Goal: Transaction & Acquisition: Purchase product/service

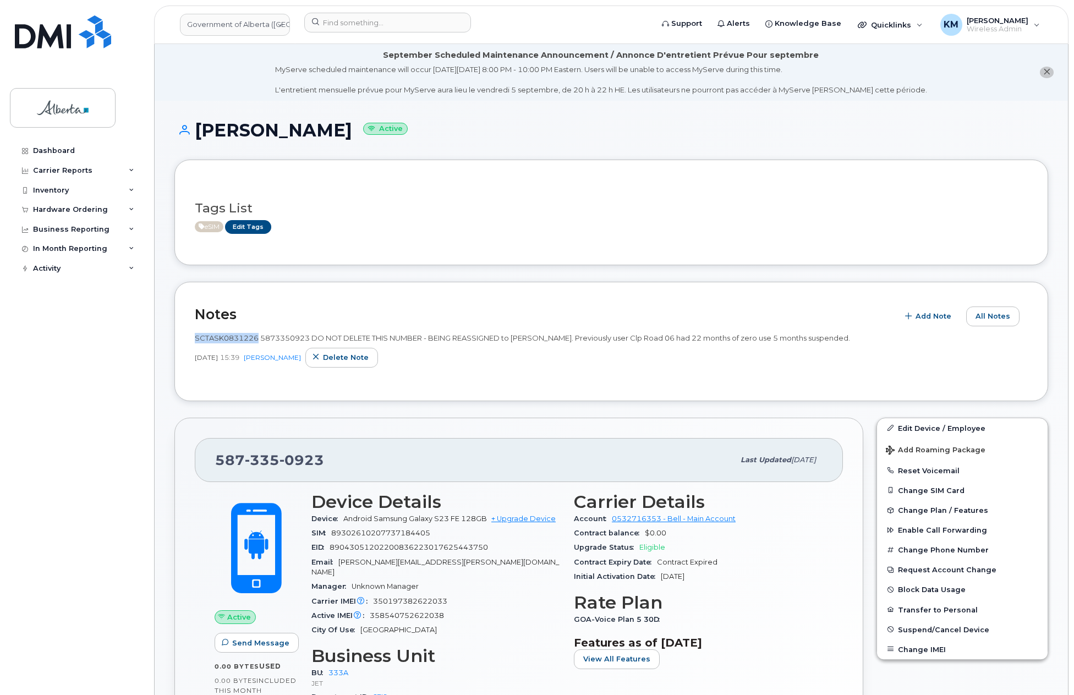
drag, startPoint x: 258, startPoint y: 340, endPoint x: 195, endPoint y: 334, distance: 63.5
click at [195, 334] on span "SCTASK0831226 5873350923 DO NOT DELETE THIS NUMBER - BEING REASSIGNED to [PERSO…" at bounding box center [522, 337] width 655 height 9
copy span "SCTASK0831226"
click at [391, 30] on input at bounding box center [387, 23] width 167 height 20
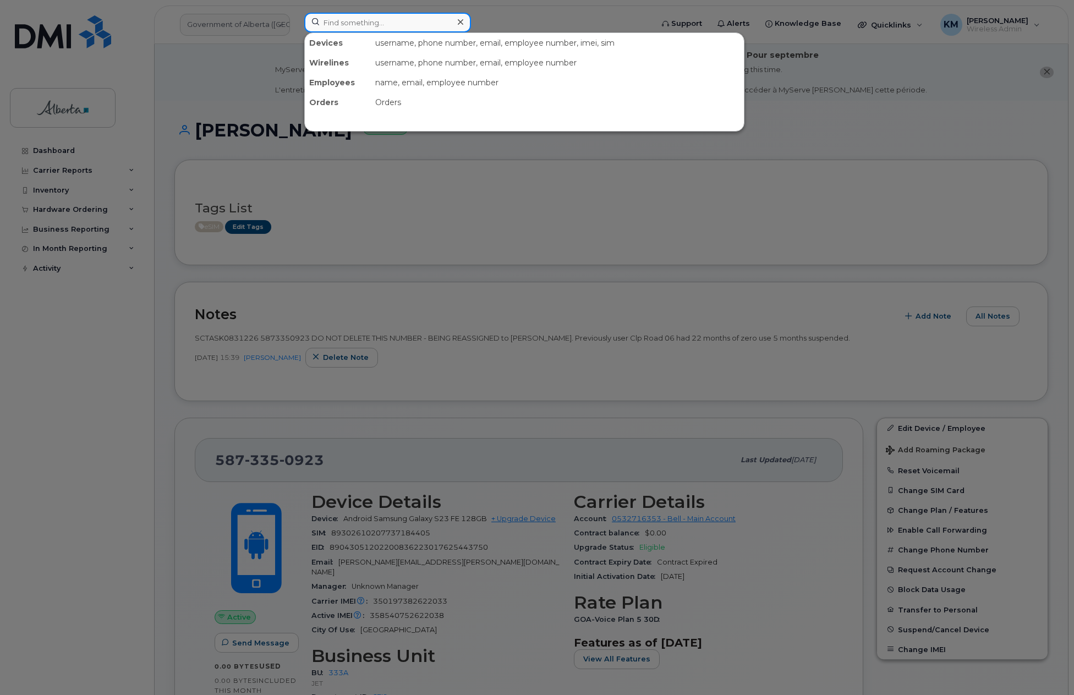
paste input "5875455855"
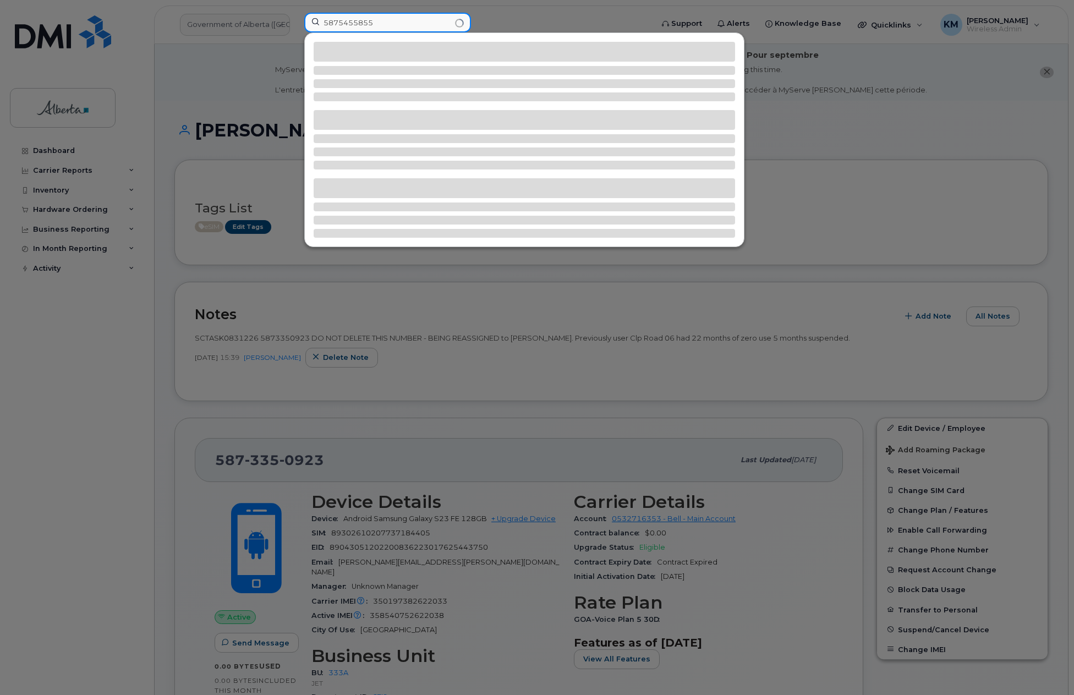
type input "5875455855"
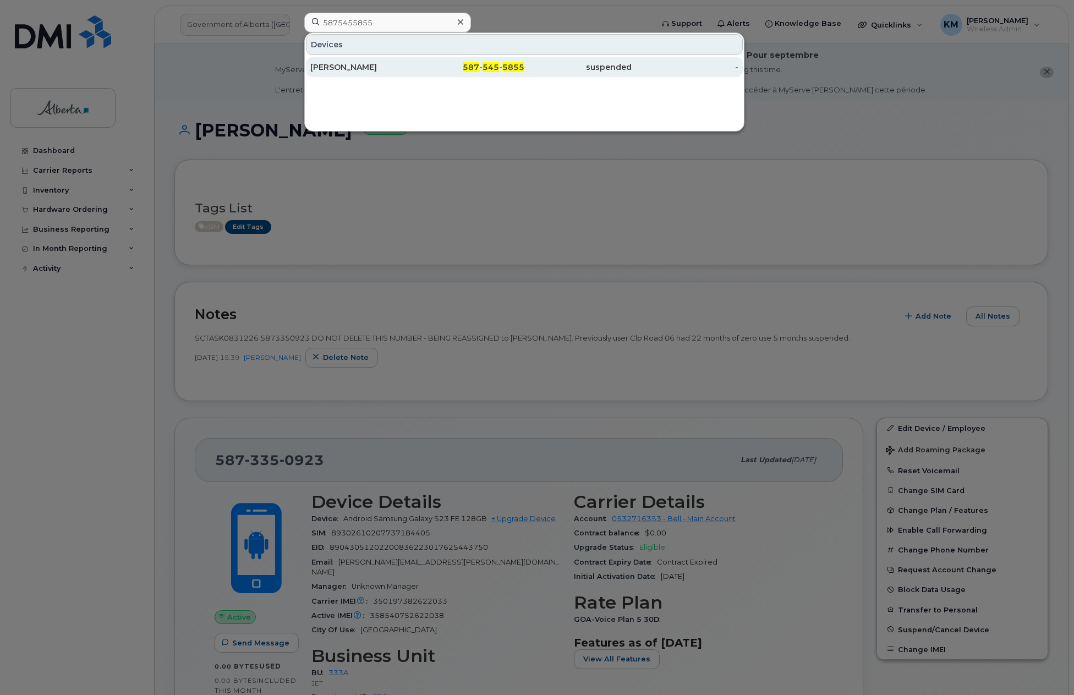
click at [342, 60] on div "Jacquelyn OBrien" at bounding box center [363, 67] width 107 height 20
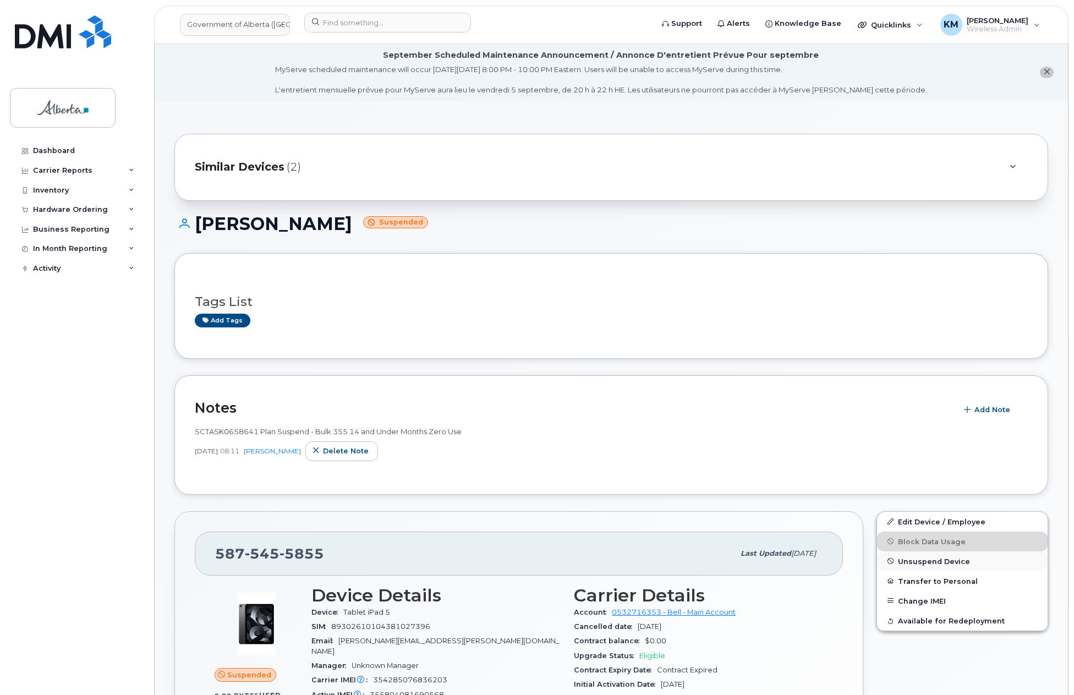
click at [965, 557] on span "Unsuspend Device" at bounding box center [934, 561] width 72 height 8
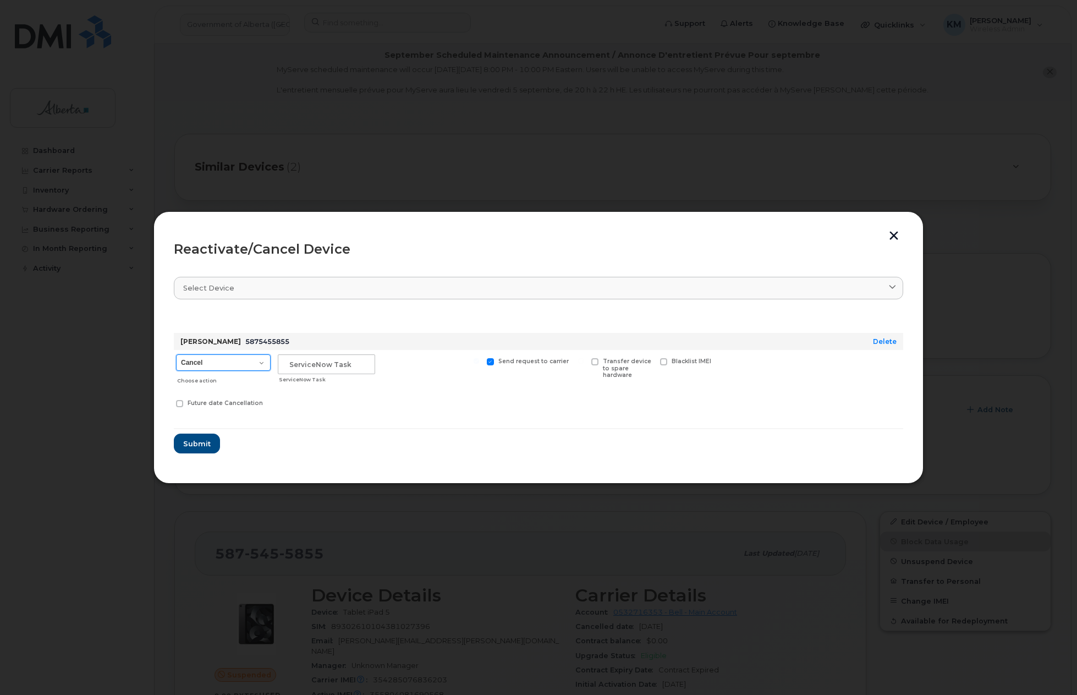
click at [260, 366] on select "Cancel Suspend - Extend Suspension Reactivate" at bounding box center [223, 362] width 95 height 16
select select "[object Object]"
click at [176, 354] on select "Cancel Suspend - Extend Suspension Reactivate" at bounding box center [223, 362] width 95 height 16
click at [312, 365] on input "text" at bounding box center [326, 364] width 97 height 20
type input "SCTASK0841384"
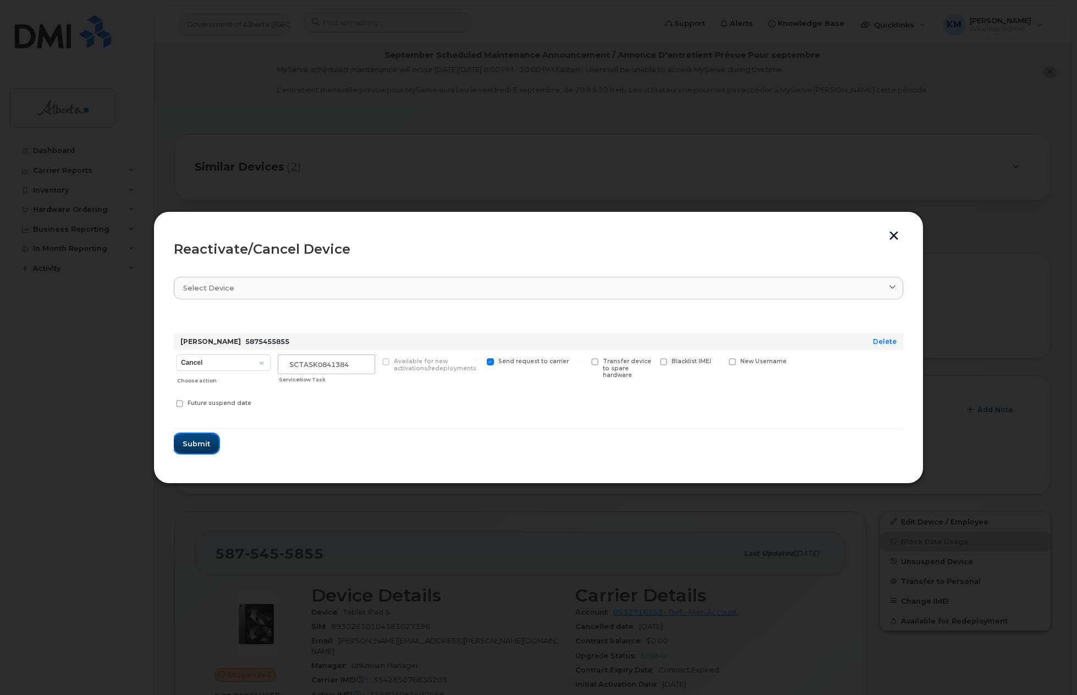
click at [211, 444] on button "Submit" at bounding box center [196, 443] width 45 height 20
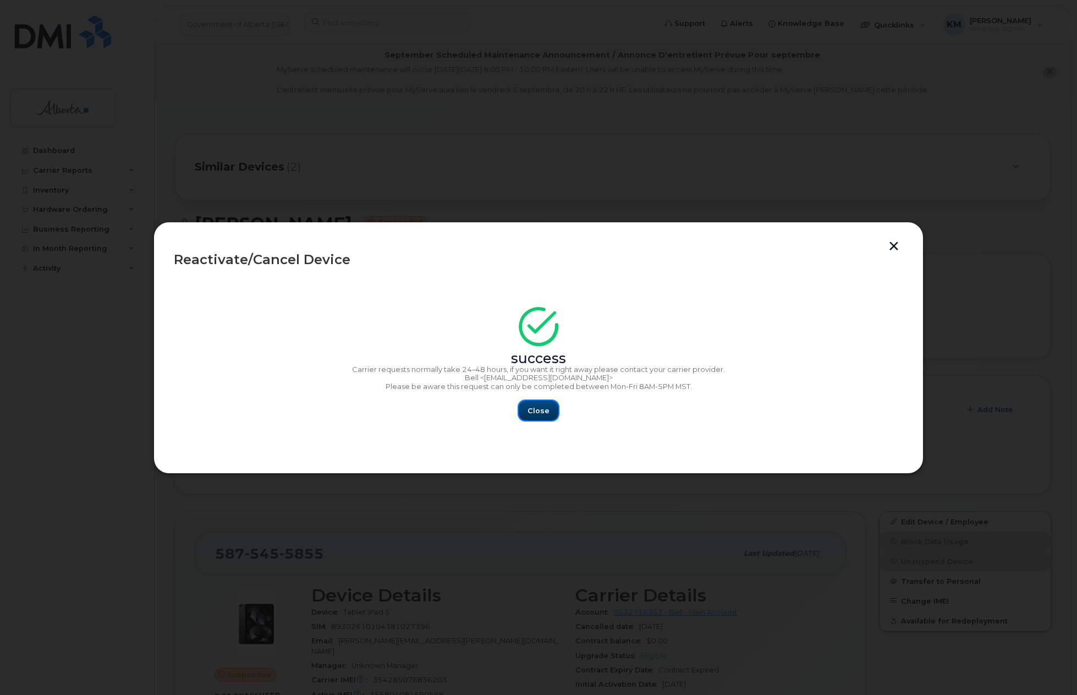
click at [542, 416] on button "Close" at bounding box center [539, 410] width 40 height 20
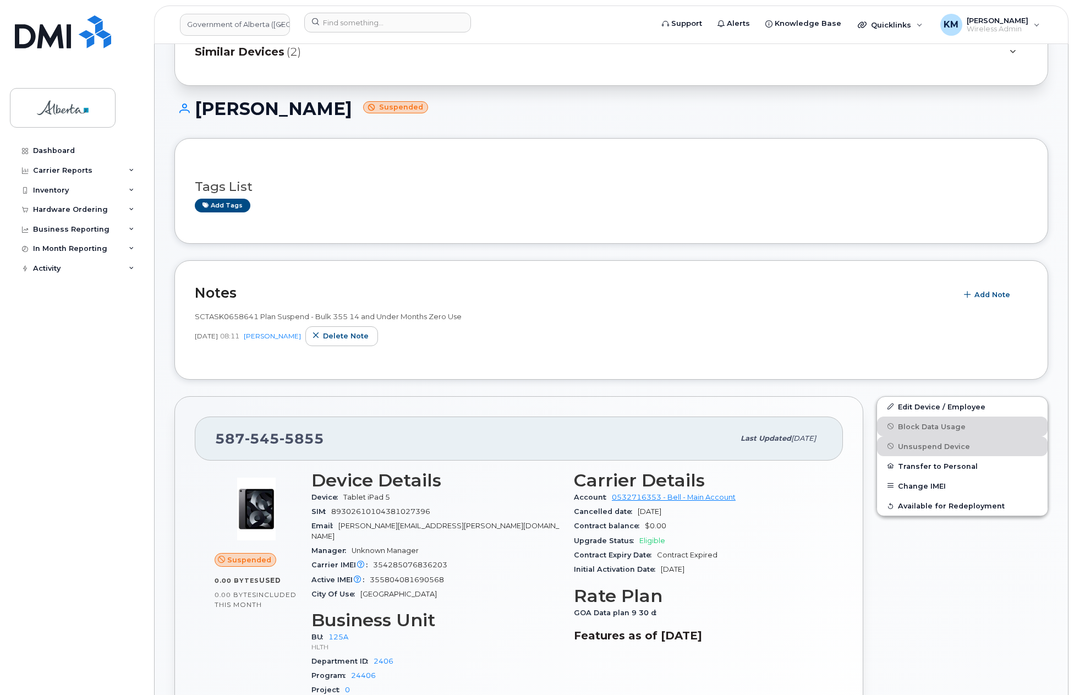
scroll to position [165, 0]
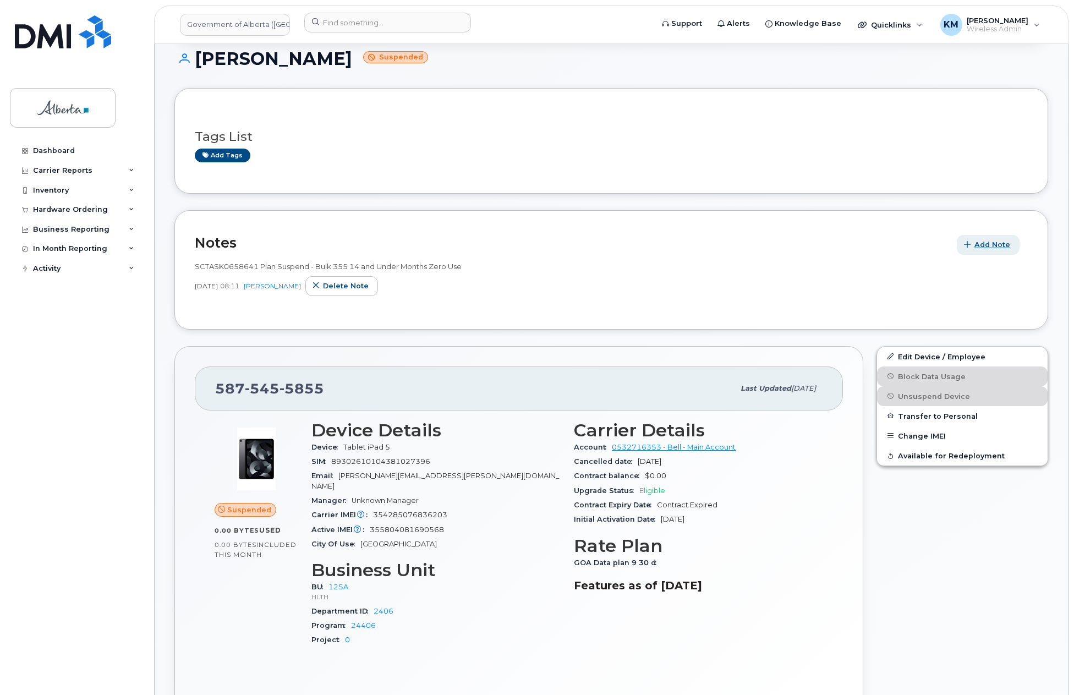
click at [986, 246] on span "Add Note" at bounding box center [992, 244] width 36 height 10
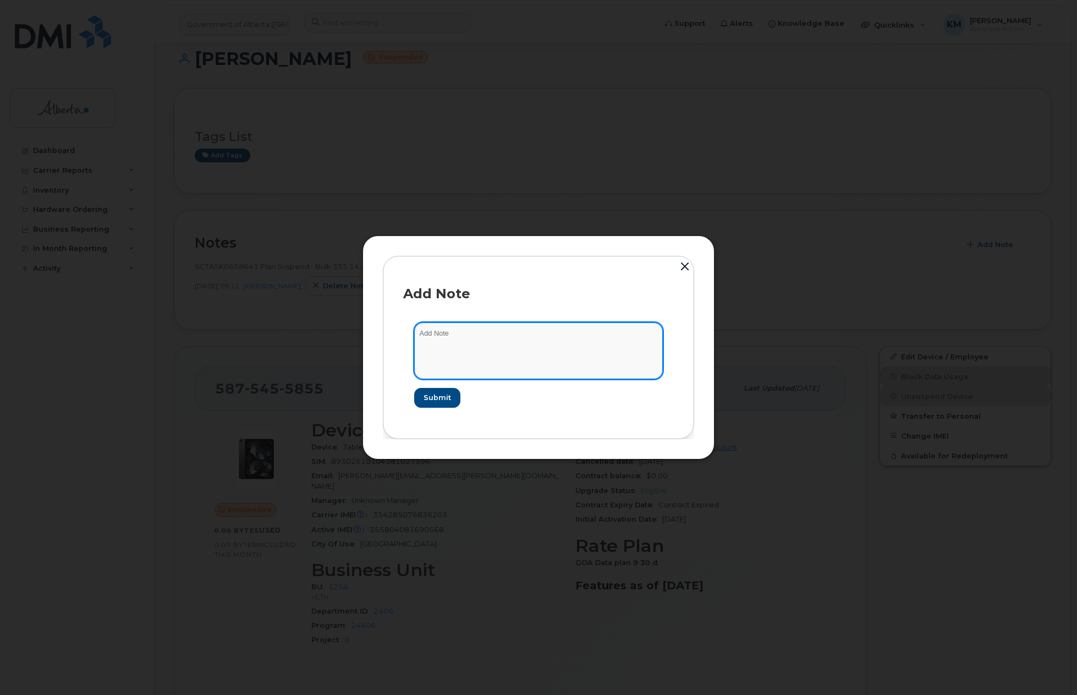
click at [443, 340] on textarea at bounding box center [538, 350] width 249 height 56
paste textarea "SCTASK0841384 5875455855 DO NOT DELETE - BEING REASSIGNED to Shainoor Kassam. P…"
type textarea "SCTASK0841384 5875455855 DO NOT DELETE - BEING REASSIGNED to Shainoor Kassam. P…"
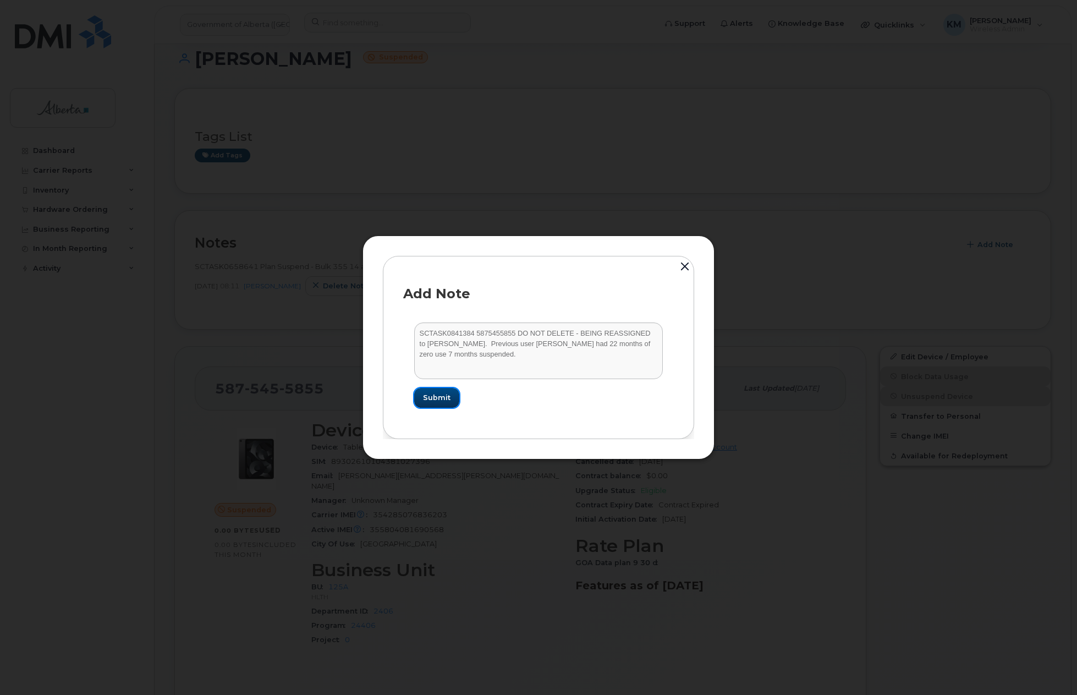
click at [445, 399] on span "Submit" at bounding box center [436, 397] width 27 height 10
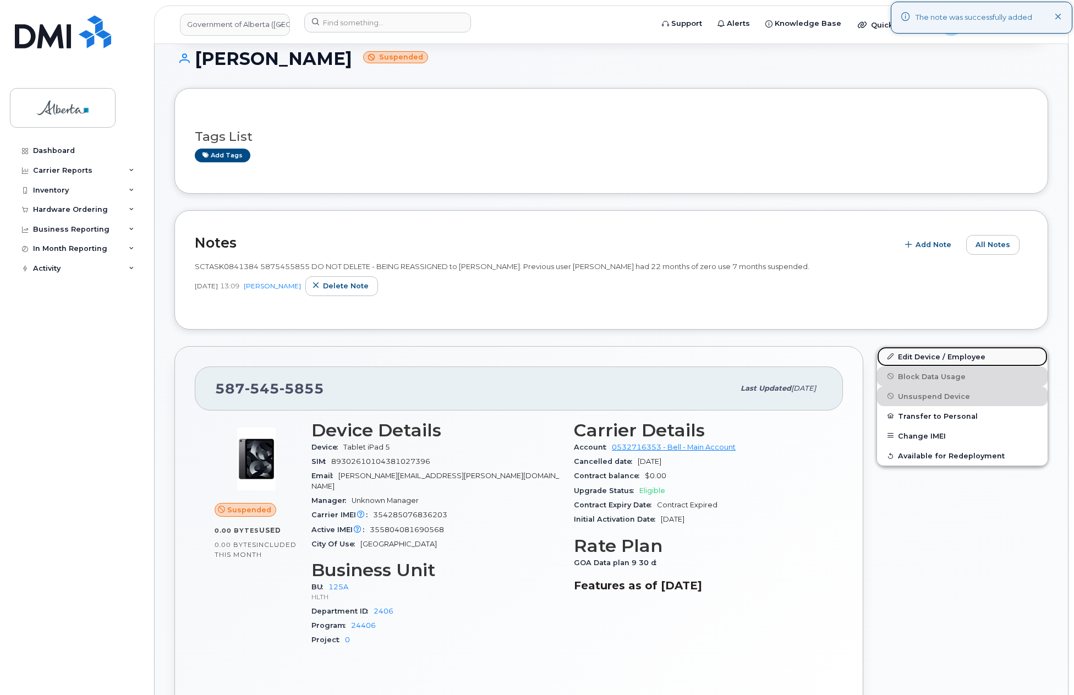
click at [956, 355] on link "Edit Device / Employee" at bounding box center [962, 356] width 170 height 20
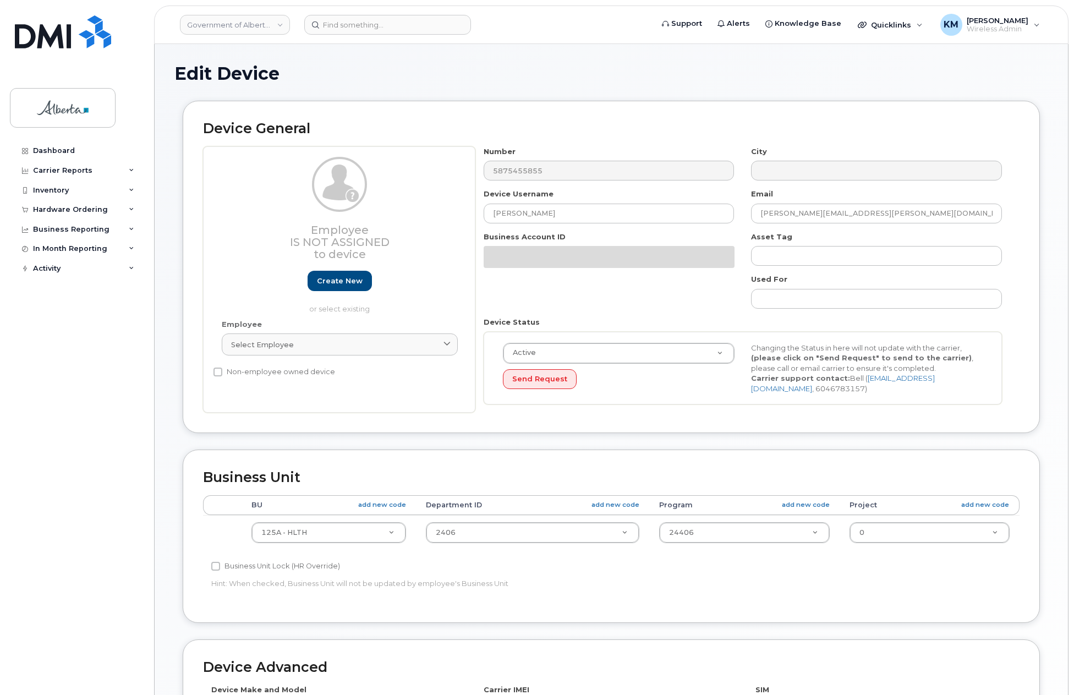
select select "4120335"
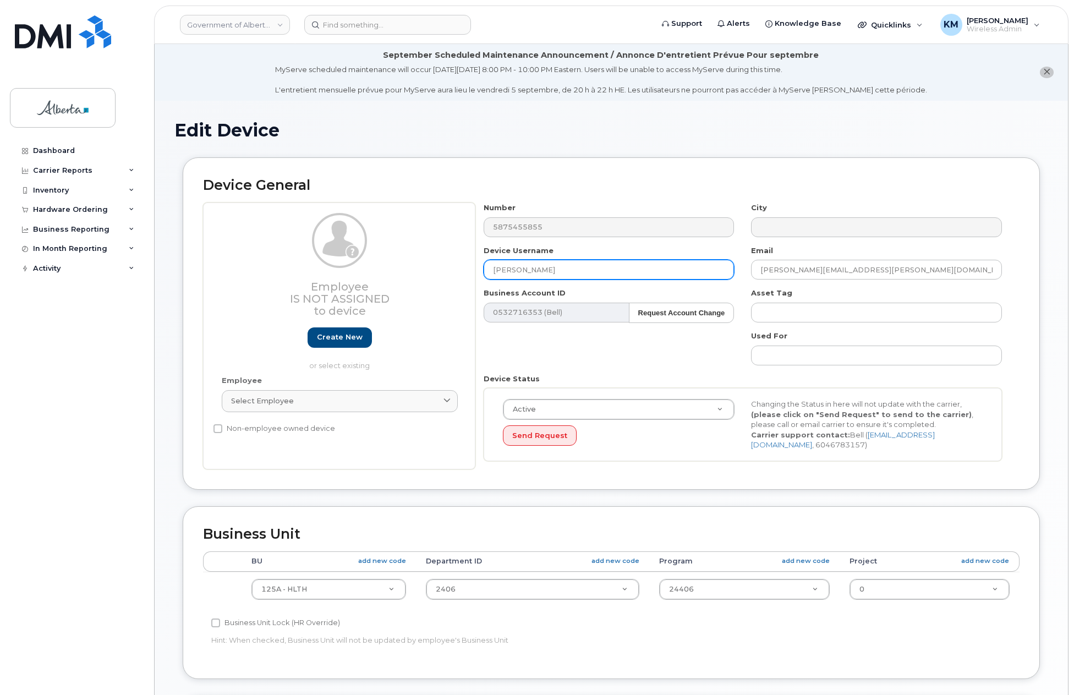
drag, startPoint x: 568, startPoint y: 268, endPoint x: 461, endPoint y: 272, distance: 106.8
click at [450, 269] on div "Employee Is not assigned to device Create new or select existing Employee Selec…" at bounding box center [611, 335] width 816 height 267
paste input "Shainoor Kassam"
type input "Shainoor Kassam"
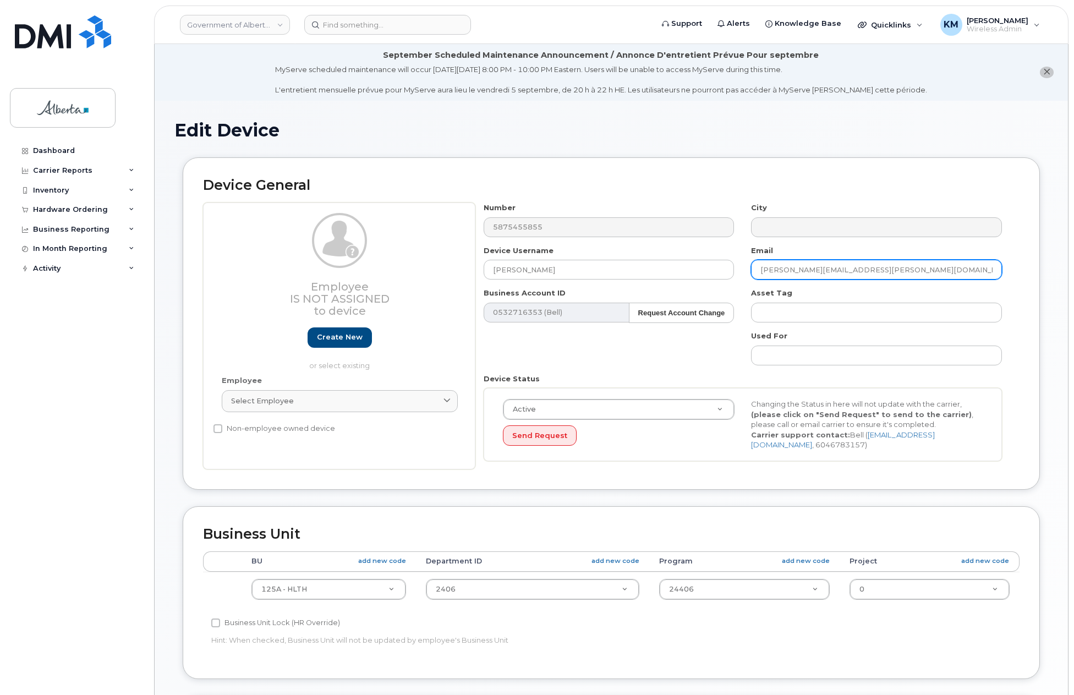
drag, startPoint x: 865, startPoint y: 265, endPoint x: 754, endPoint y: 267, distance: 110.6
click at [754, 267] on input "Jacquelyn.OBrien@gov.ab.ca" at bounding box center [876, 270] width 251 height 20
paste input "Shainoor Kassam"
drag, startPoint x: 843, startPoint y: 267, endPoint x: 733, endPoint y: 271, distance: 110.6
click at [730, 270] on div "Number 5875455855 City Device Username Shainoor Kassam Email Shainoor Kassam Bu…" at bounding box center [742, 335] width 535 height 267
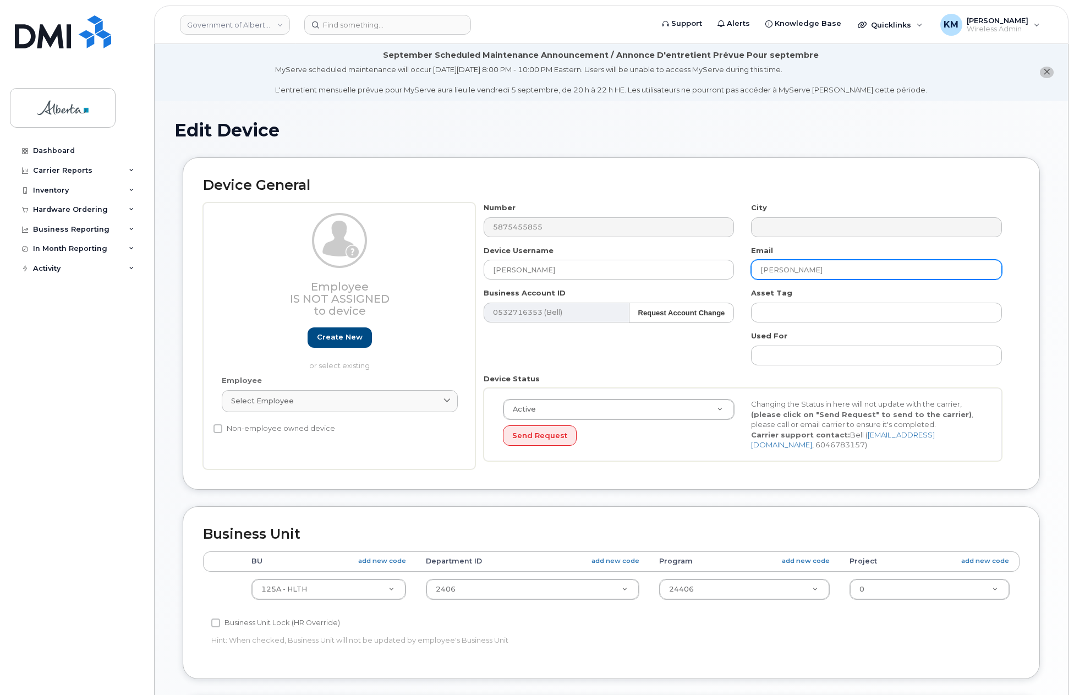
paste input ".Kassam@gov.ab.ca"
type input "Shainoor.Kassam@gov.ab.ca"
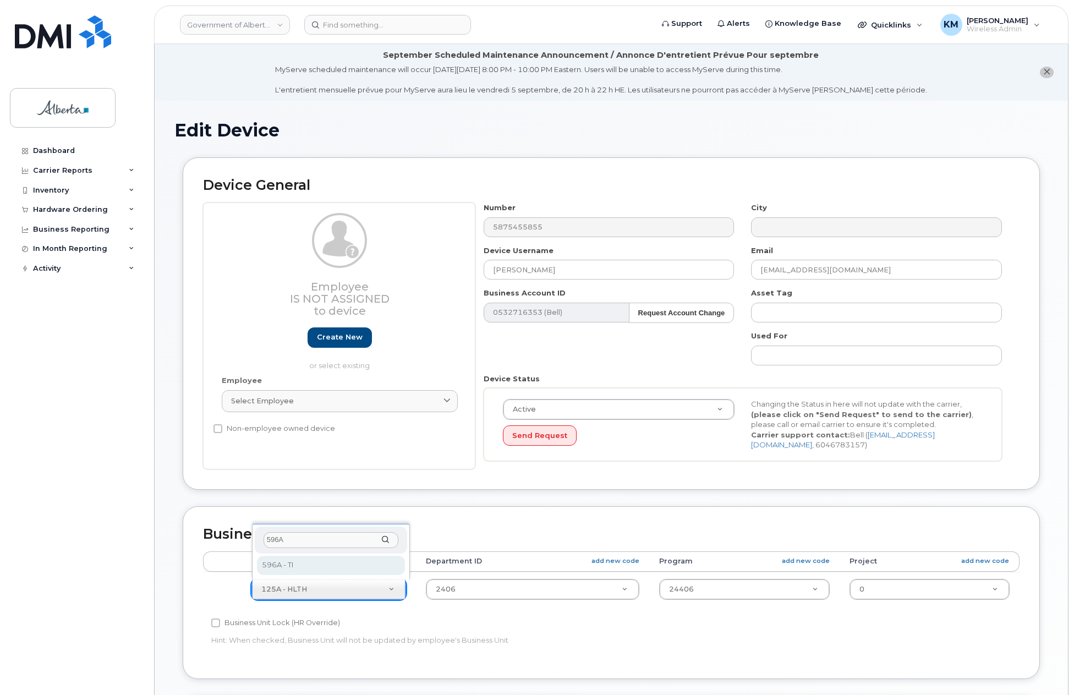
type input "596A"
select select "4797729"
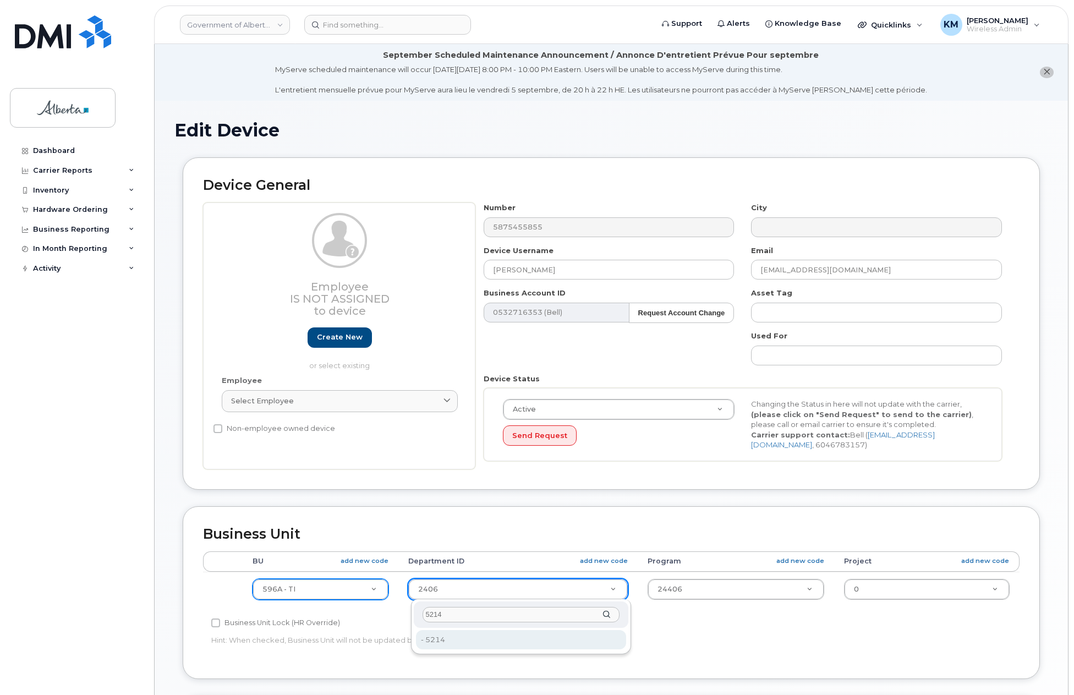
type input "5214"
type input "4802991"
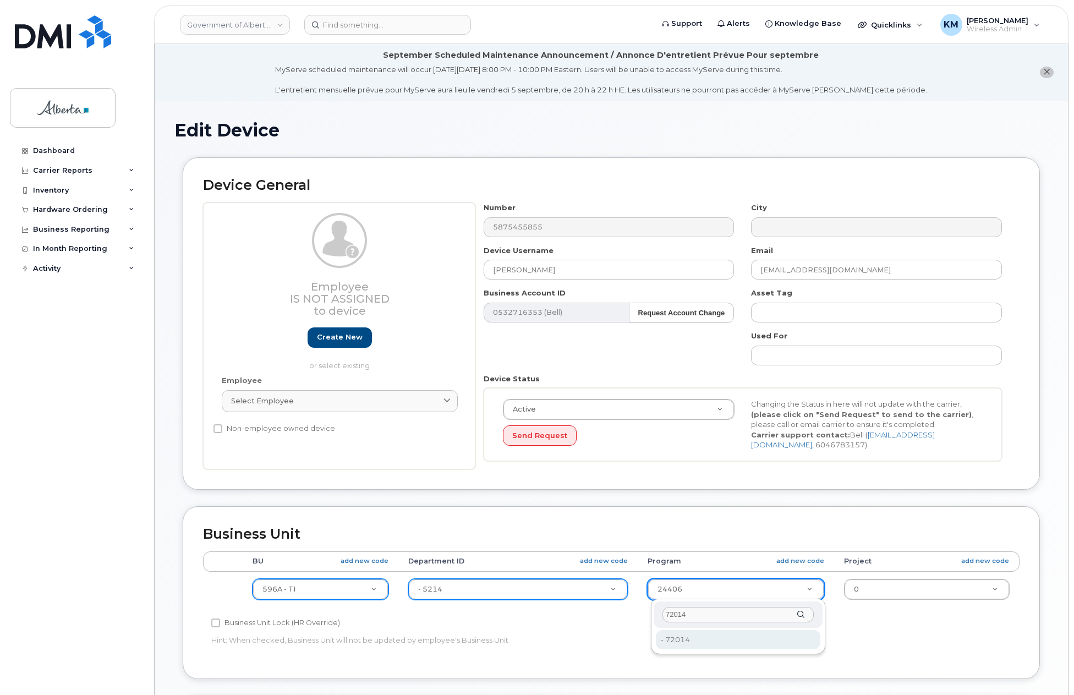
type input "72014"
type input "4803012"
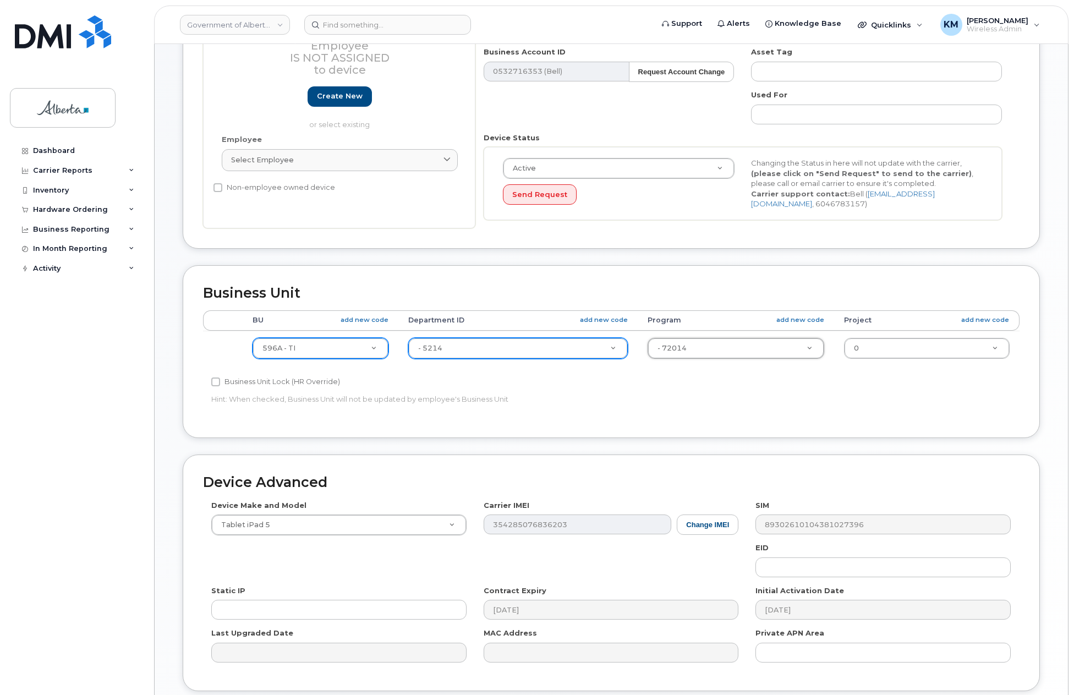
scroll to position [275, 0]
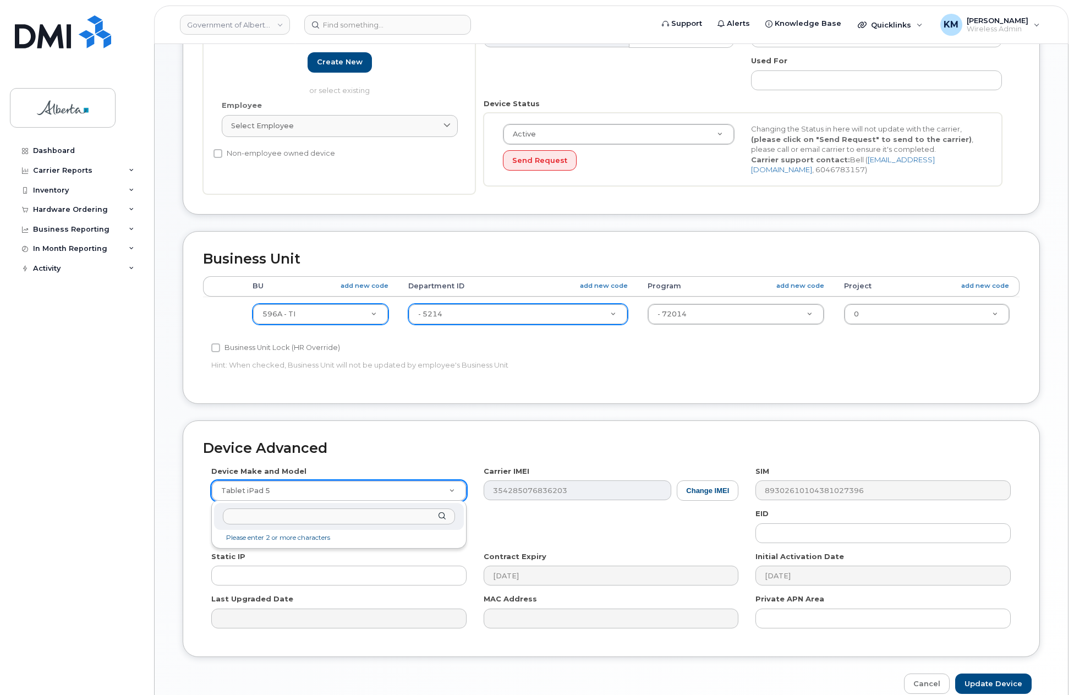
click at [386, 514] on input "text" at bounding box center [339, 516] width 232 height 16
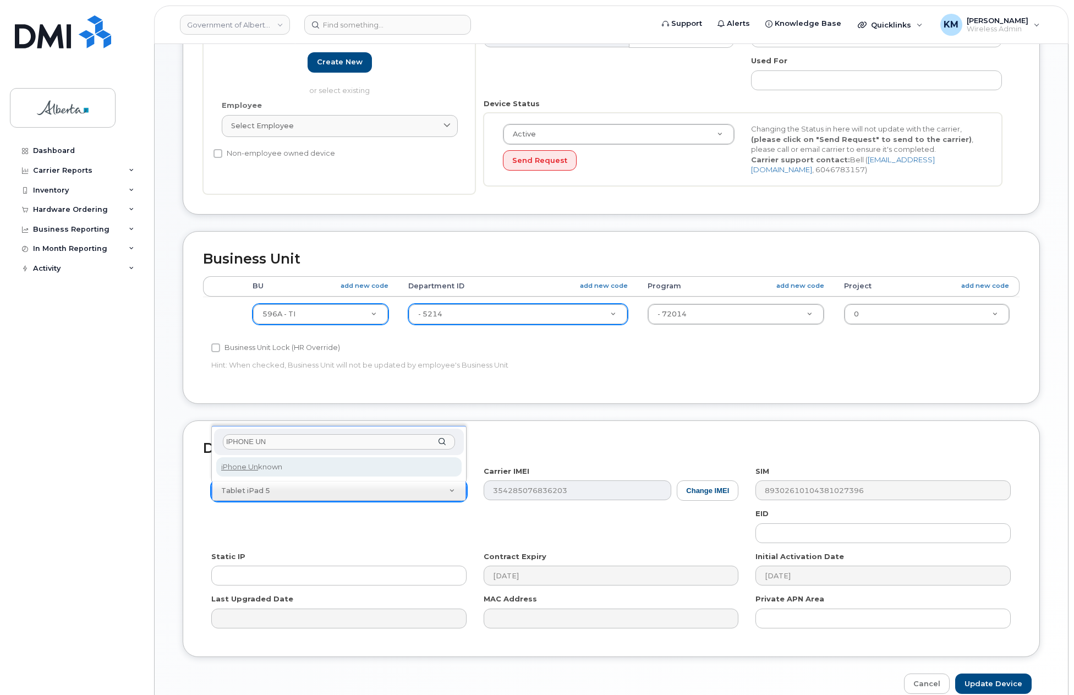
type input "IPHONE UN"
select select "185"
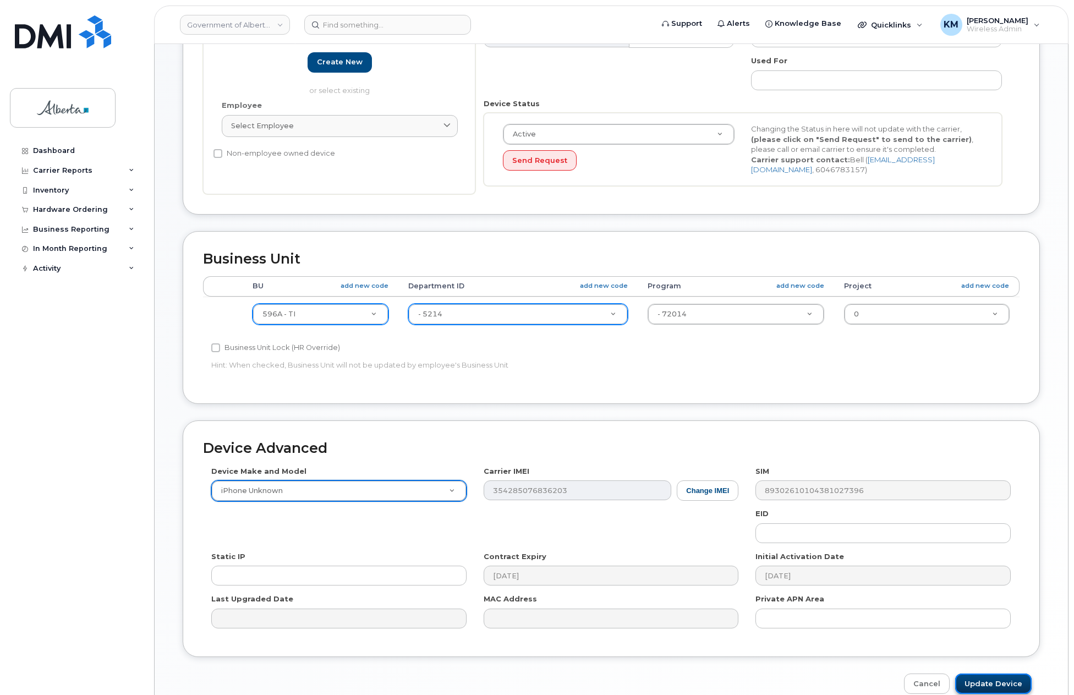
click at [987, 685] on input "Update Device" at bounding box center [993, 683] width 76 height 20
type input "Saving..."
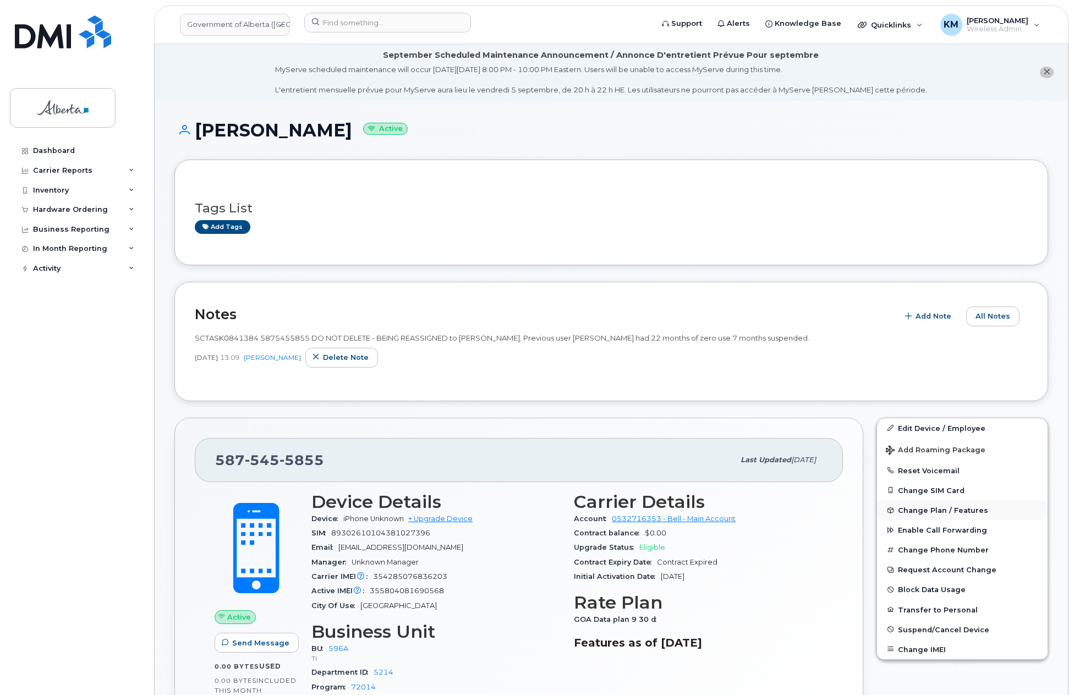
click at [957, 509] on span "Change Plan / Features" at bounding box center [943, 510] width 90 height 8
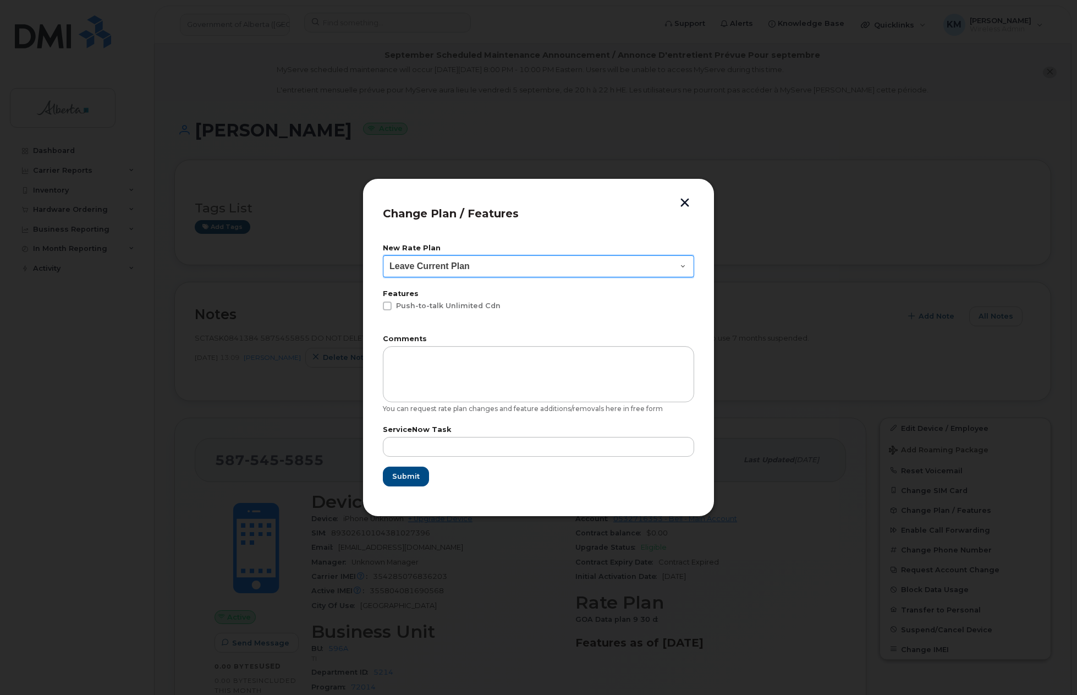
click at [682, 267] on select "Leave Current Plan GOA - Voice Plan 5 GOA Unlimited Smartphone 14 GOA-Voice Pla…" at bounding box center [538, 266] width 311 height 22
select select "1146989"
click at [383, 255] on select "Leave Current Plan GOA - Voice Plan 5 GOA Unlimited Smartphone 14 GOA-Voice Pla…" at bounding box center [538, 266] width 311 height 22
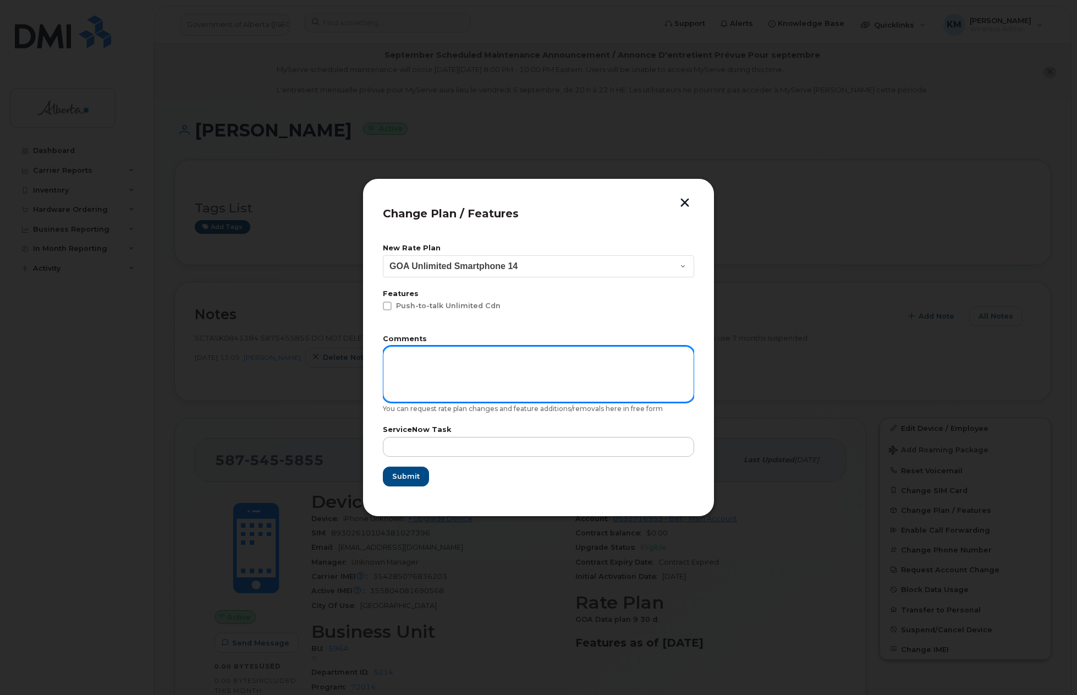
click at [460, 363] on textarea at bounding box center [538, 374] width 311 height 56
type textarea "u"
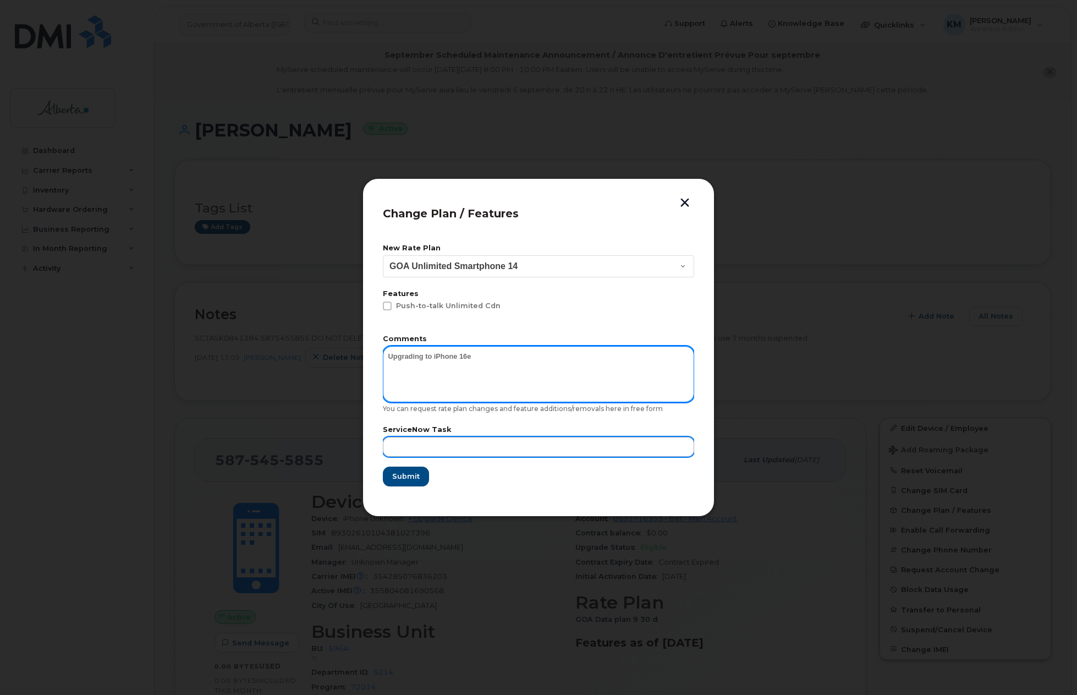
type textarea "Upgrading to iPhone 16e"
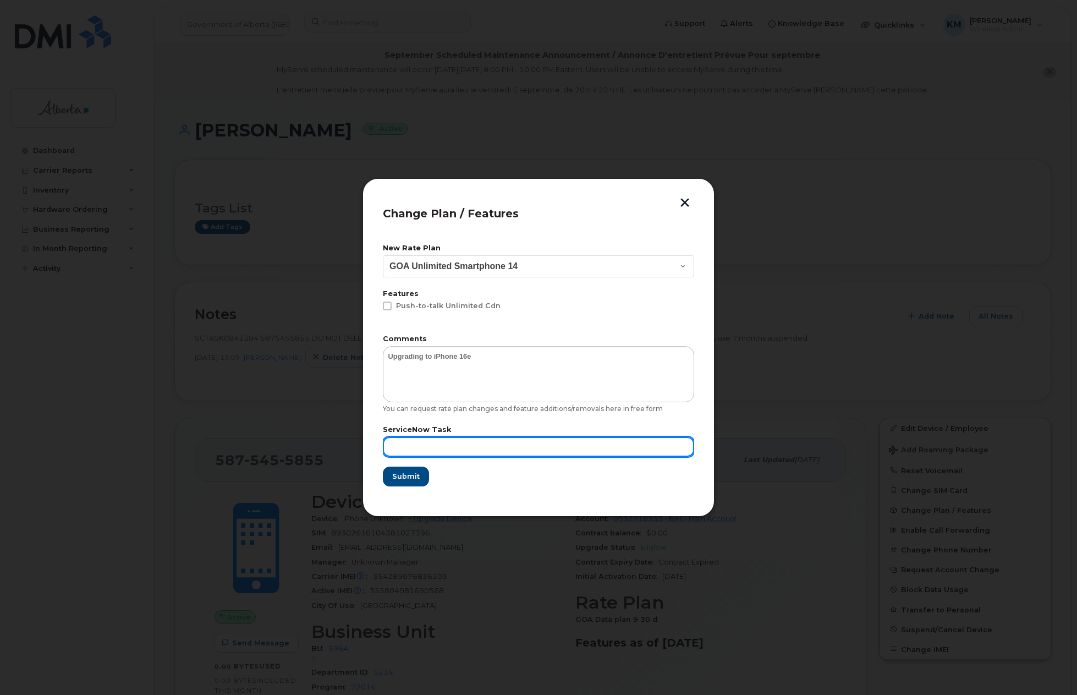
click at [453, 444] on input "text" at bounding box center [538, 447] width 311 height 20
type input "SCTASK0841384"
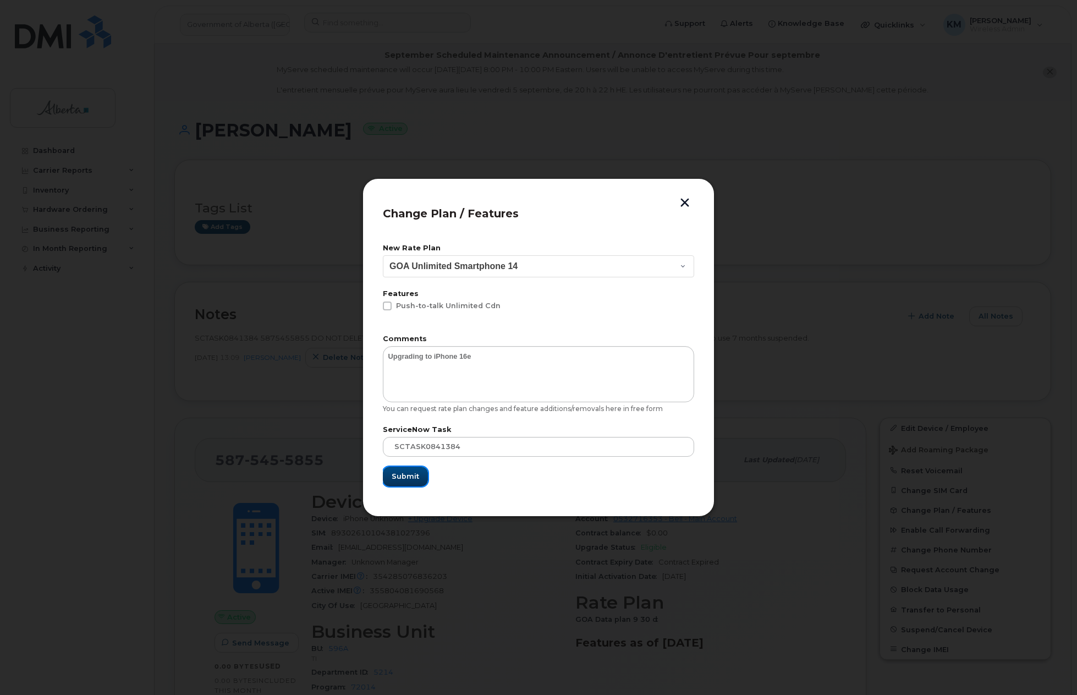
click at [411, 477] on span "Submit" at bounding box center [405, 476] width 27 height 10
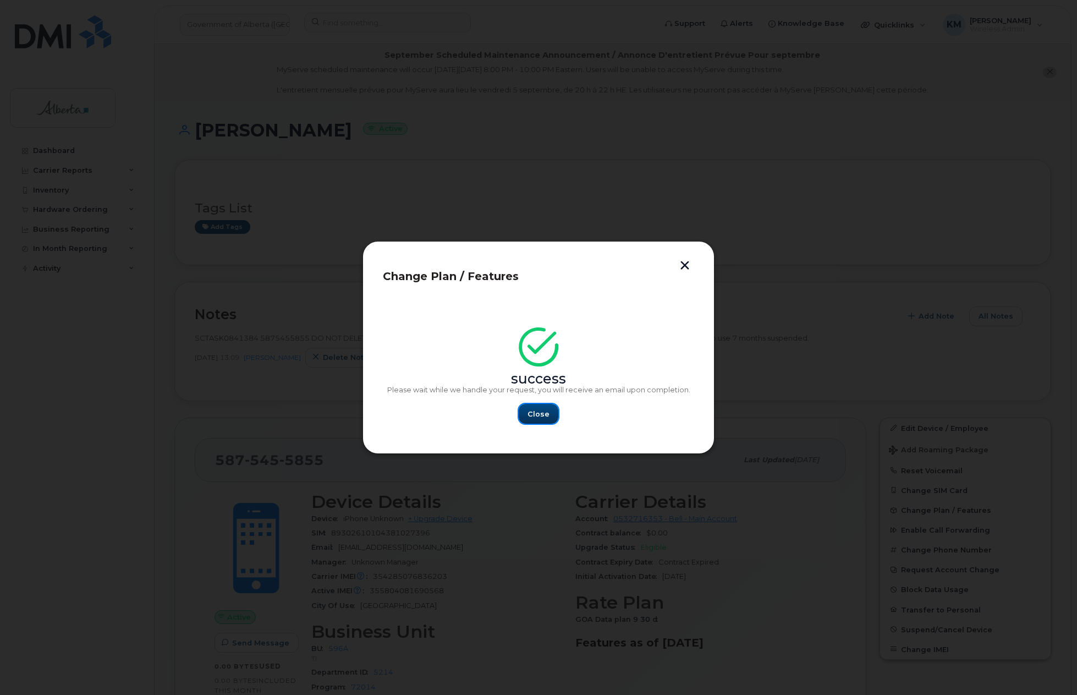
click at [543, 416] on span "Close" at bounding box center [538, 414] width 22 height 10
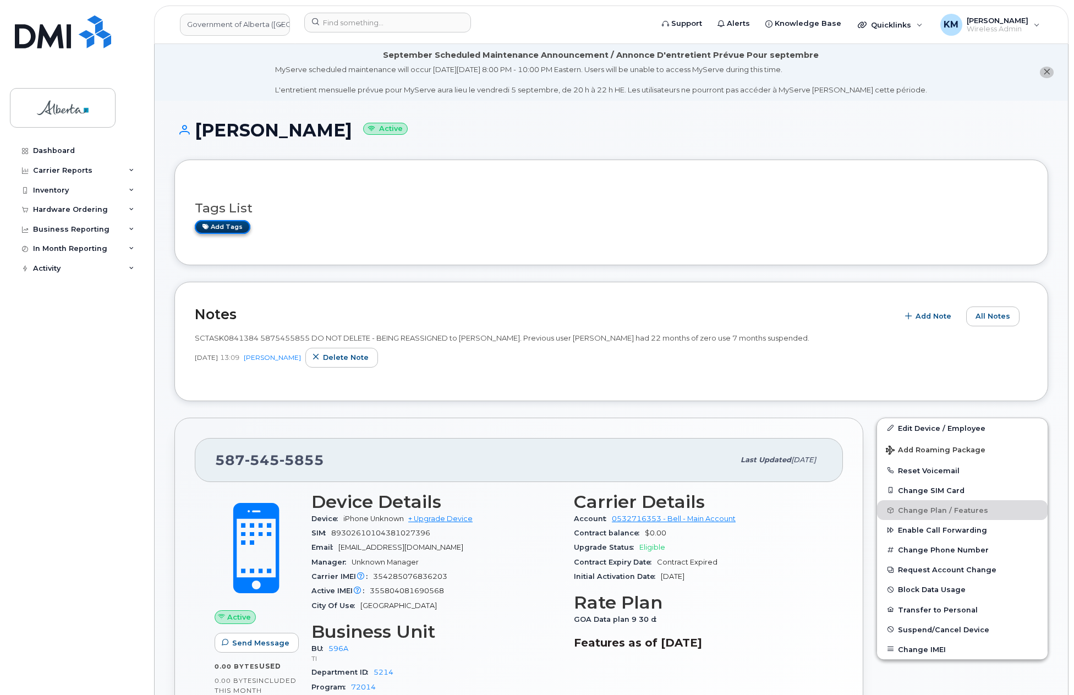
click at [222, 223] on link "Add tags" at bounding box center [223, 227] width 56 height 14
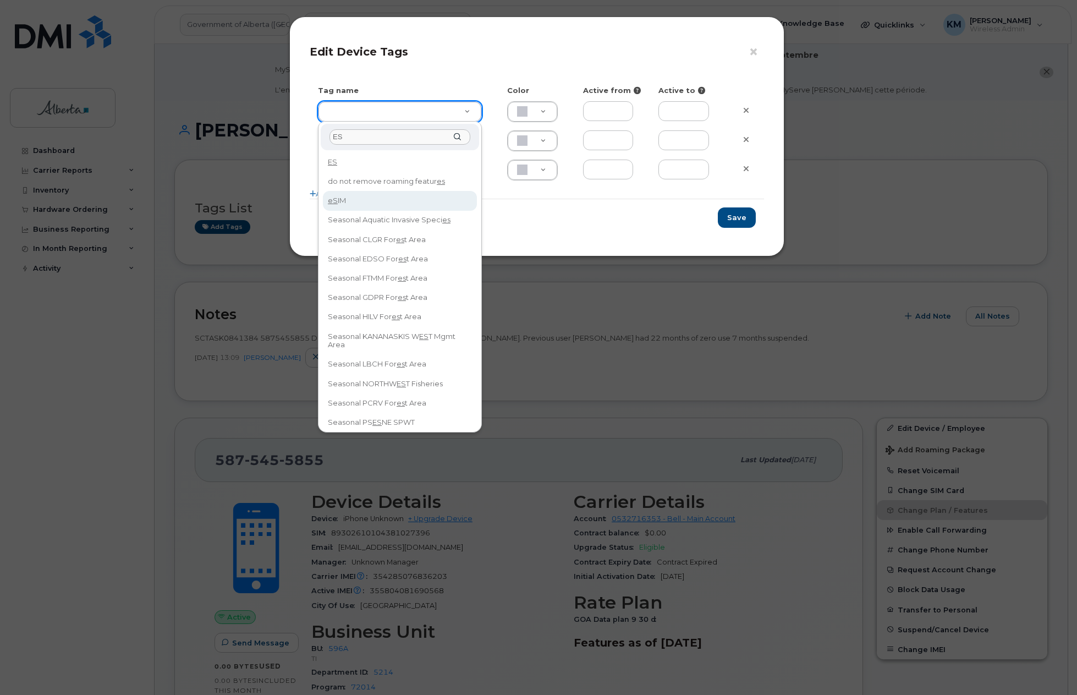
type input "ES"
type input "eSIM"
type input "D6CDC1"
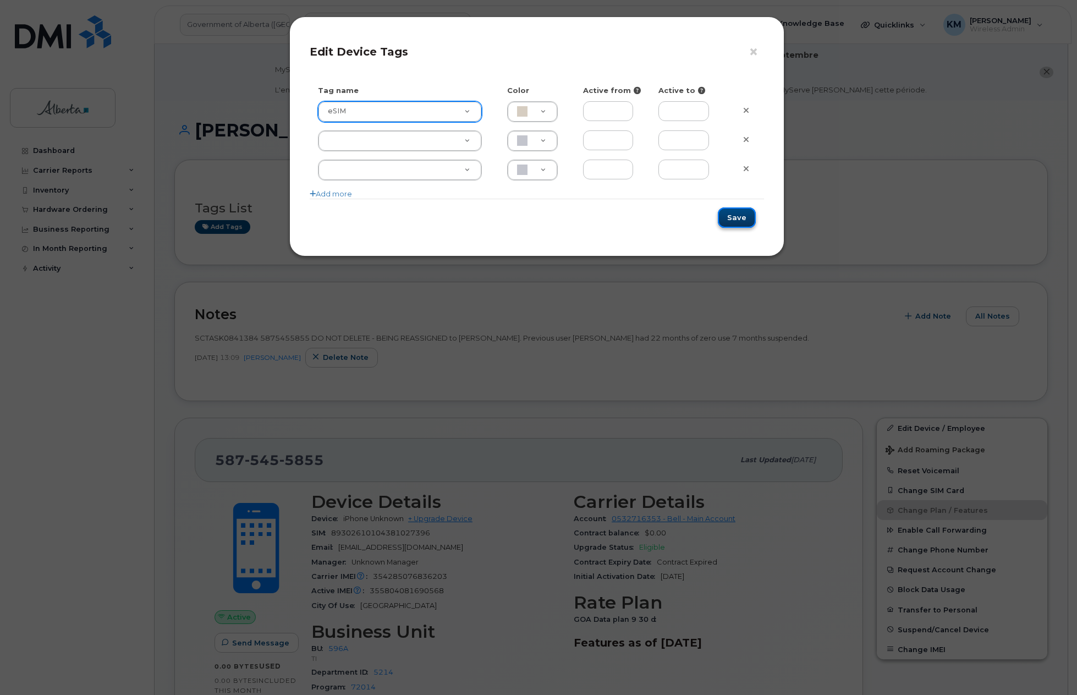
click at [727, 216] on button "Save" at bounding box center [737, 217] width 38 height 20
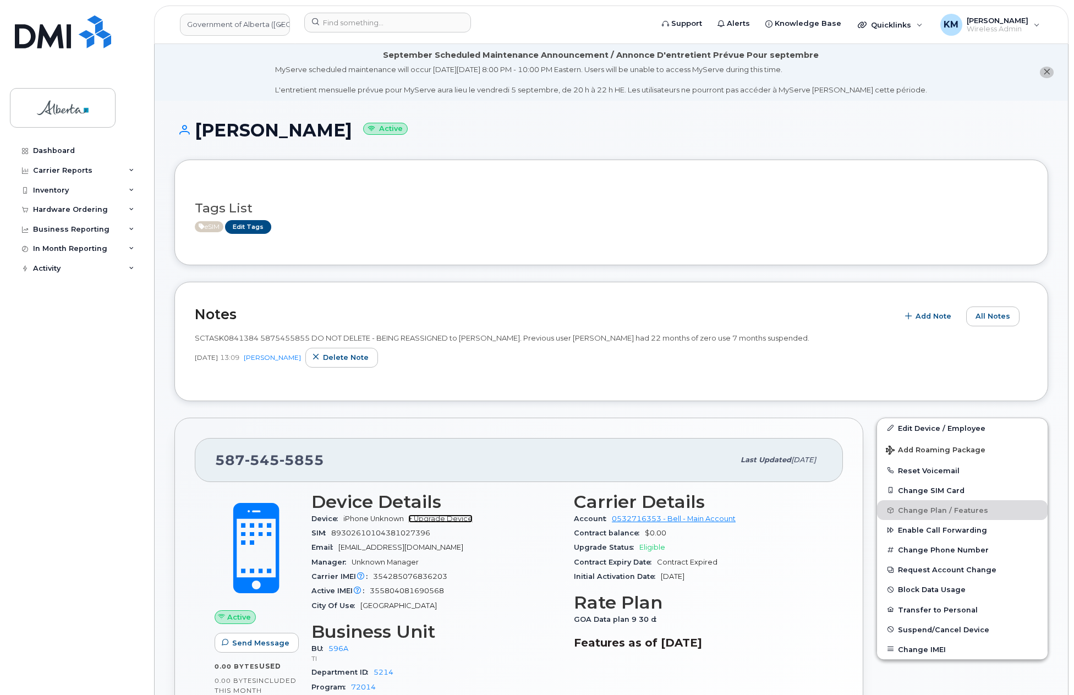
click at [458, 519] on link "+ Upgrade Device" at bounding box center [440, 518] width 64 height 8
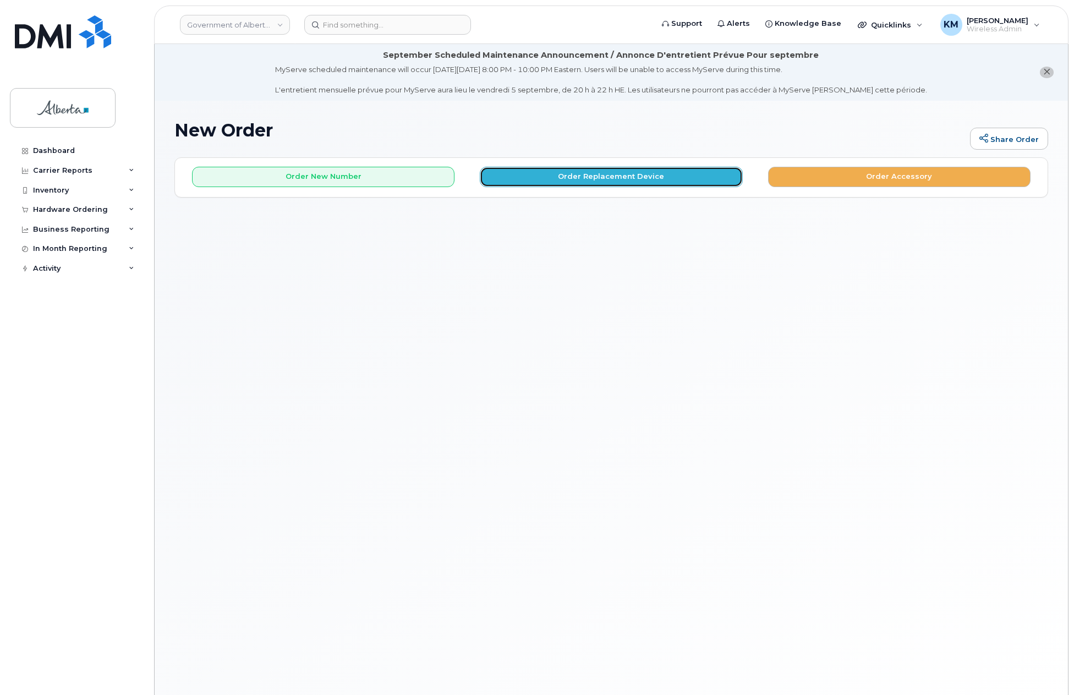
click at [527, 180] on button "Order Replacement Device" at bounding box center [611, 177] width 262 height 20
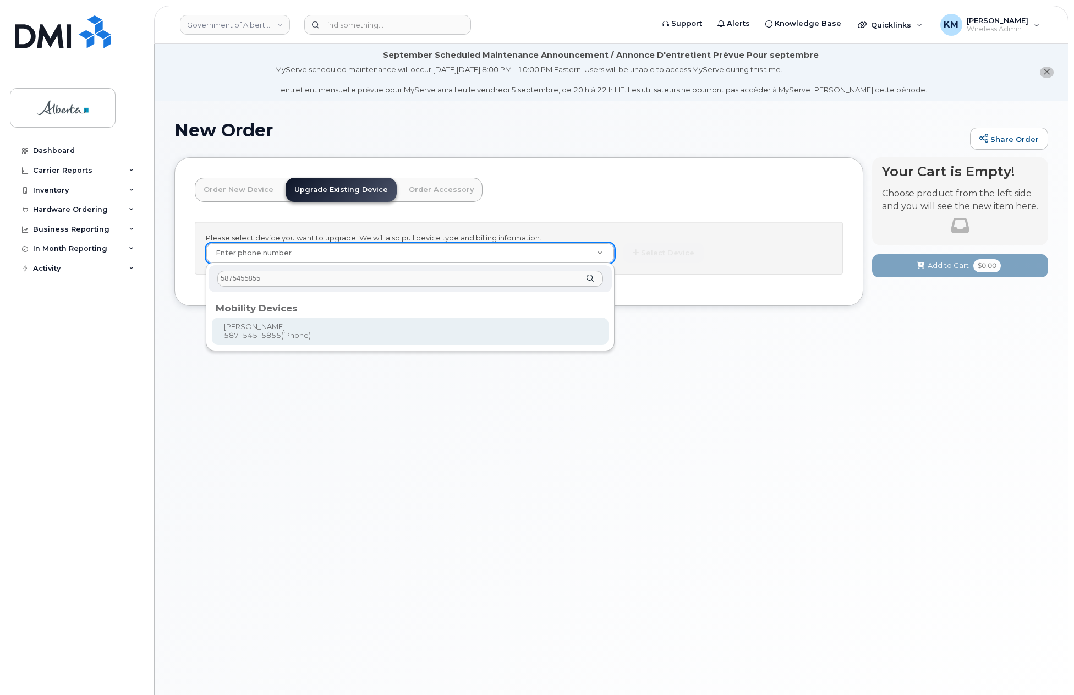
type input "5875455855"
click at [340, 347] on div "5875455855 Mobility Devices [PERSON_NAME] 587–545–5855 (iPhone)" at bounding box center [410, 307] width 409 height 88
type input "821069"
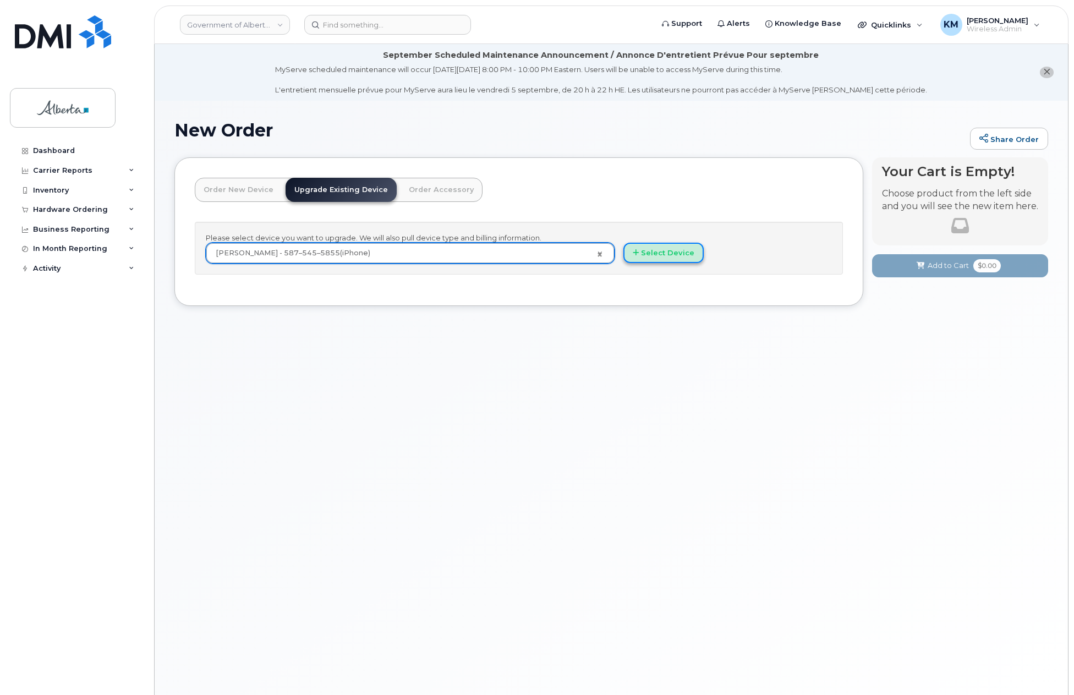
click at [646, 254] on button "Select Device" at bounding box center [663, 253] width 80 height 20
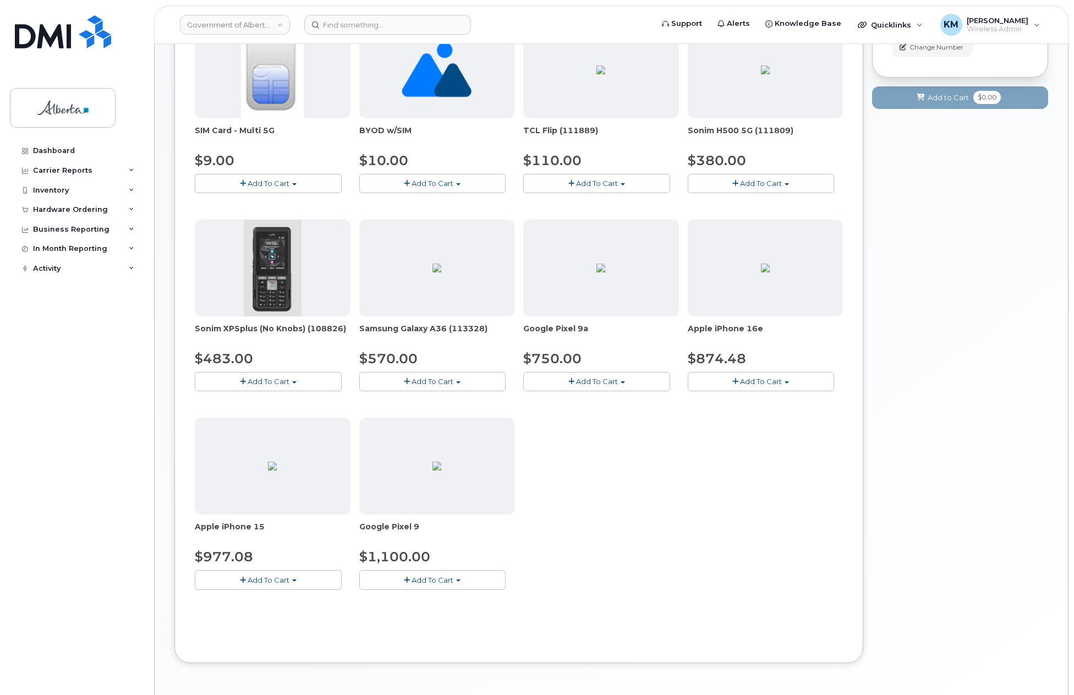
scroll to position [289, 0]
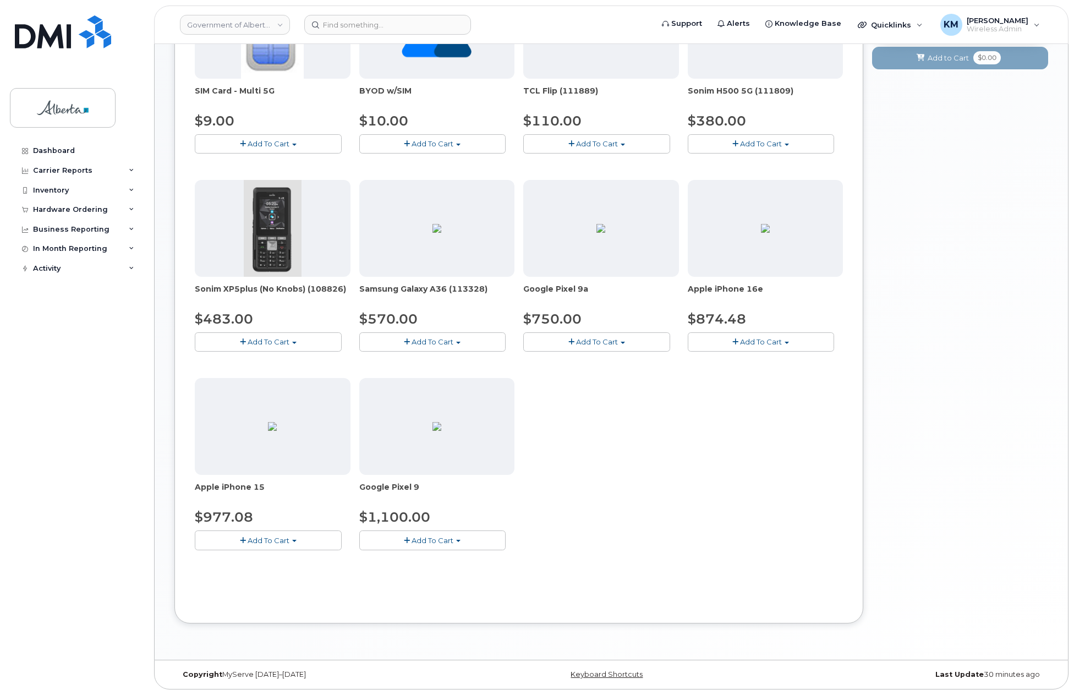
click at [740, 334] on button "Add To Cart" at bounding box center [760, 341] width 147 height 19
click at [746, 375] on link "$874.48 - 30-day upgrade (128GB model)" at bounding box center [777, 376] width 175 height 14
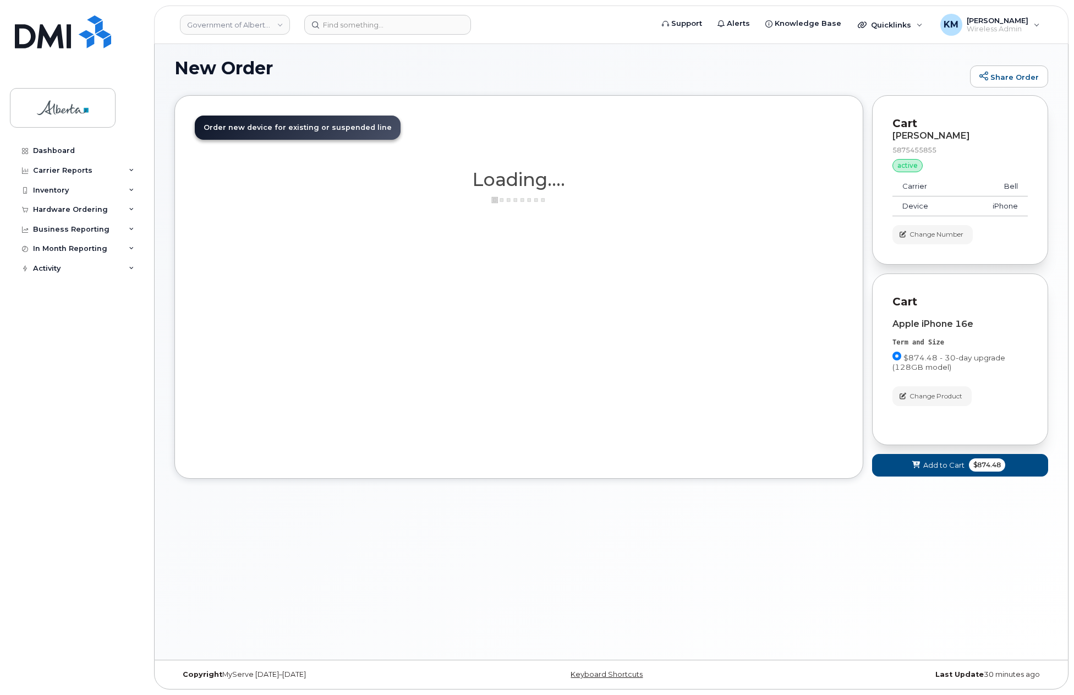
scroll to position [62, 0]
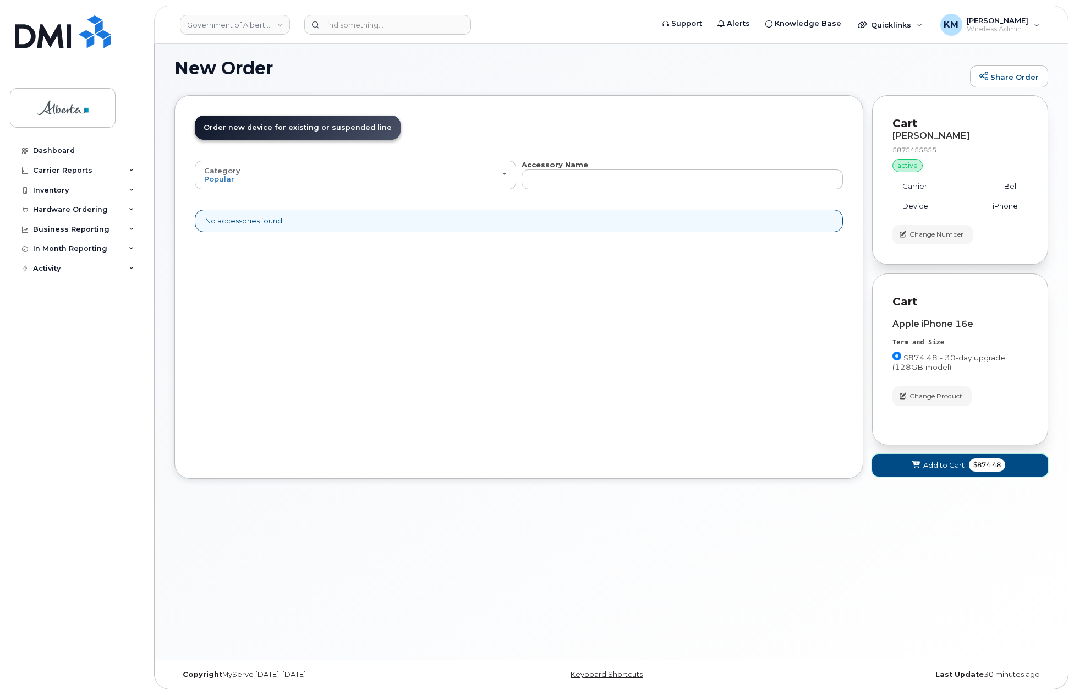
click at [945, 460] on span "Add to Cart" at bounding box center [943, 465] width 41 height 10
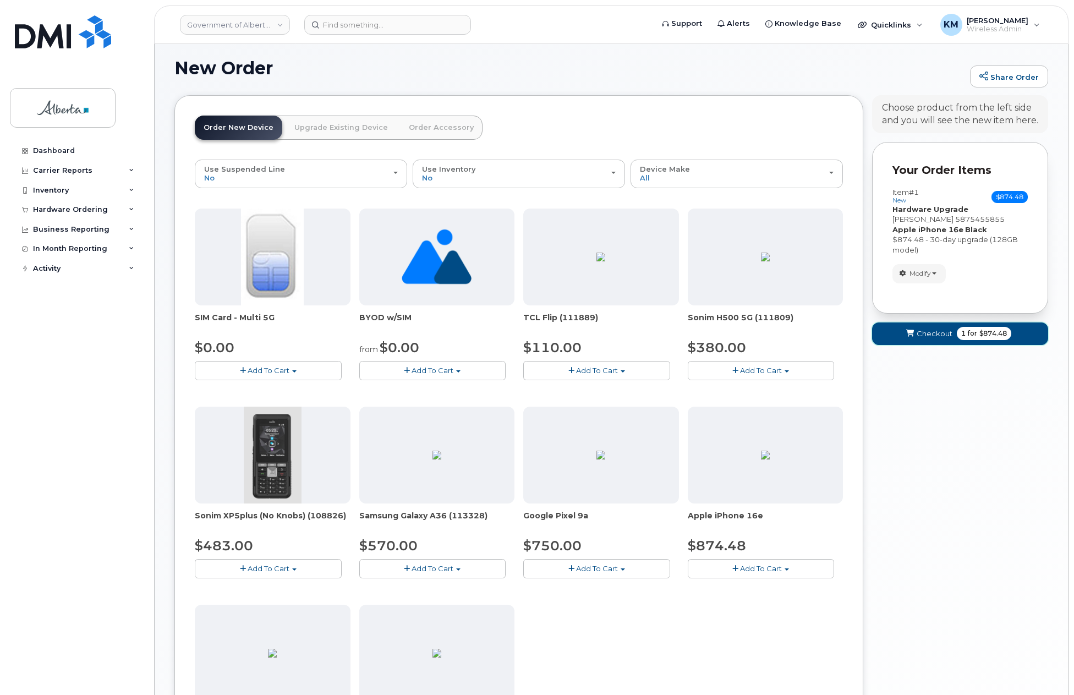
click at [920, 335] on span "Checkout" at bounding box center [934, 333] width 36 height 10
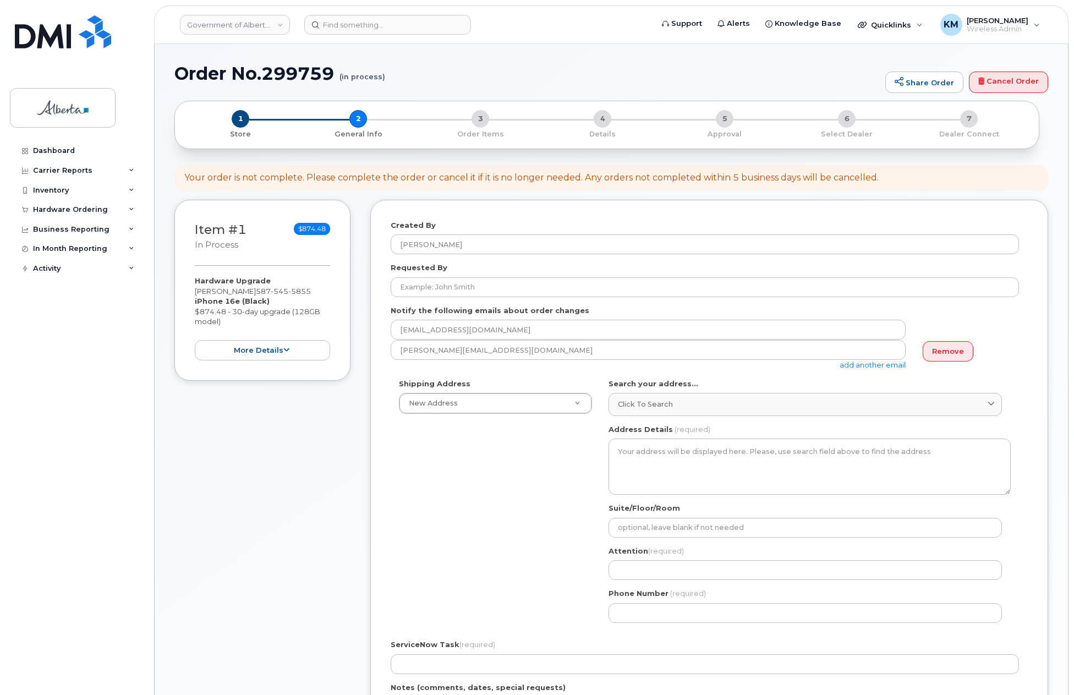
select select
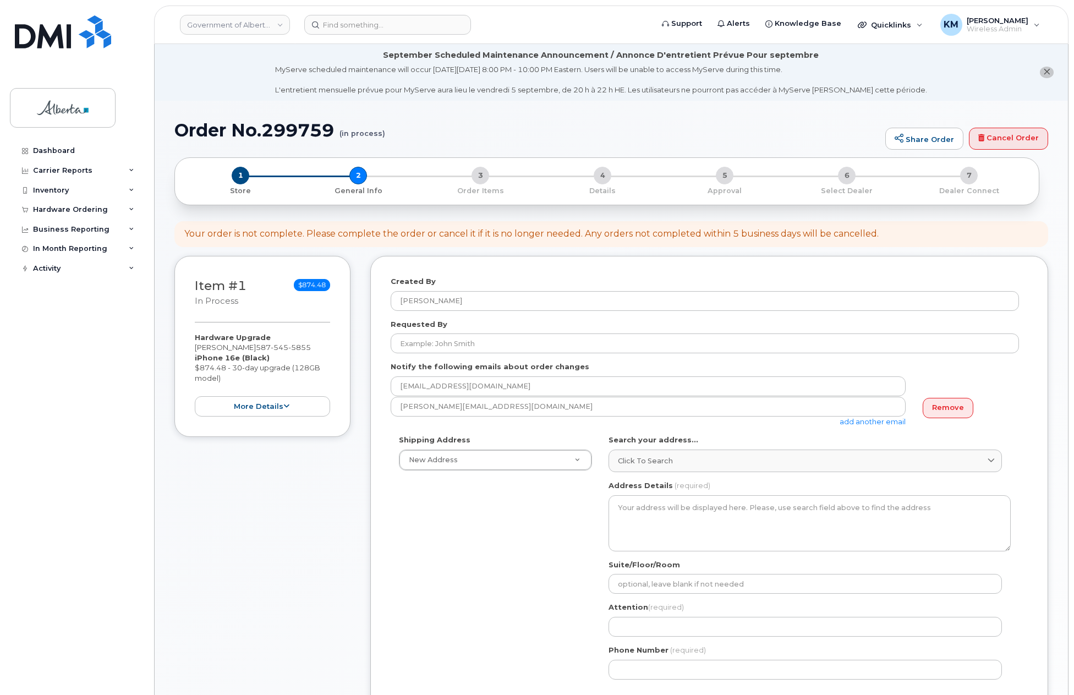
click at [419, 333] on div "Requested By" at bounding box center [708, 336] width 637 height 35
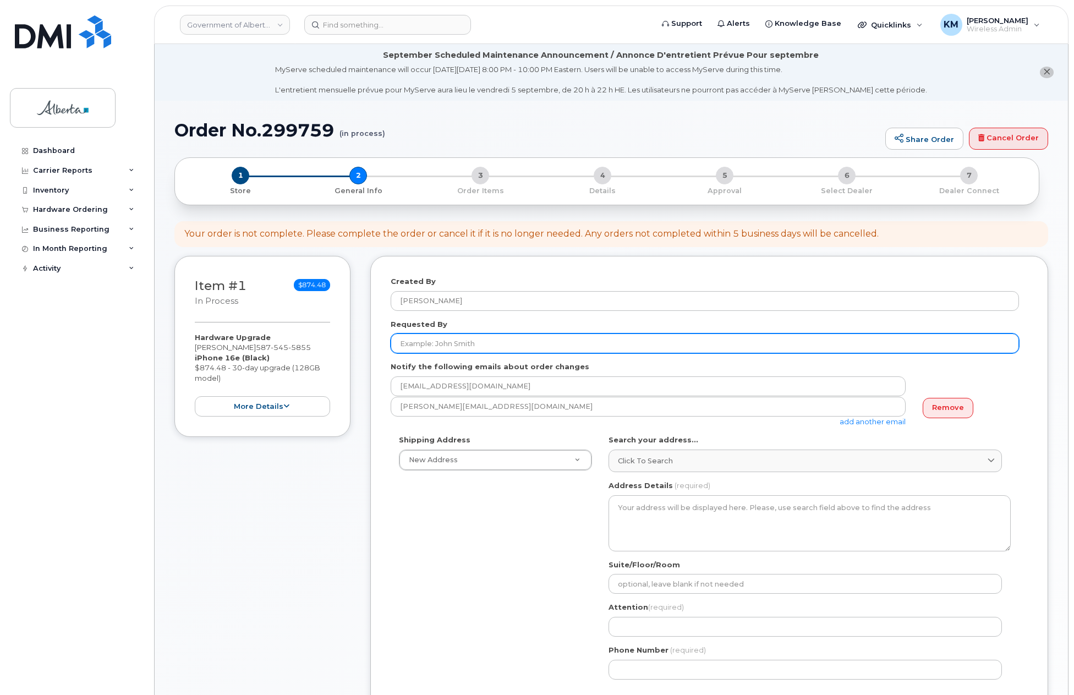
click at [421, 344] on input "Requested By" at bounding box center [704, 343] width 628 height 20
paste input "[PERSON_NAME]"
type input "[PERSON_NAME]"
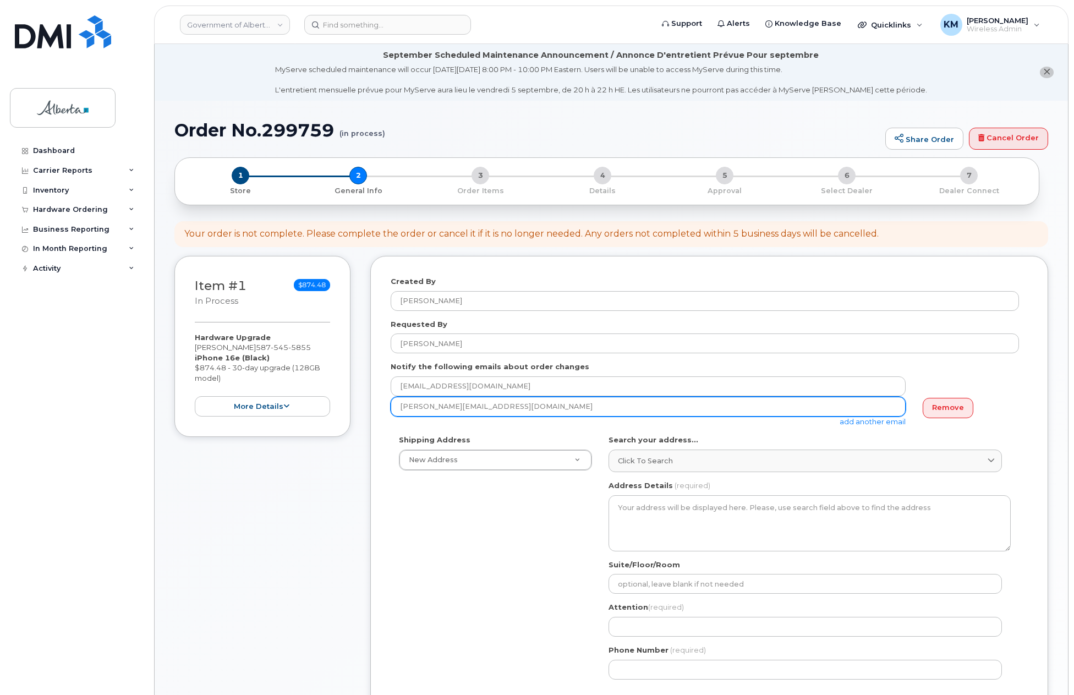
drag, startPoint x: 491, startPoint y: 409, endPoint x: 389, endPoint y: 401, distance: 102.1
click at [389, 401] on div "Created By Kay Mah Requested By Shainoor Kassam Notify the following emails abo…" at bounding box center [709, 581] width 678 height 651
paste input "[PERSON_NAME]"
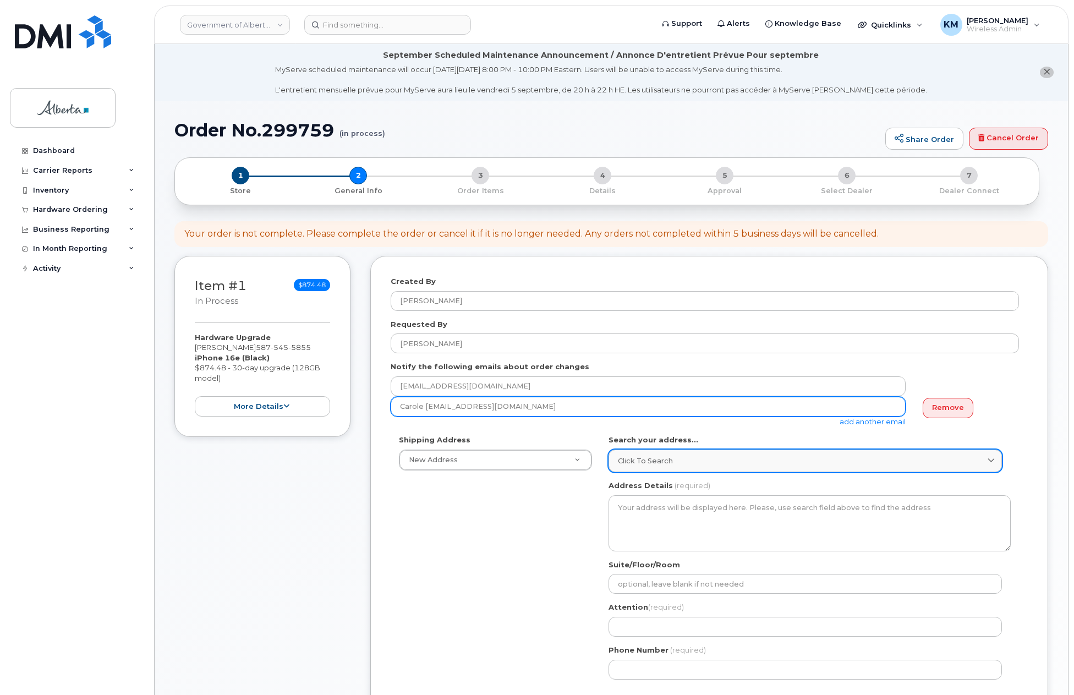
type input "Carole Schafer@gov.ab.ca"
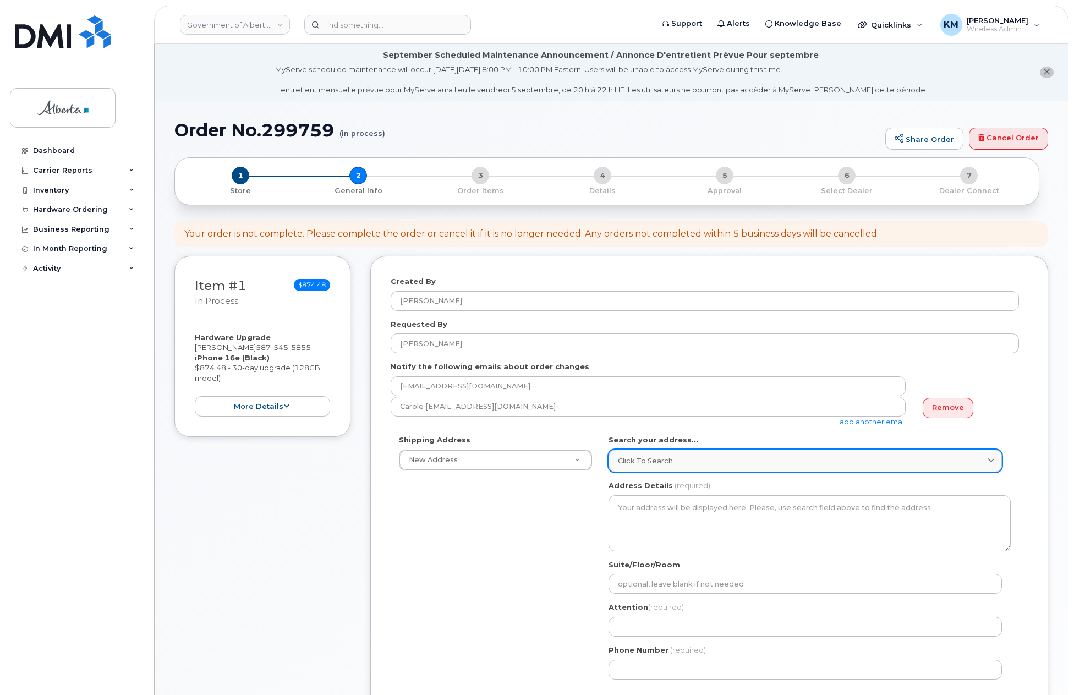
click at [661, 454] on link "Click to search" at bounding box center [804, 460] width 393 height 23
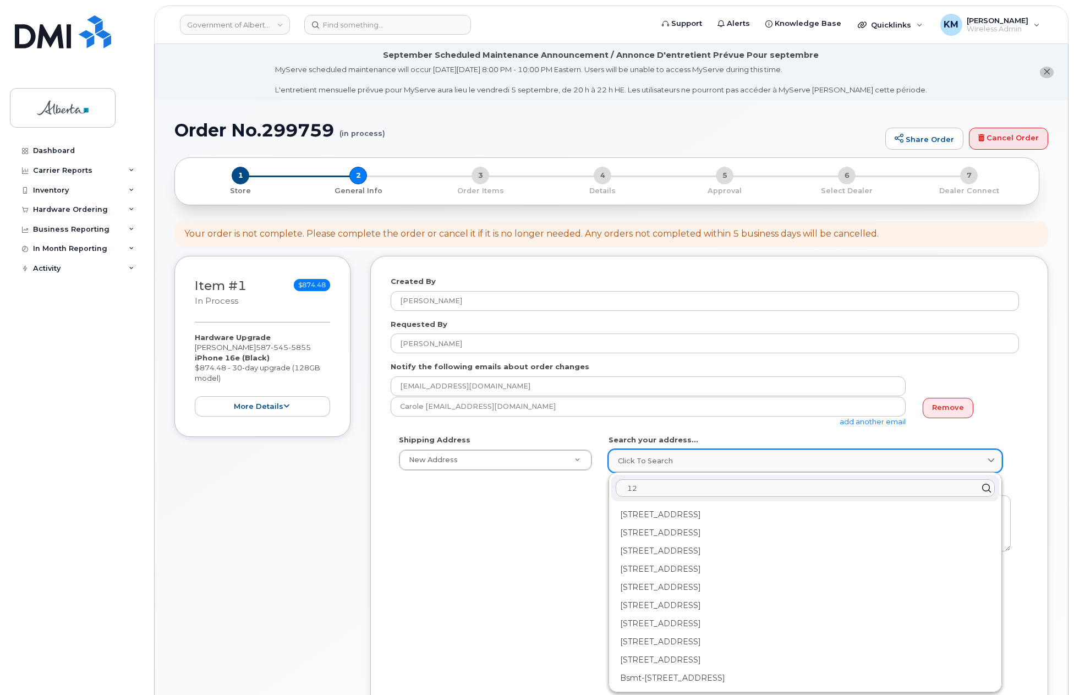
type input "1"
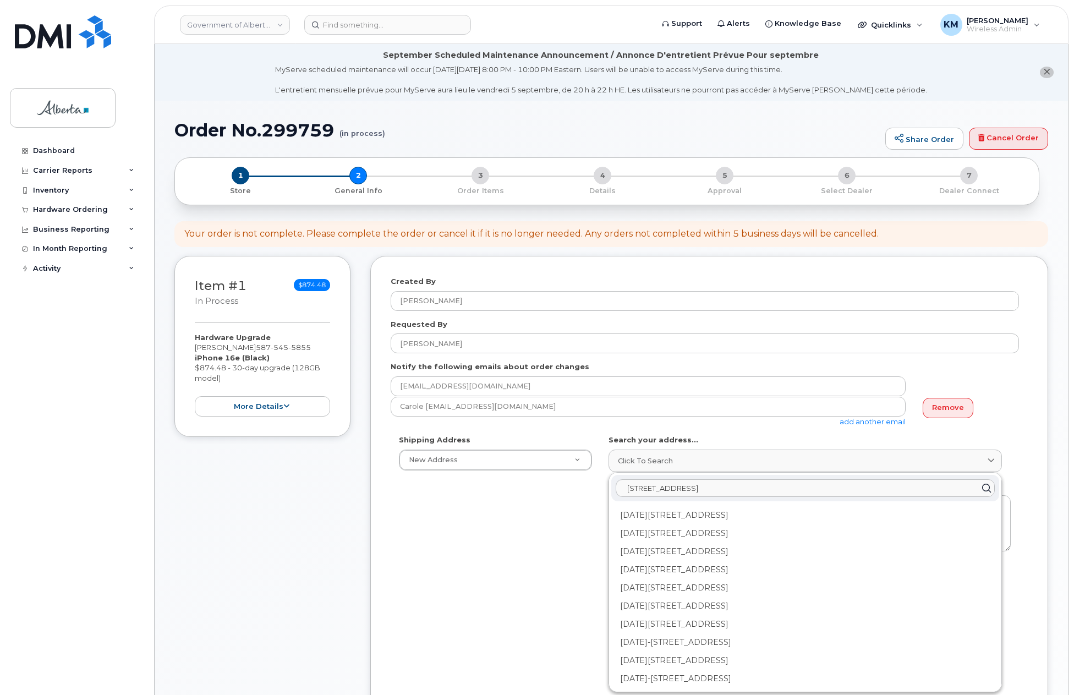
scroll to position [385, 0]
type input "2280 68 street"
click at [691, 654] on div "1214-2280 68 St NE Calgary AB T1Y 7M1" at bounding box center [805, 656] width 388 height 18
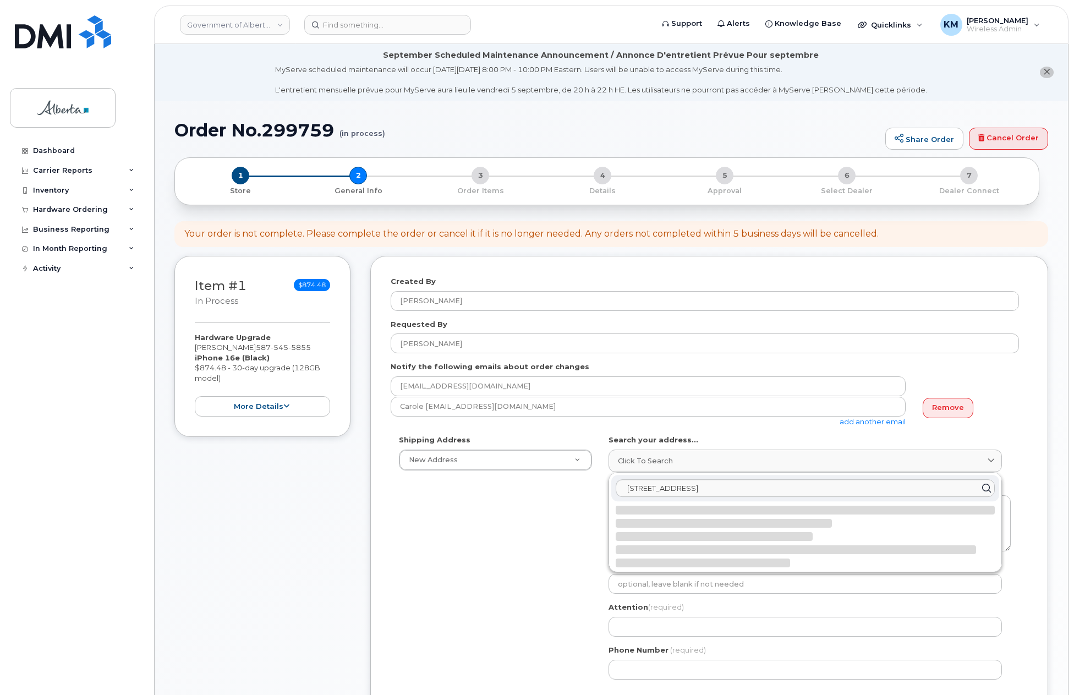
select select
type textarea "1214-2280 68 St NE CALGARY AB T1Y 7M1 CANADA"
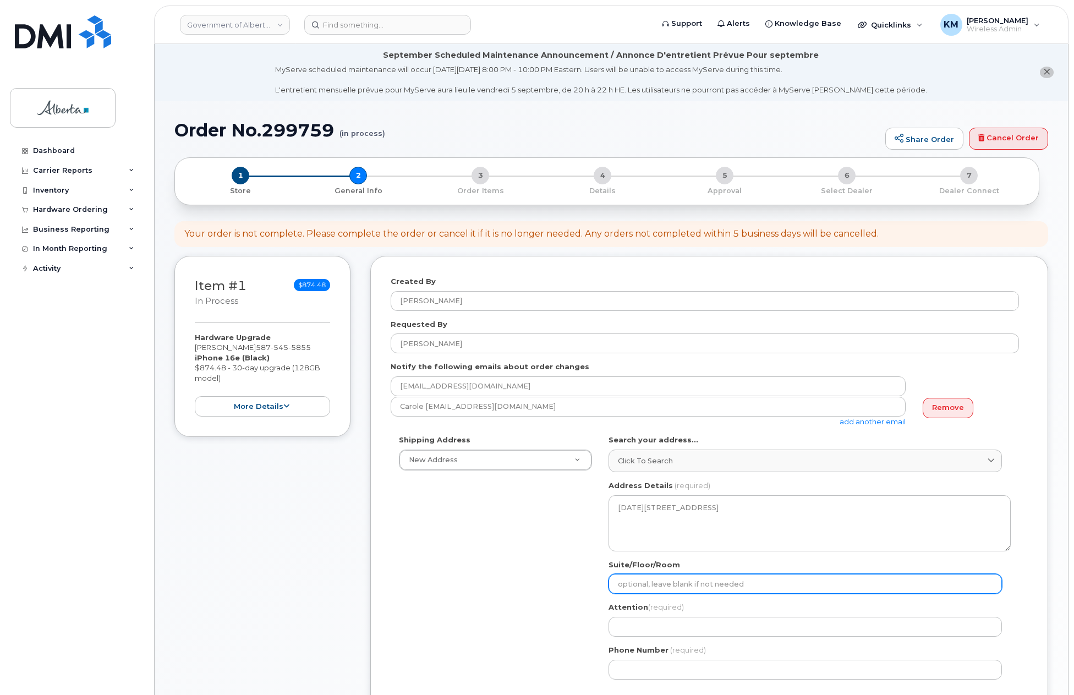
click at [643, 587] on input "Suite/Floor/Room" at bounding box center [804, 584] width 393 height 20
select select
type input "B"
select select
type input "Bu"
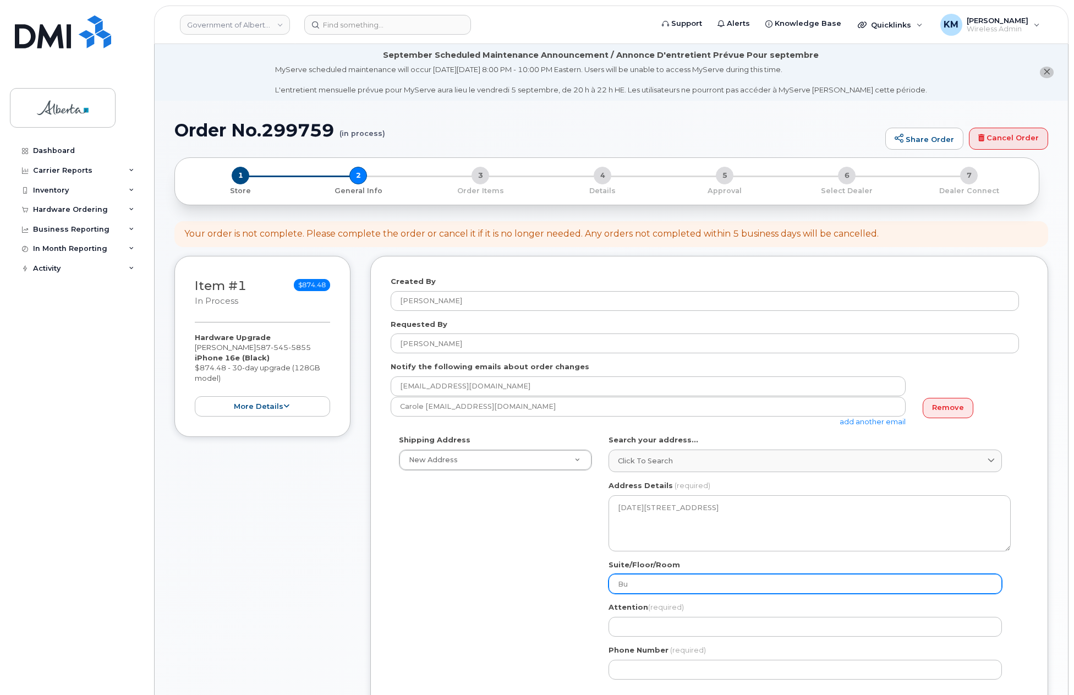
select select
type input "Bui"
select select
type input "Buil"
select select
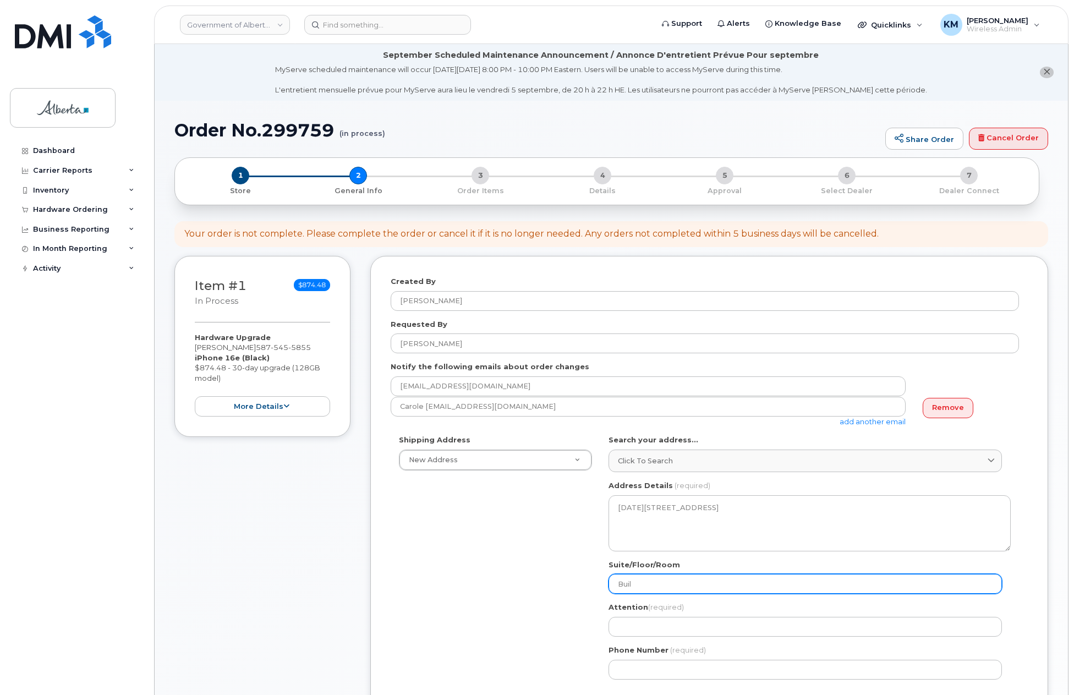
type input "Build"
select select
type input "Buildi"
select select
type input "Buildin"
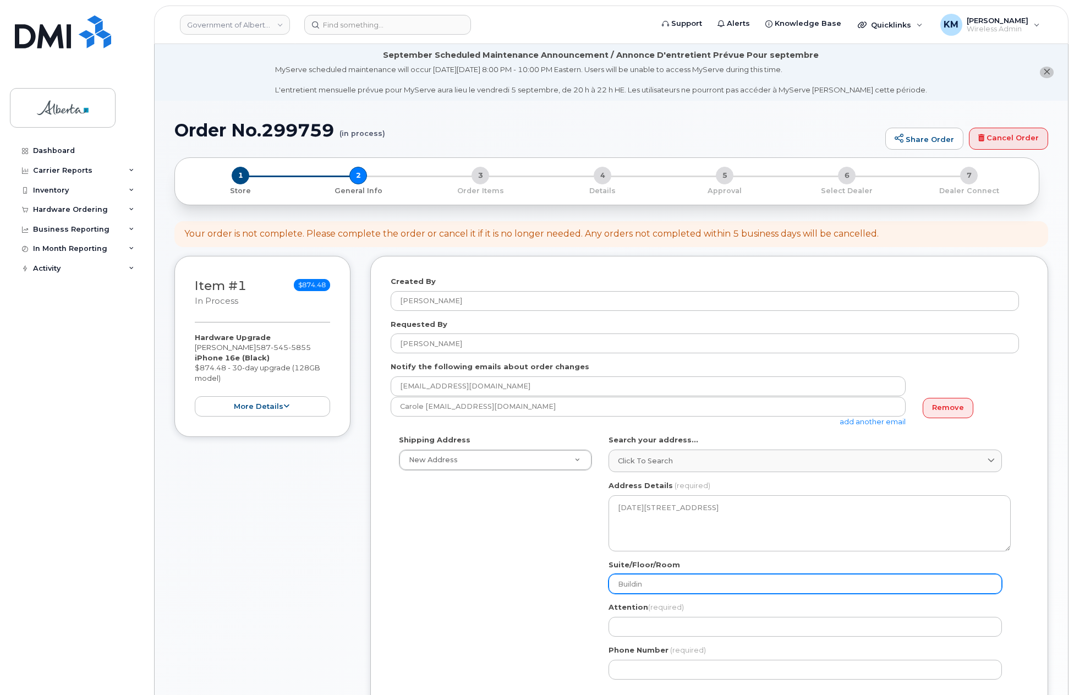
select select
type input "Building"
select select
type input "Building 1"
select select
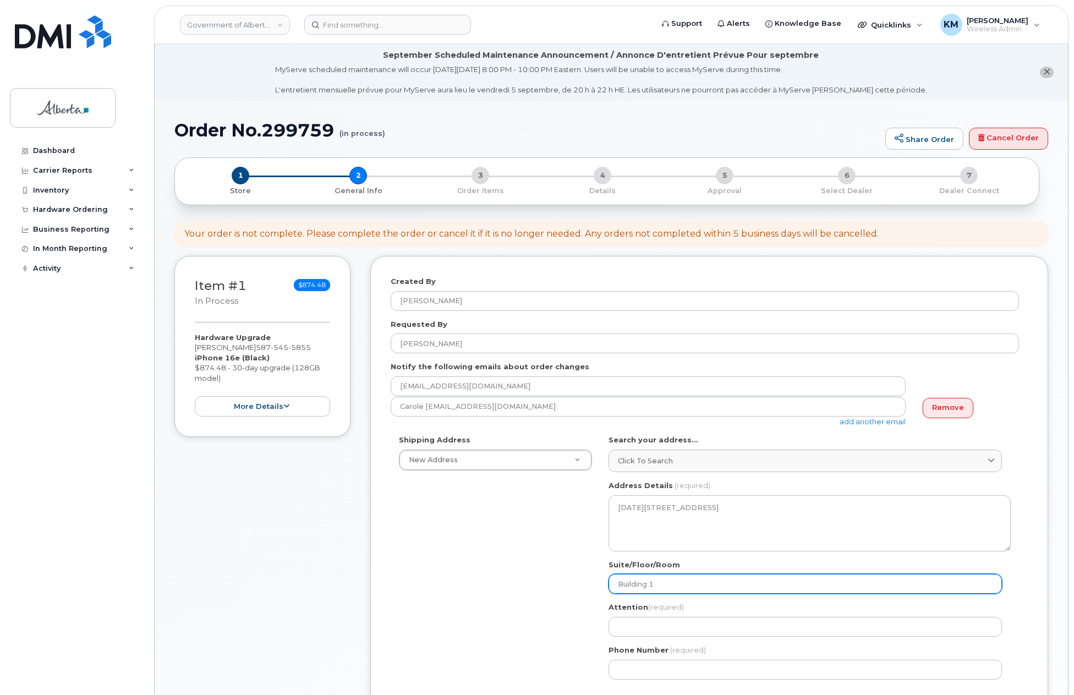
type input "Building 10"
select select
type input "Building 100"
select select
type input "Building 1000"
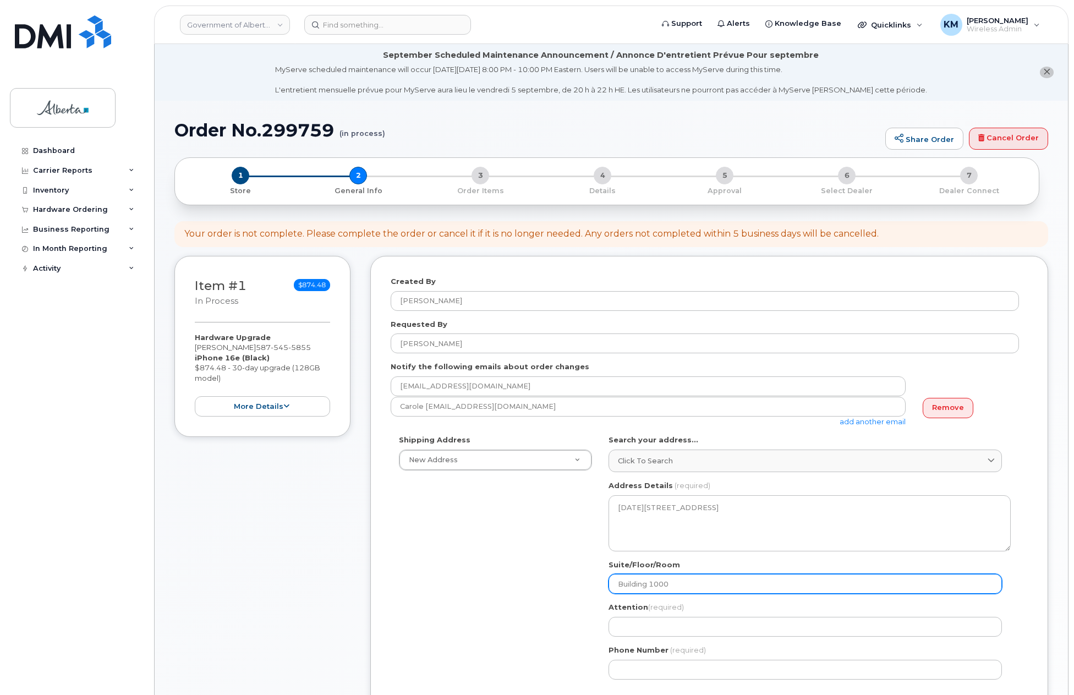
select select
type input "Building 1000 -"
select select
type input "Building 1000 - B"
select select
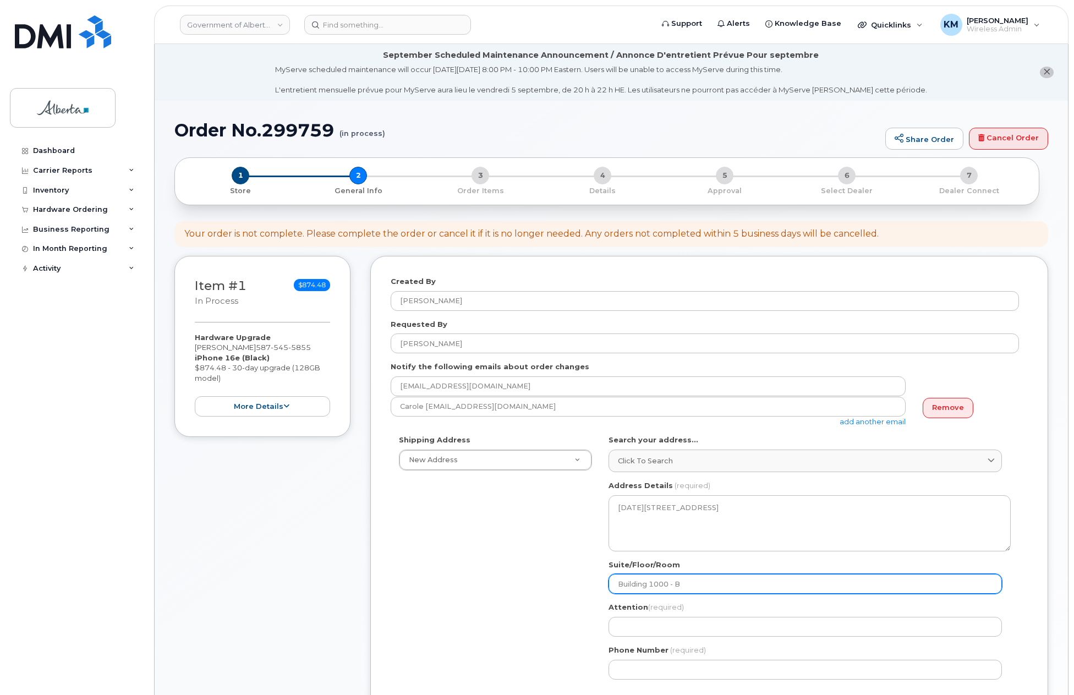
type input "Building 1000 - Bu"
select select
type input "Building 1000 - Buz"
select select
type input "Building 1000 - Buzz"
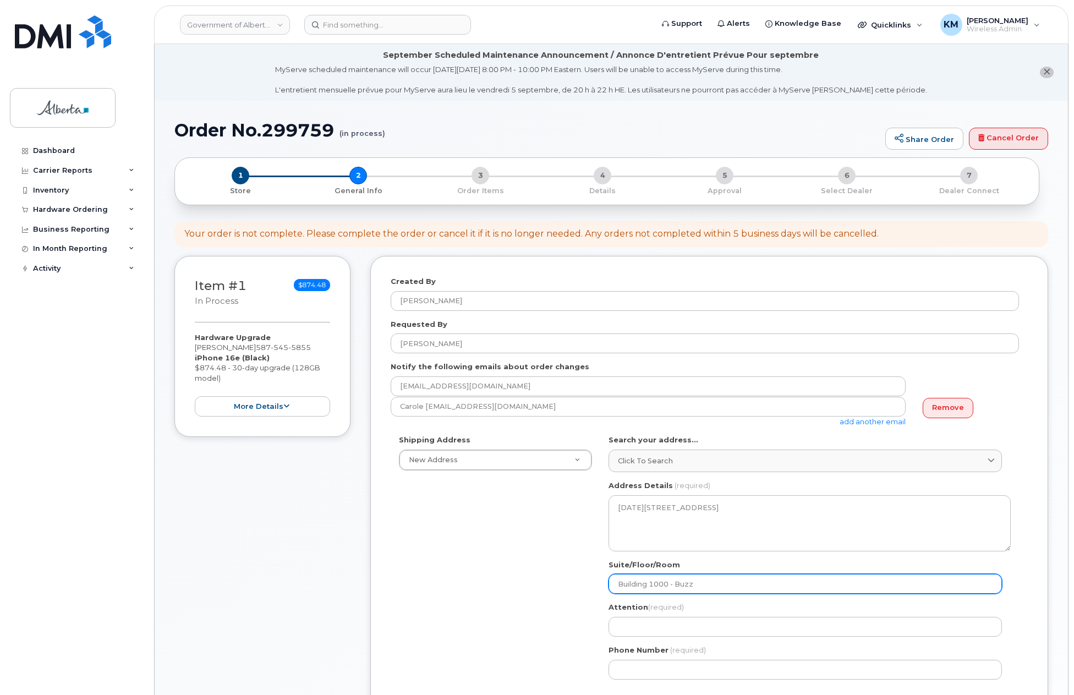
select select
type input "Building 1000 - Buzze"
select select
type input "Building 1000 - Buzzer"
select select
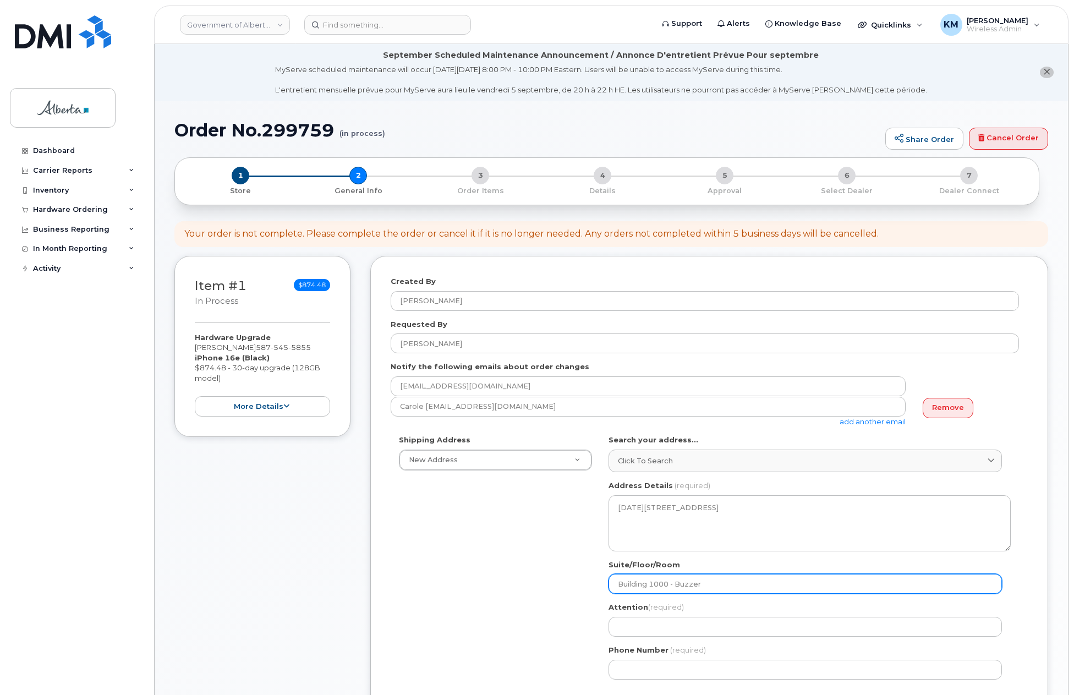
type input "Building 1000 - Buzzer 3"
select select
type input "Building 1000 - Buzzer 31"
select select
type input "Building 1000 - Buzzer 317"
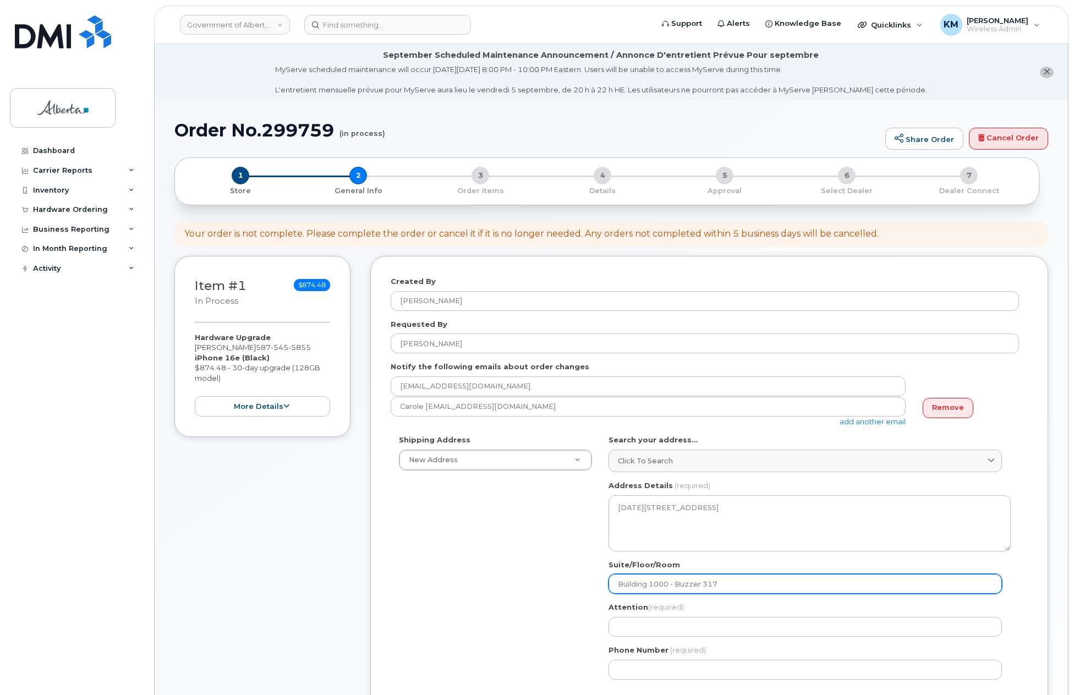
select select
type input "Building 1000 - Buzzer 3175"
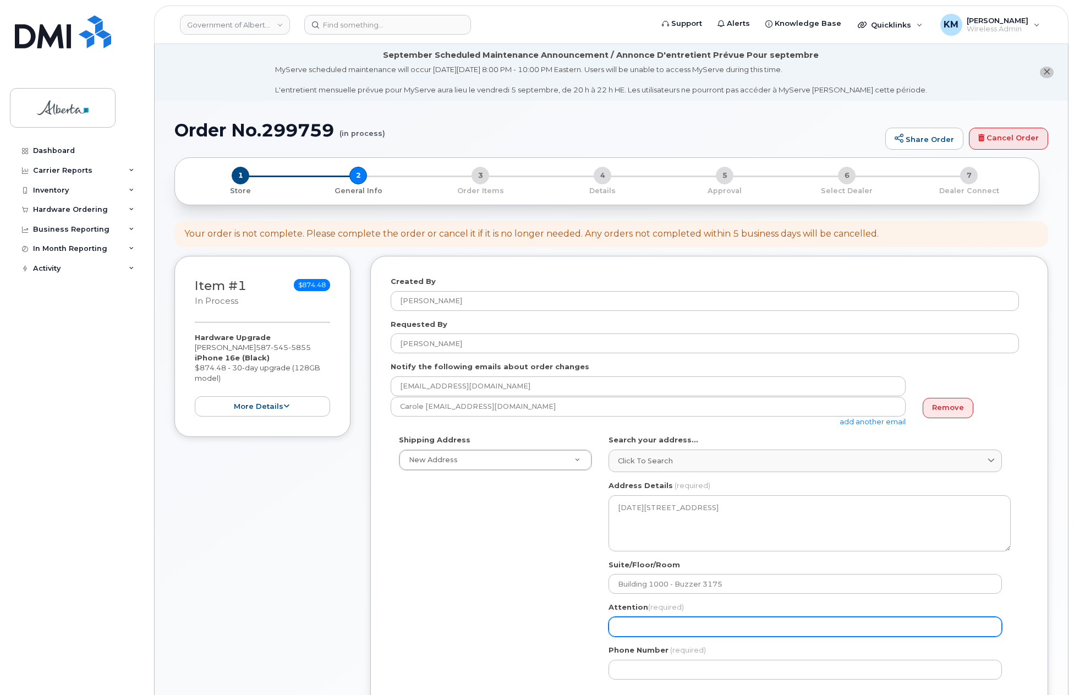
click at [656, 629] on input "Attention (required)" at bounding box center [804, 627] width 393 height 20
paste input "Carole Schafer"
select select
type input "Carole Schafer"
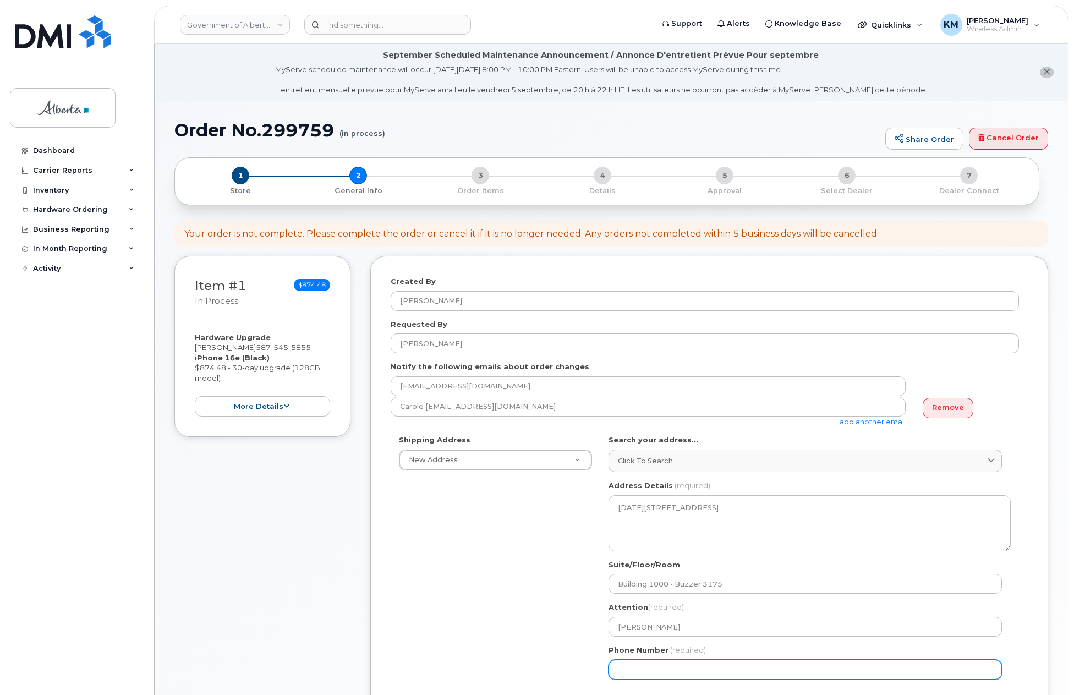
click at [669, 672] on input "Phone Number" at bounding box center [804, 669] width 393 height 20
type input "4"
type input "780422953"
select select
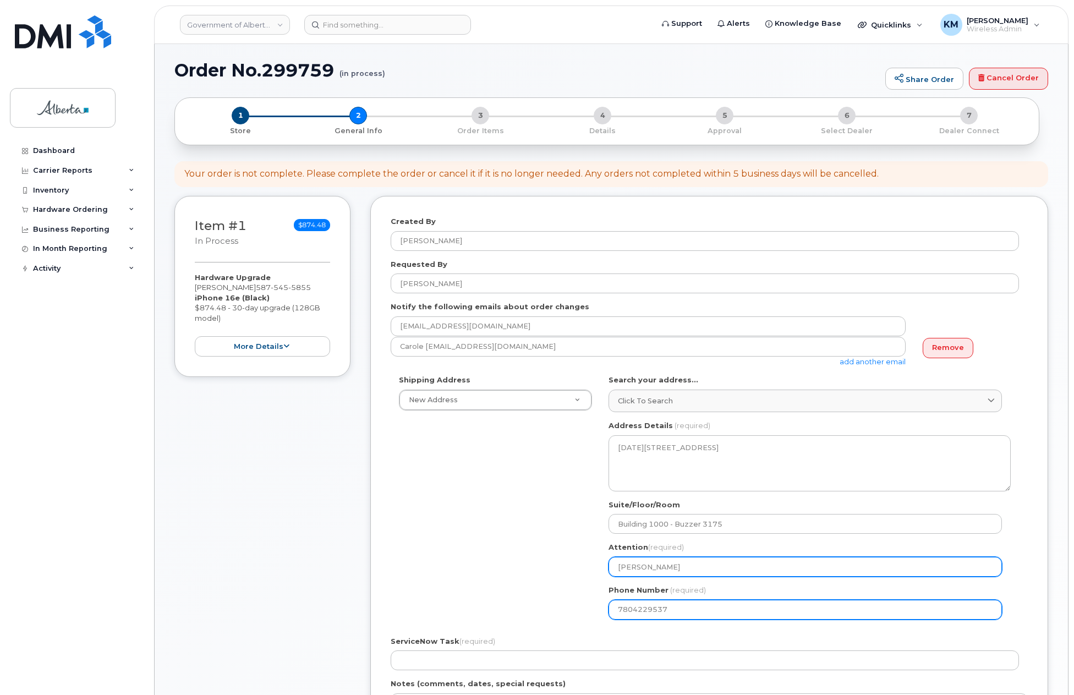
scroll to position [110, 0]
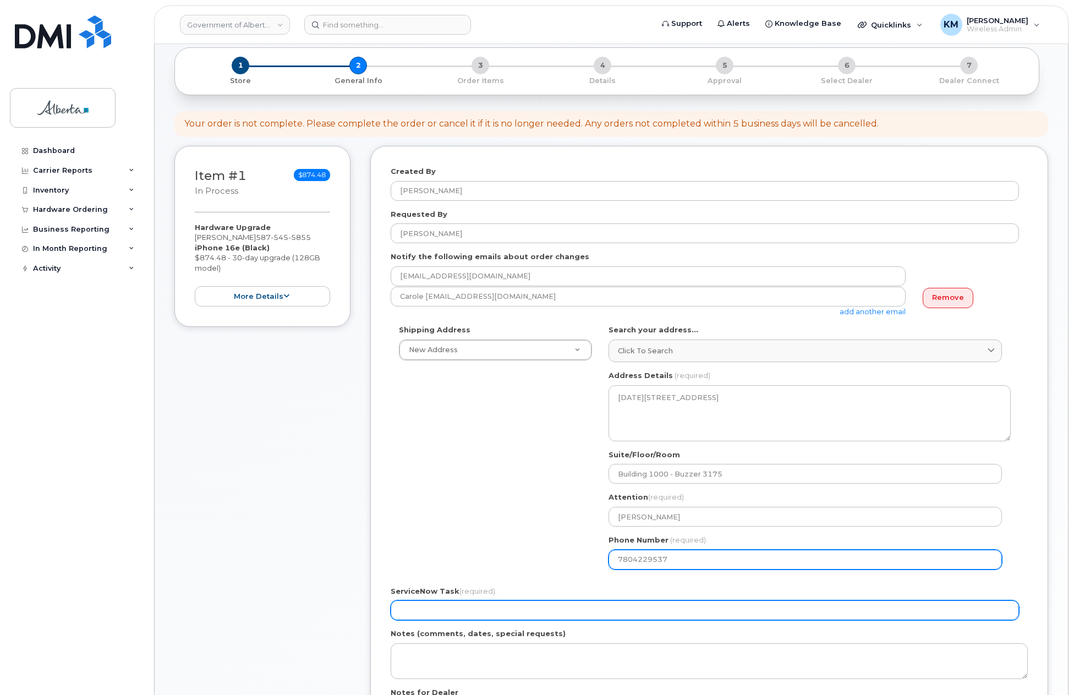
type input "7804229537"
click at [576, 612] on input "ServiceNow Task (required)" at bounding box center [704, 610] width 628 height 20
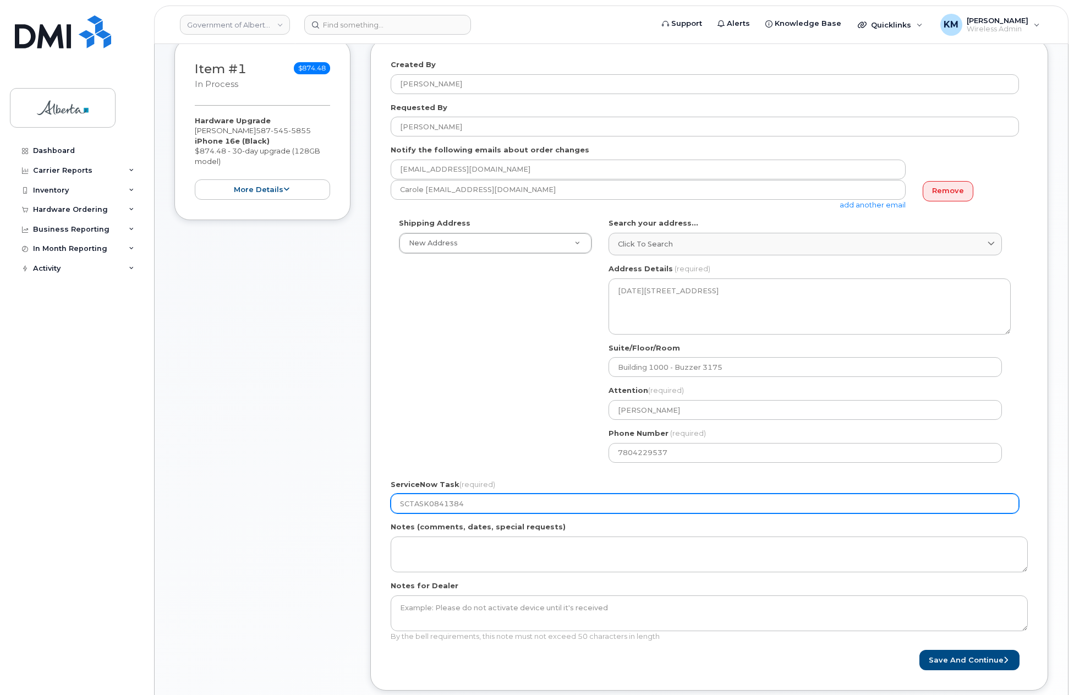
scroll to position [220, 0]
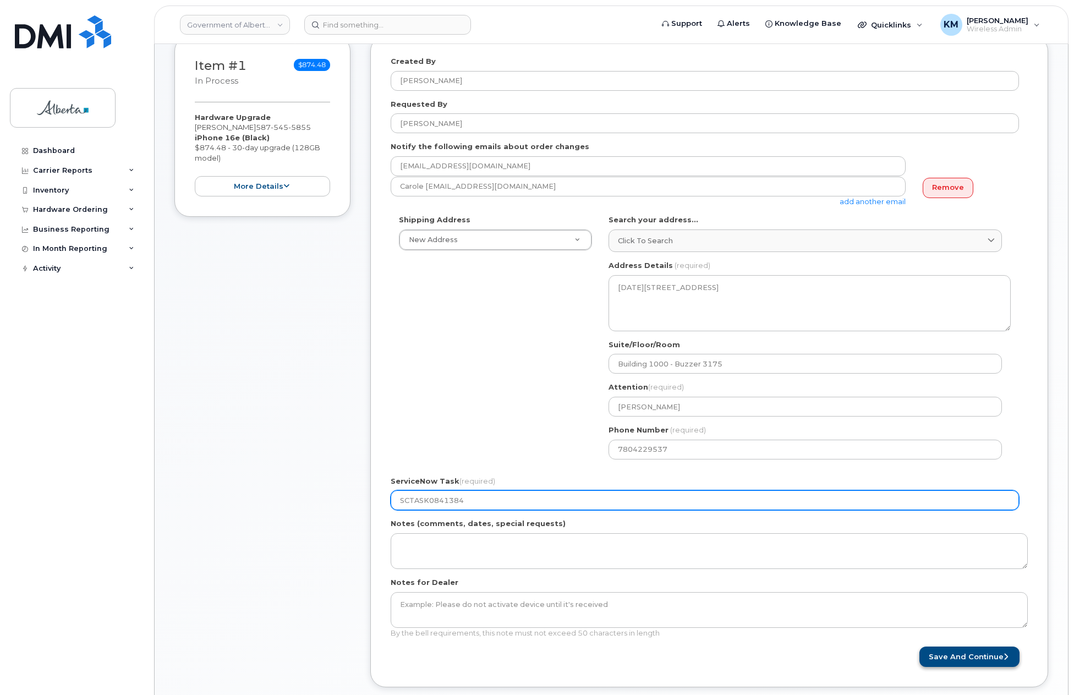
type input "SCTASK0841384"
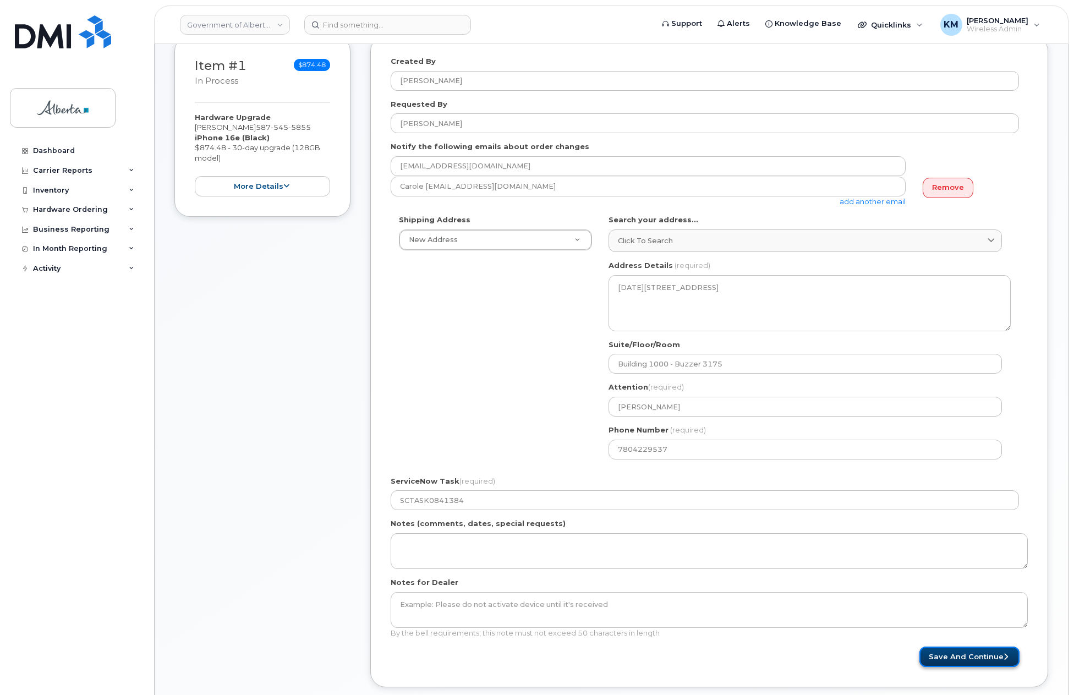
click at [953, 653] on button "Save and Continue" at bounding box center [969, 656] width 100 height 20
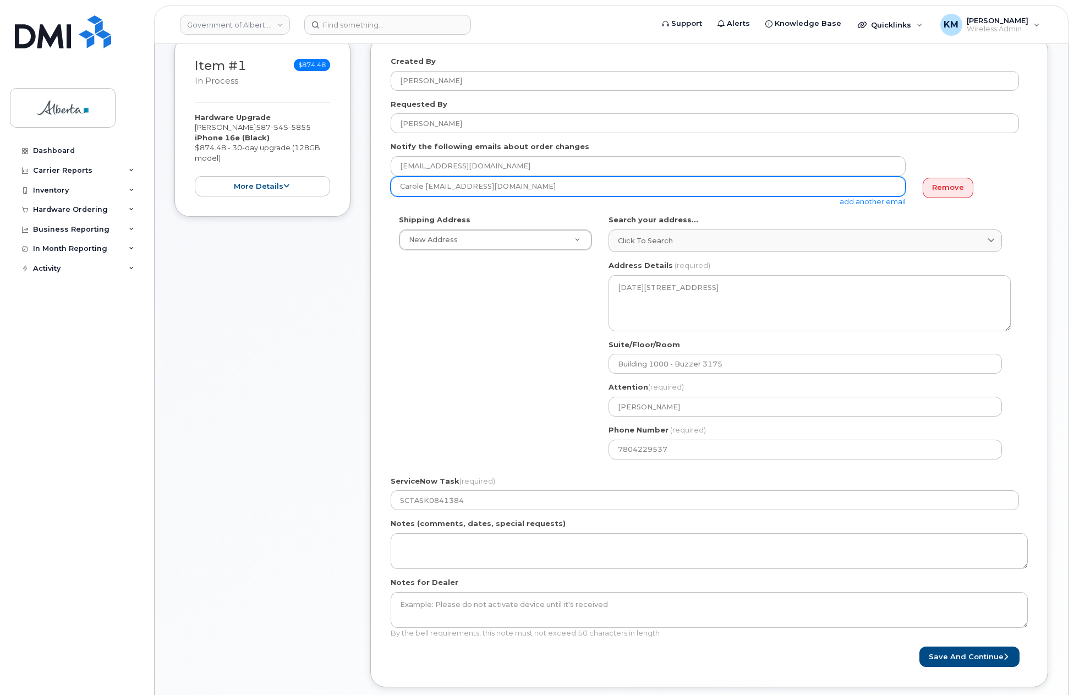
click at [427, 185] on input "Carole Schafer@gov.ab.ca" at bounding box center [647, 187] width 515 height 20
type input "Carole.Schafer@gov.ab.ca"
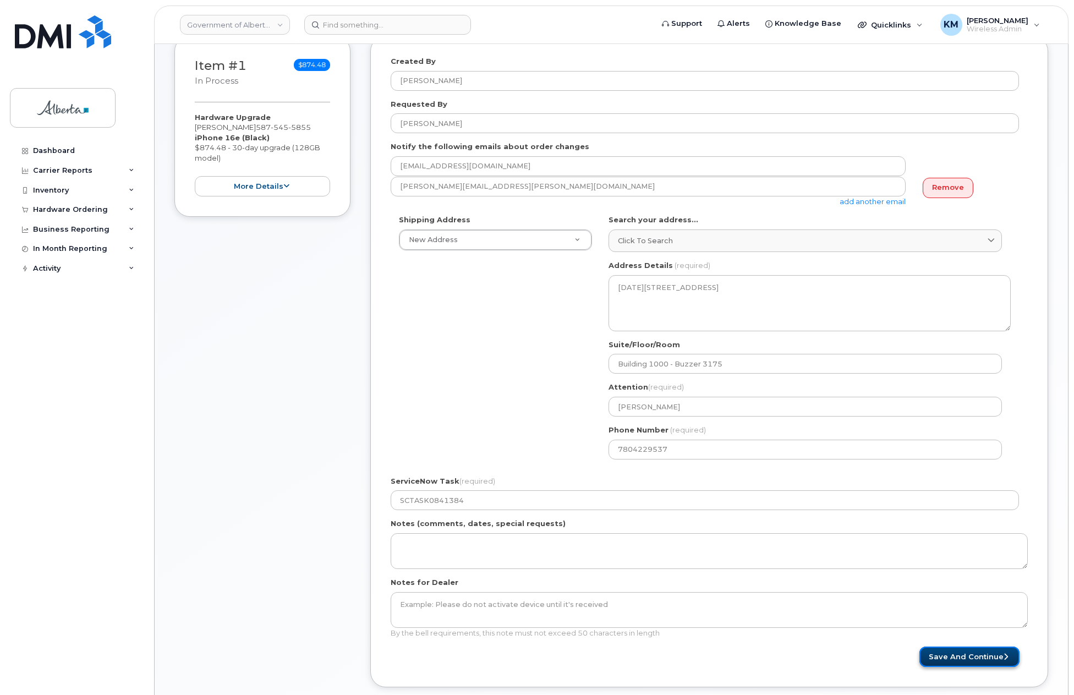
click at [954, 657] on button "Save and Continue" at bounding box center [969, 656] width 100 height 20
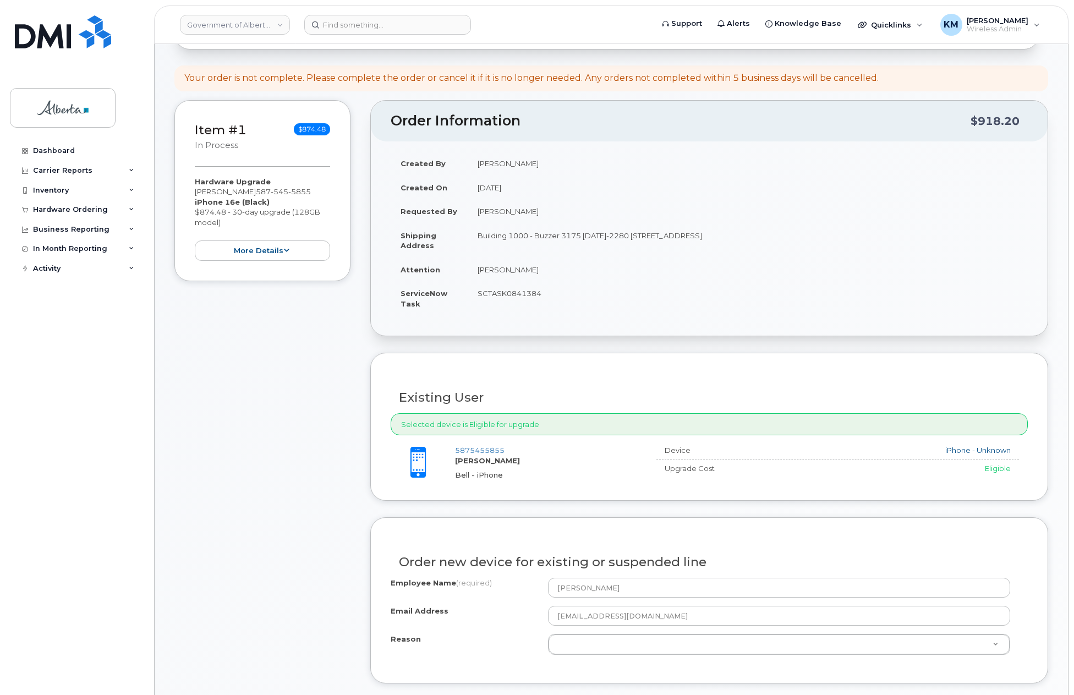
scroll to position [165, 0]
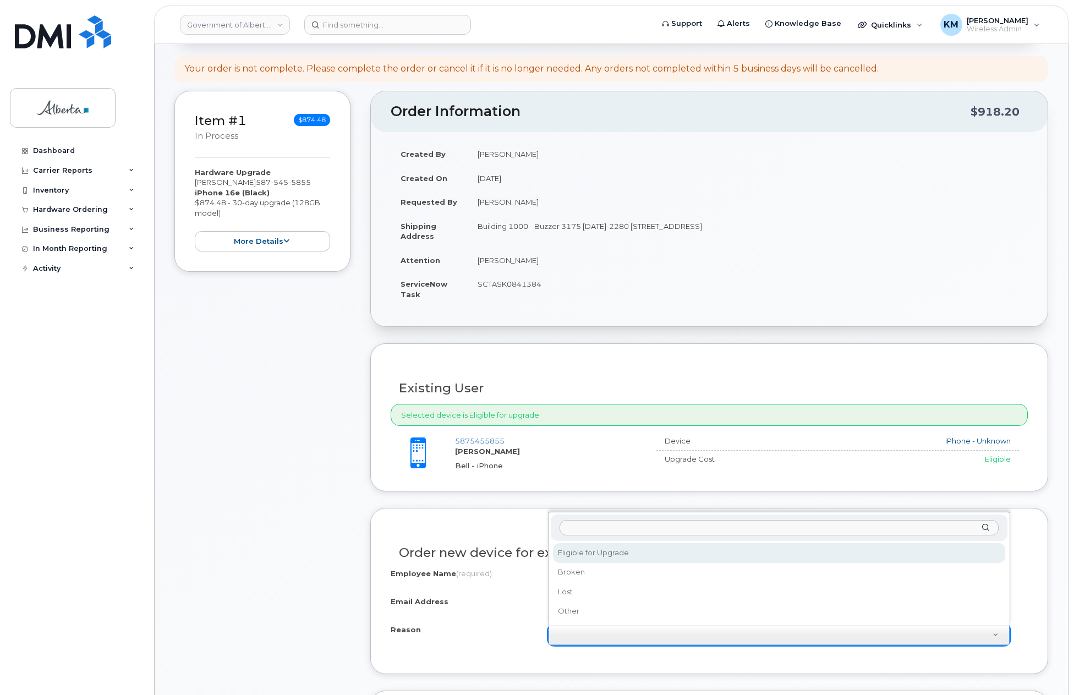
select select "eligible_for_upgrade"
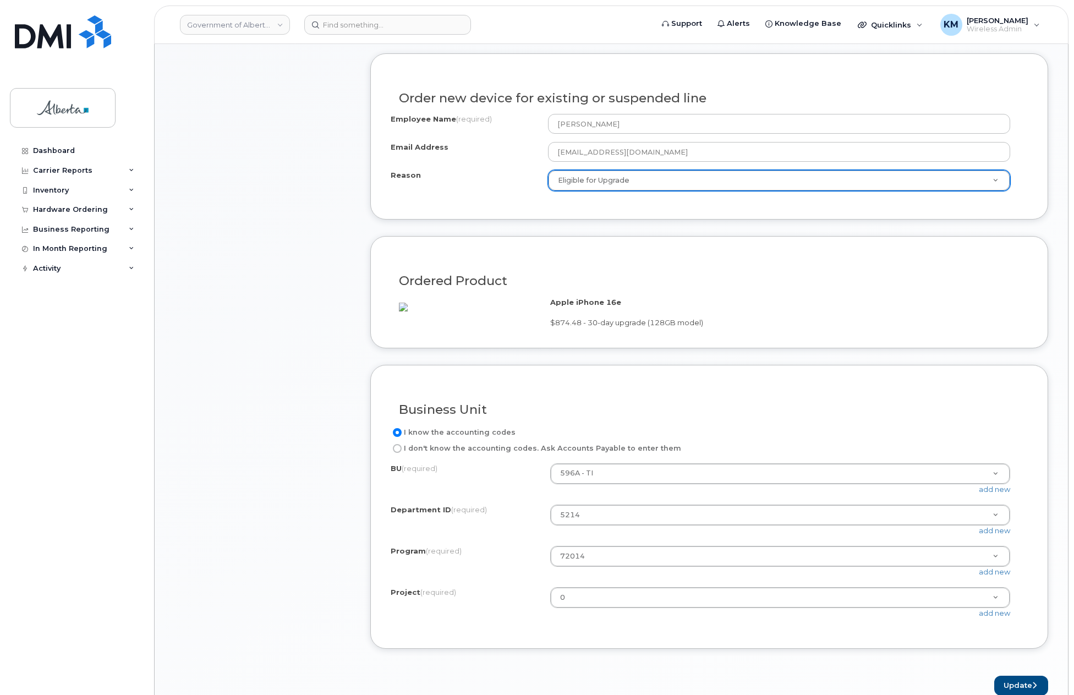
scroll to position [660, 0]
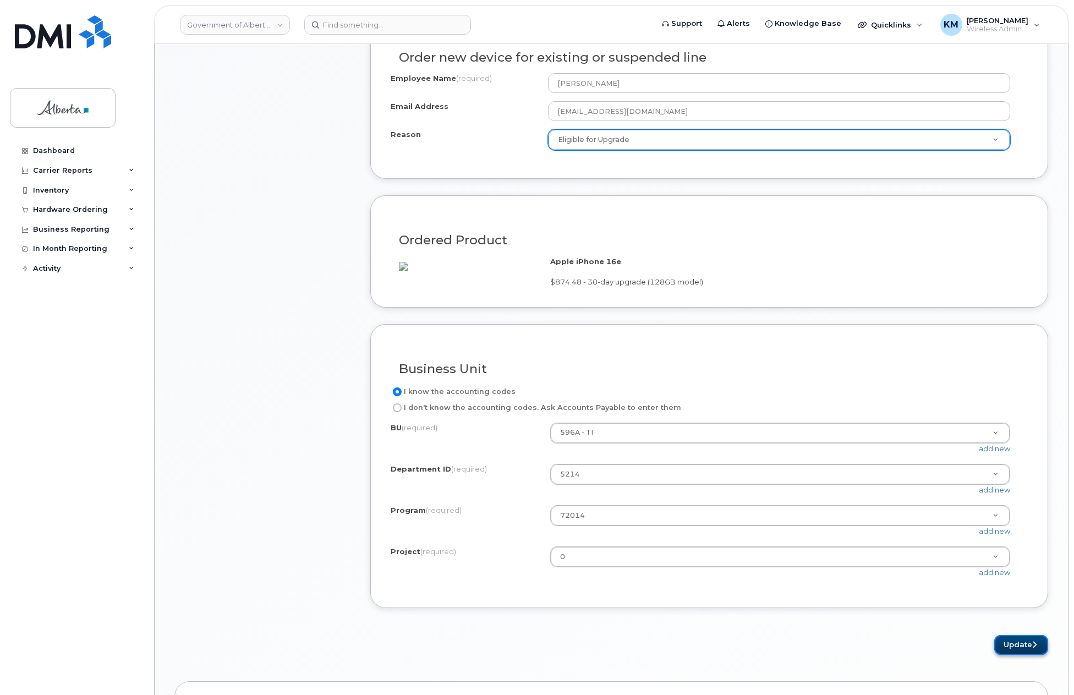
click at [1015, 655] on button "Update" at bounding box center [1021, 645] width 54 height 20
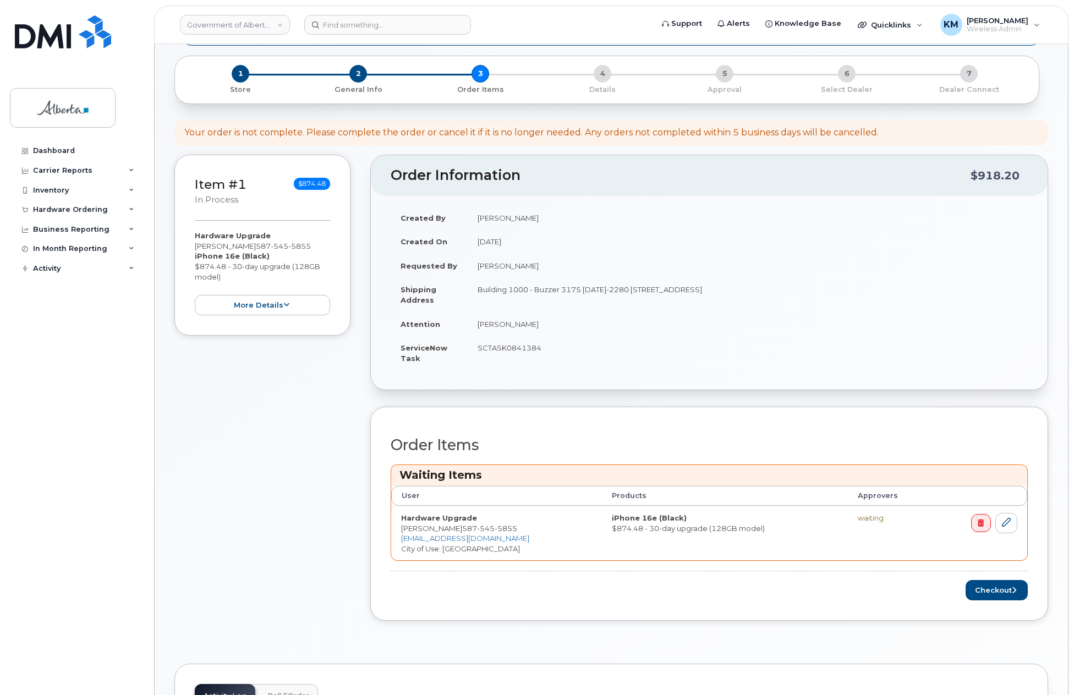
scroll to position [220, 0]
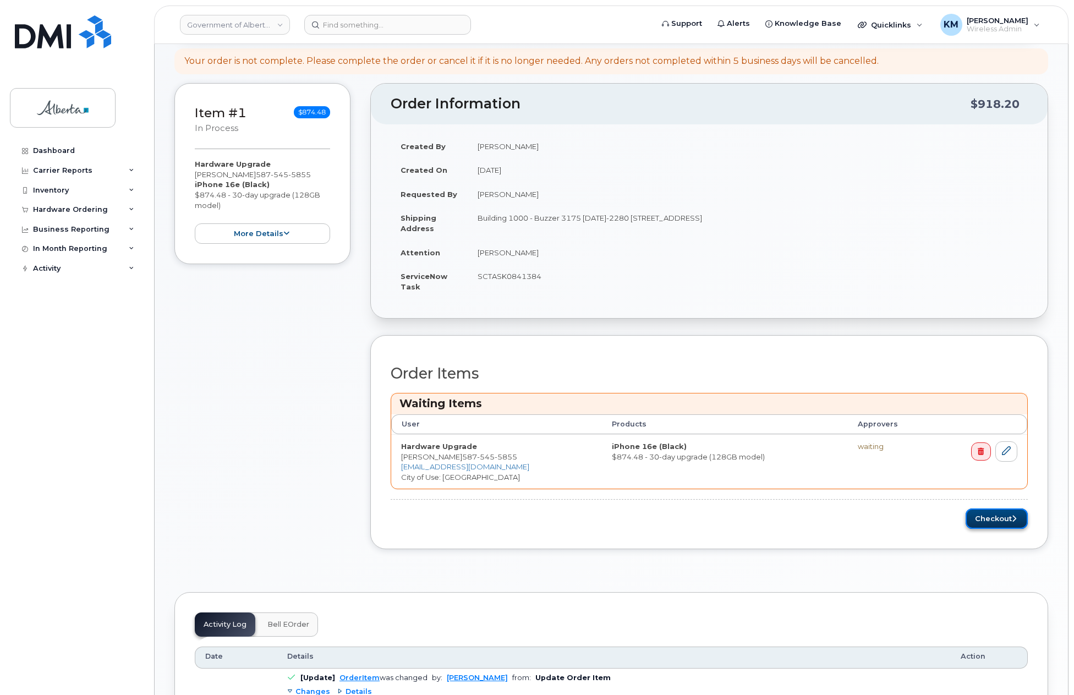
click at [981, 522] on button "Checkout" at bounding box center [996, 518] width 62 height 20
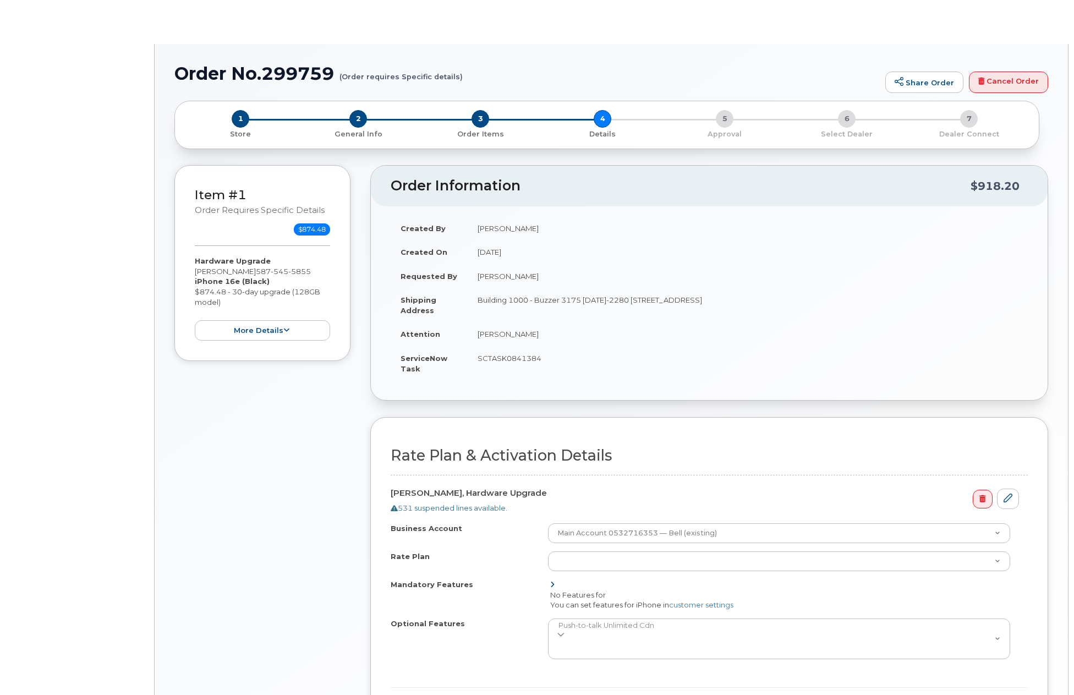
select select
select select "GOA Unlimited Smartphone 14"
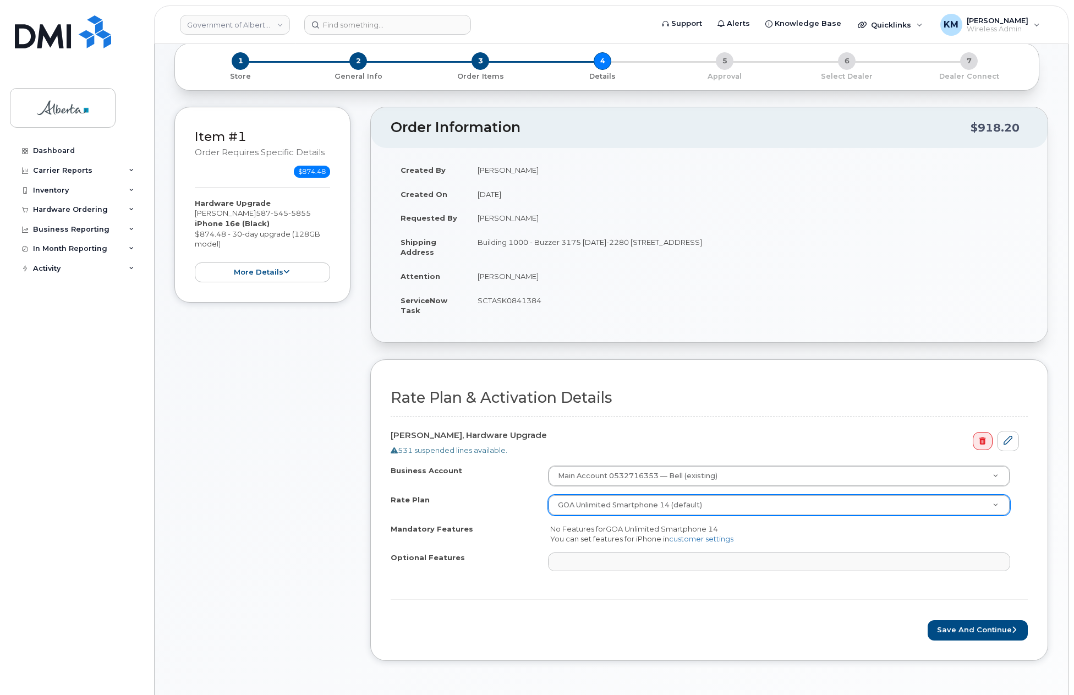
scroll to position [165, 0]
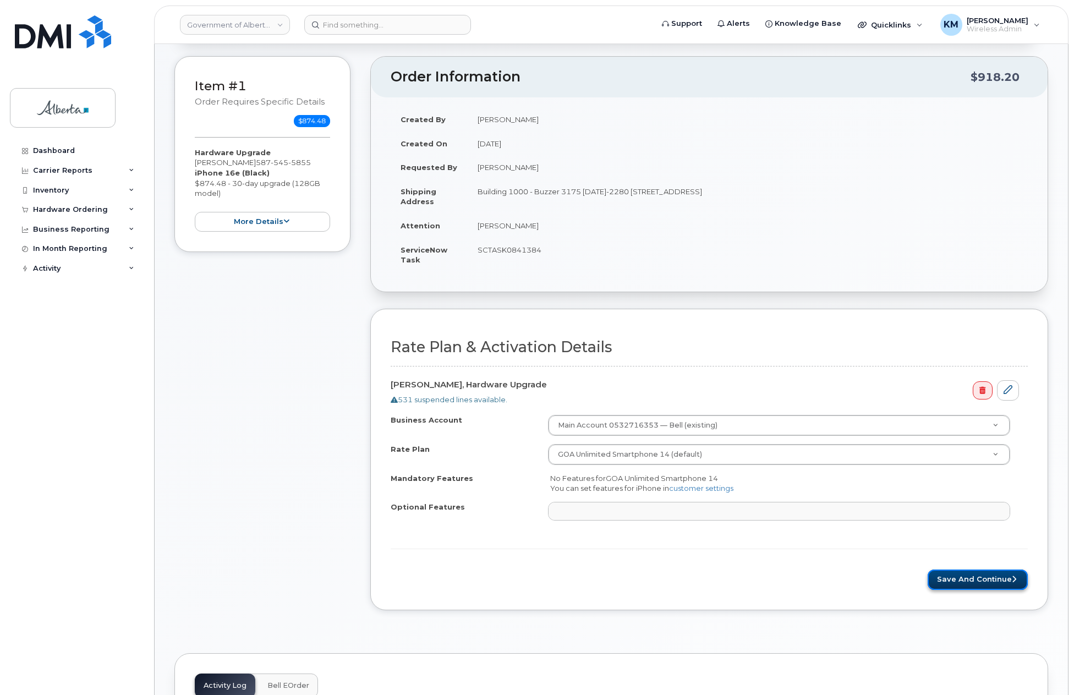
click at [976, 577] on button "Save and Continue" at bounding box center [977, 579] width 100 height 20
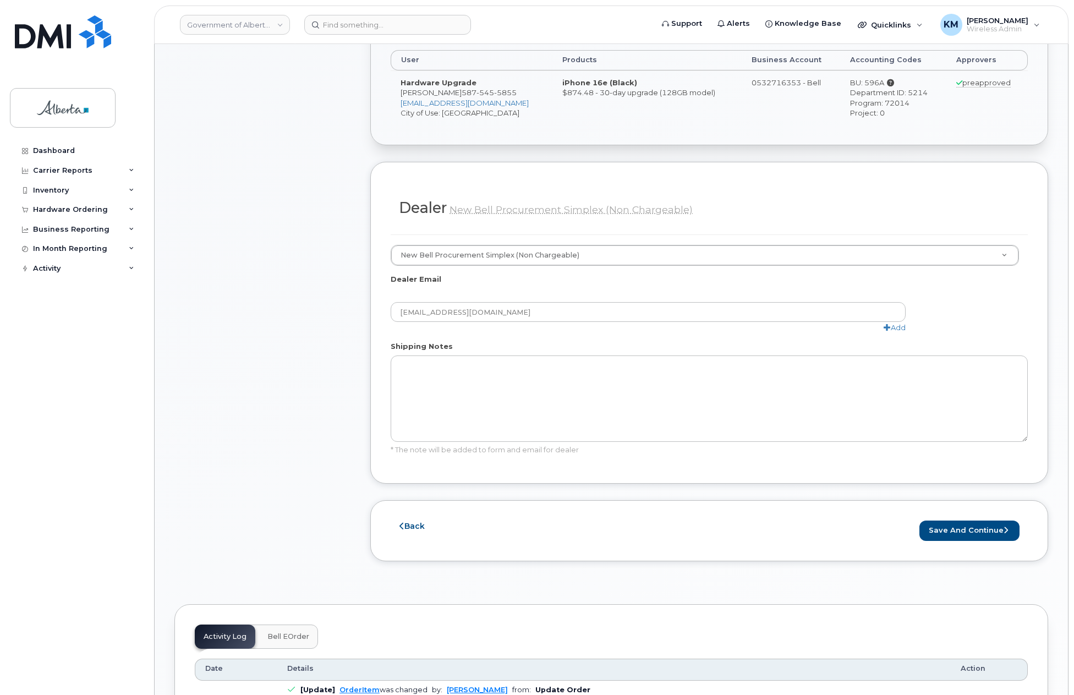
scroll to position [495, 0]
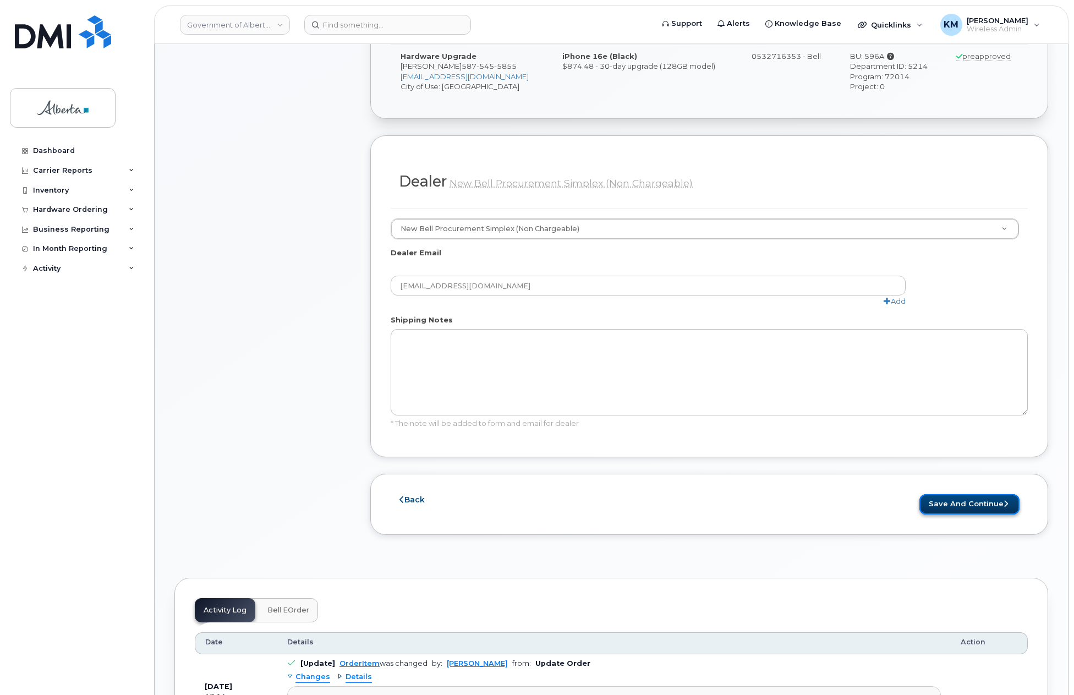
click at [934, 499] on button "Save and Continue" at bounding box center [969, 504] width 100 height 20
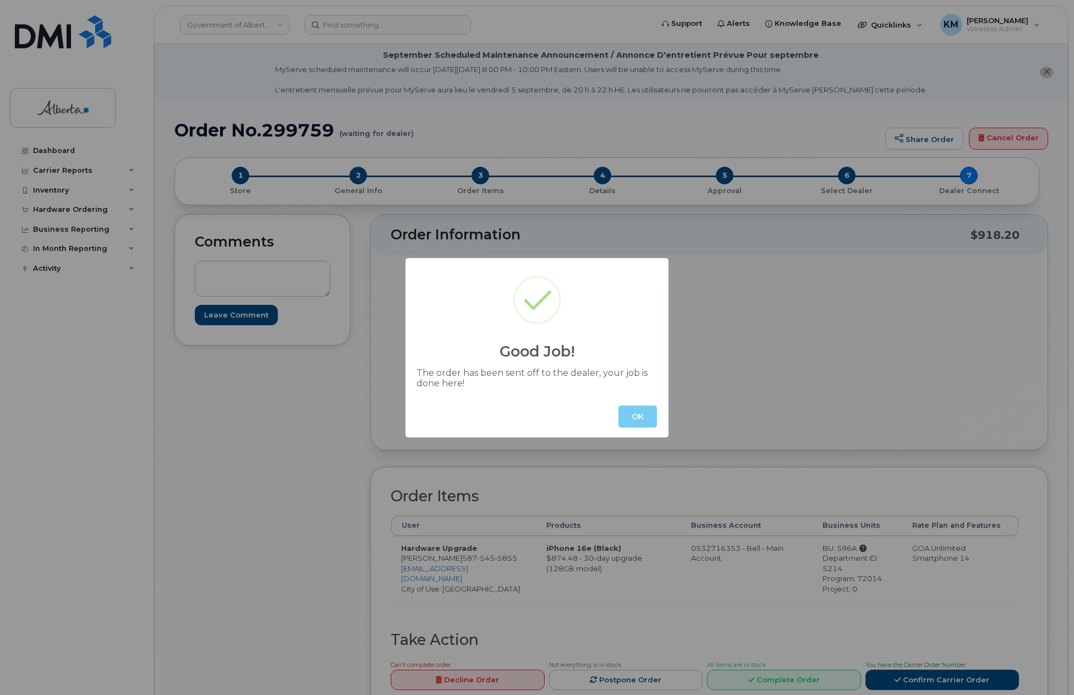
click at [653, 416] on button "OK" at bounding box center [637, 416] width 38 height 22
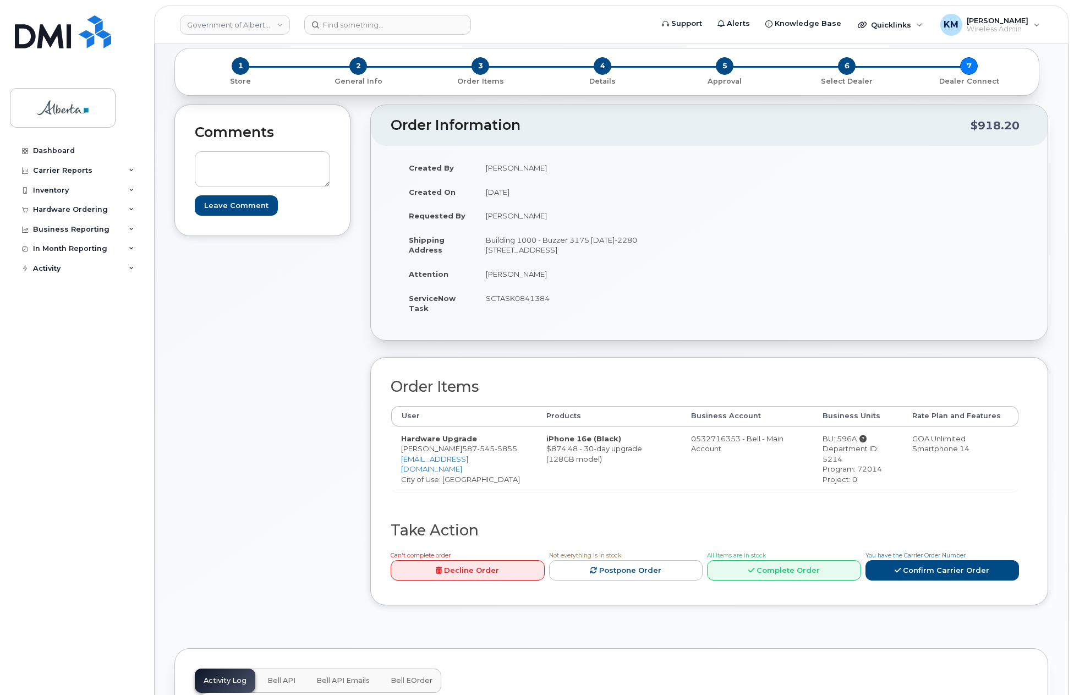
scroll to position [110, 0]
click at [279, 682] on span "Bell API" at bounding box center [281, 679] width 28 height 9
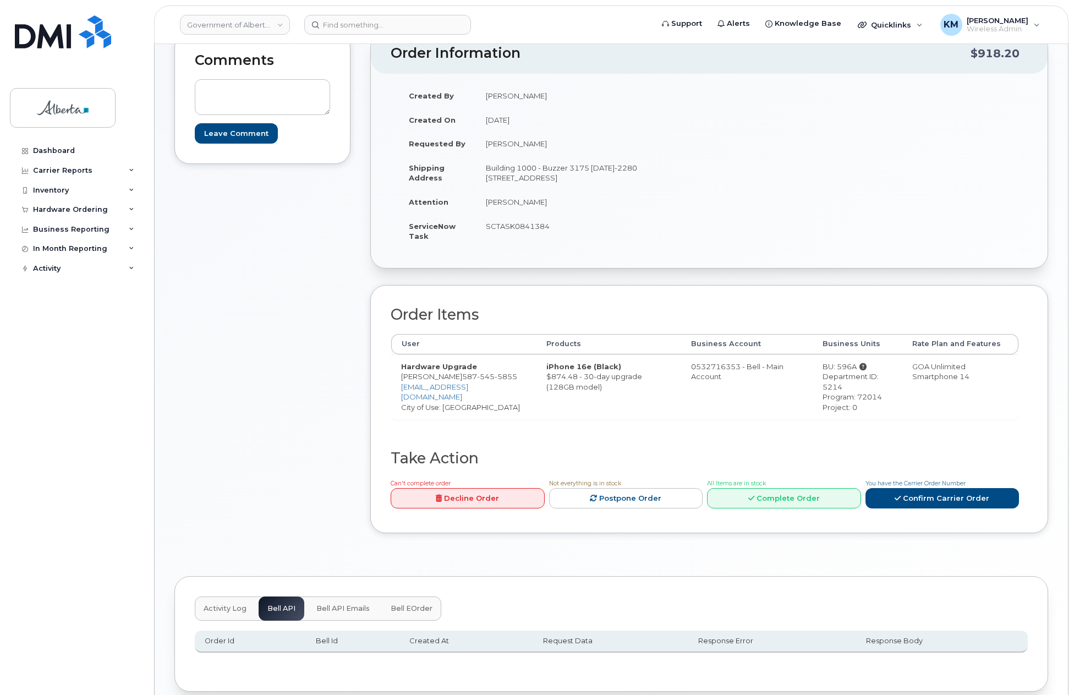
scroll to position [233, 0]
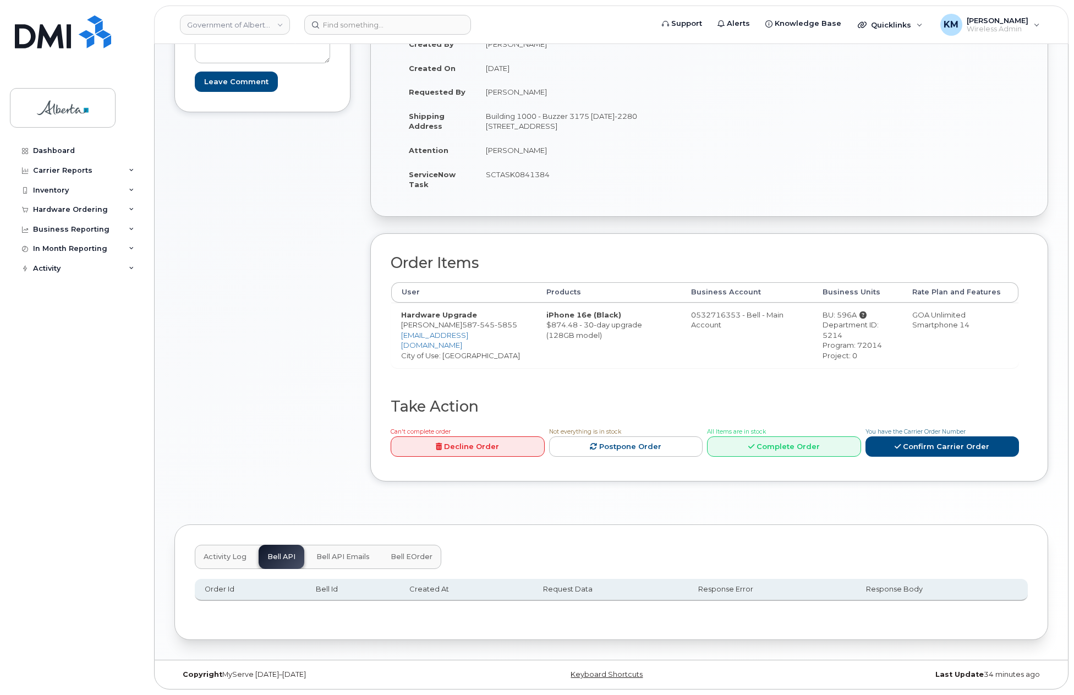
click at [215, 551] on button "Activity Log" at bounding box center [225, 556] width 60 height 24
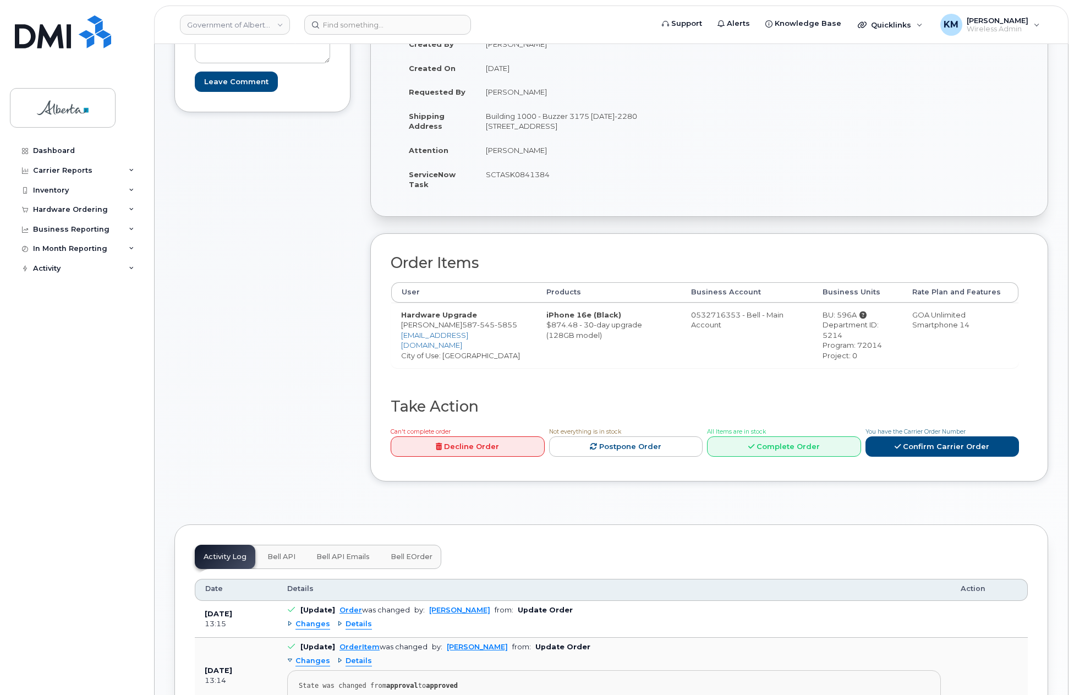
click at [277, 551] on button "Bell API" at bounding box center [281, 556] width 46 height 24
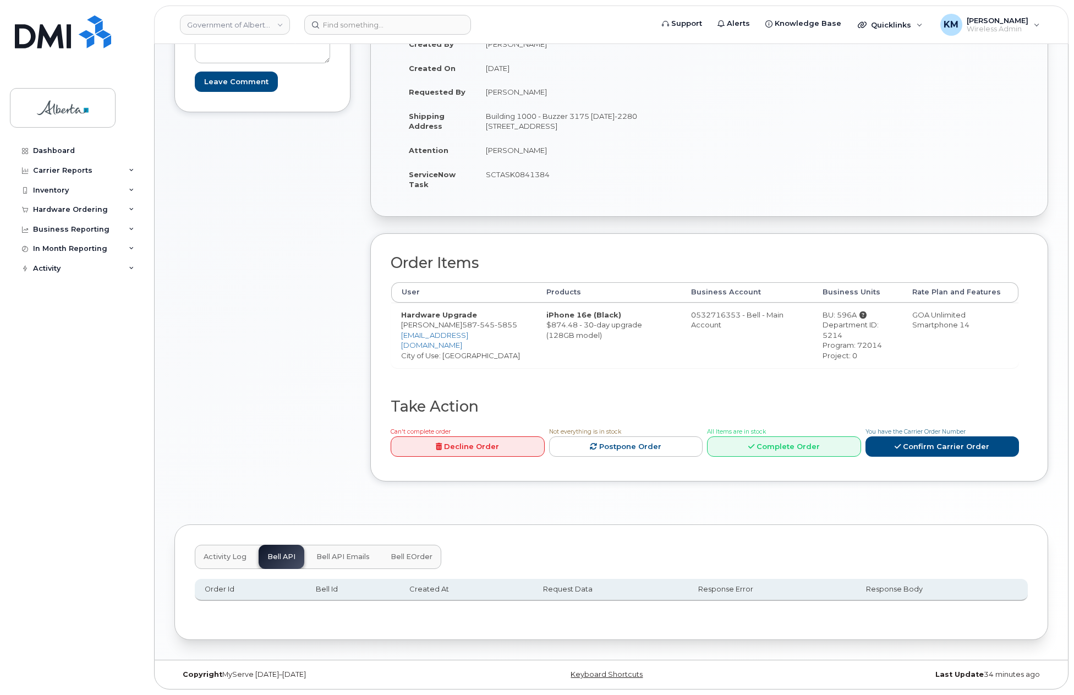
click at [229, 557] on span "Activity Log" at bounding box center [224, 556] width 43 height 9
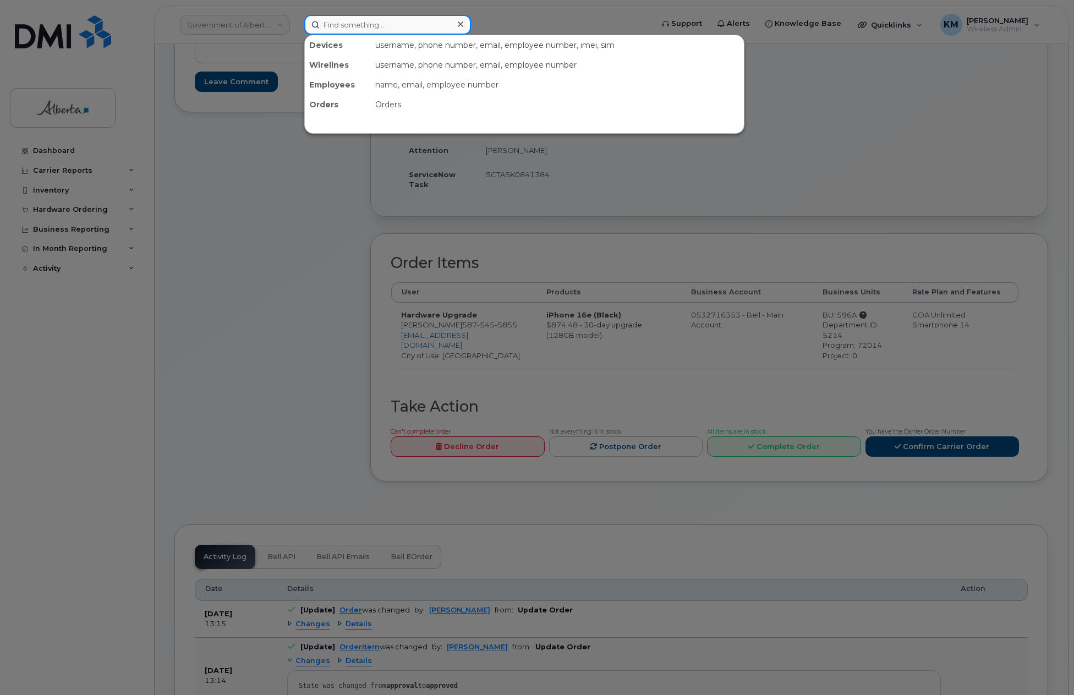
click at [339, 26] on input at bounding box center [387, 25] width 167 height 20
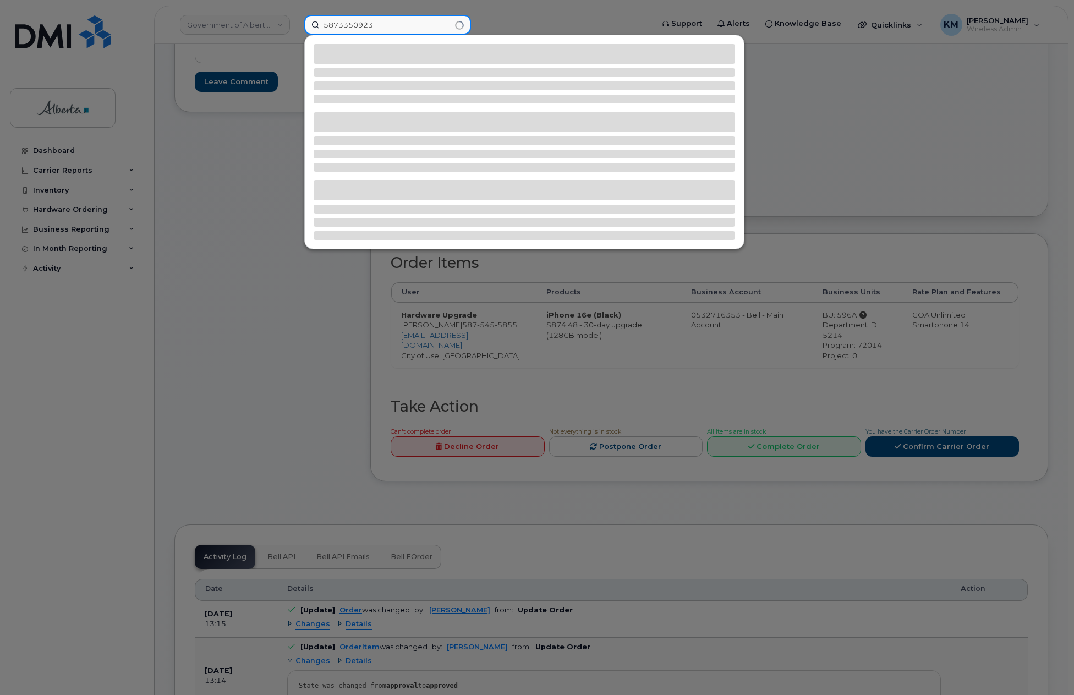
type input "5873350923"
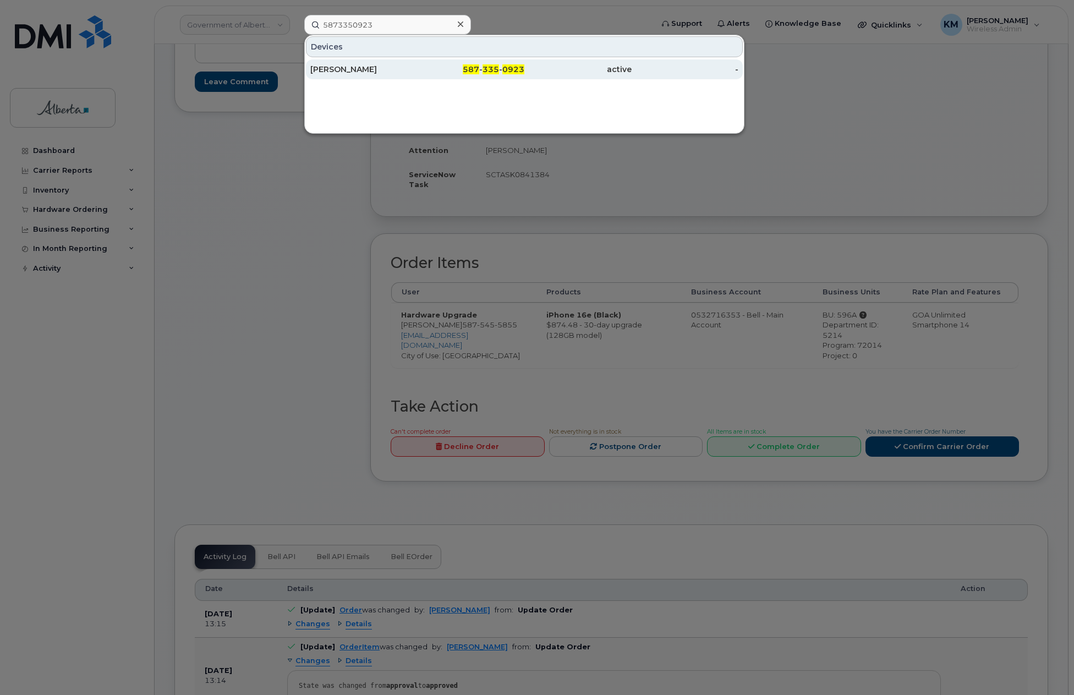
click at [337, 73] on div "[PERSON_NAME]" at bounding box center [363, 69] width 107 height 11
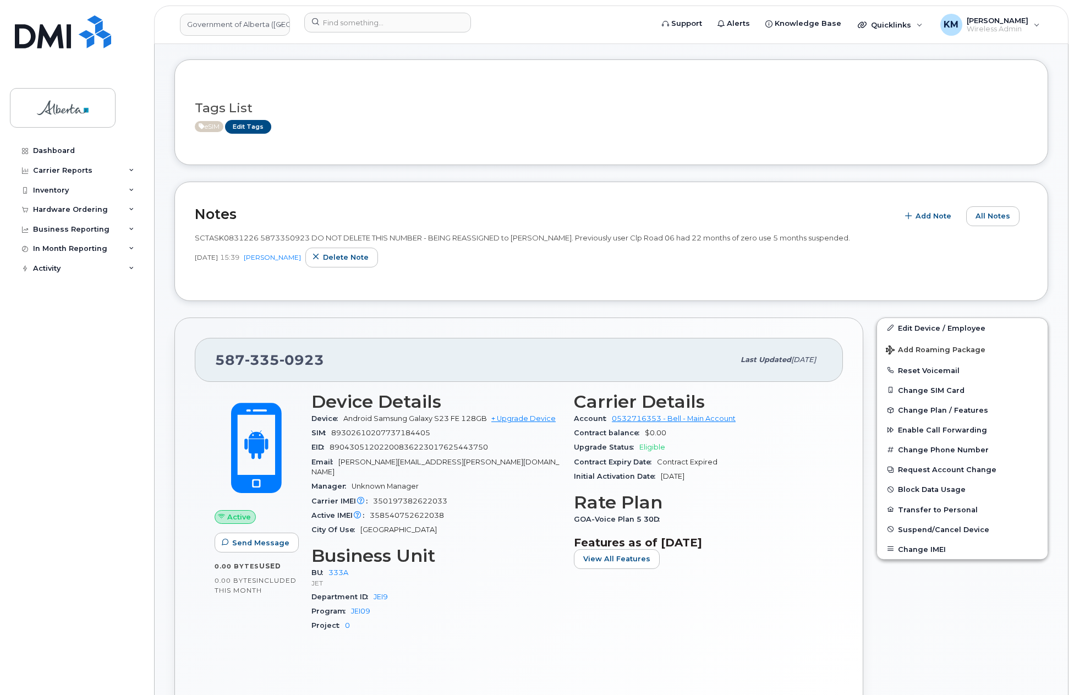
scroll to position [110, 0]
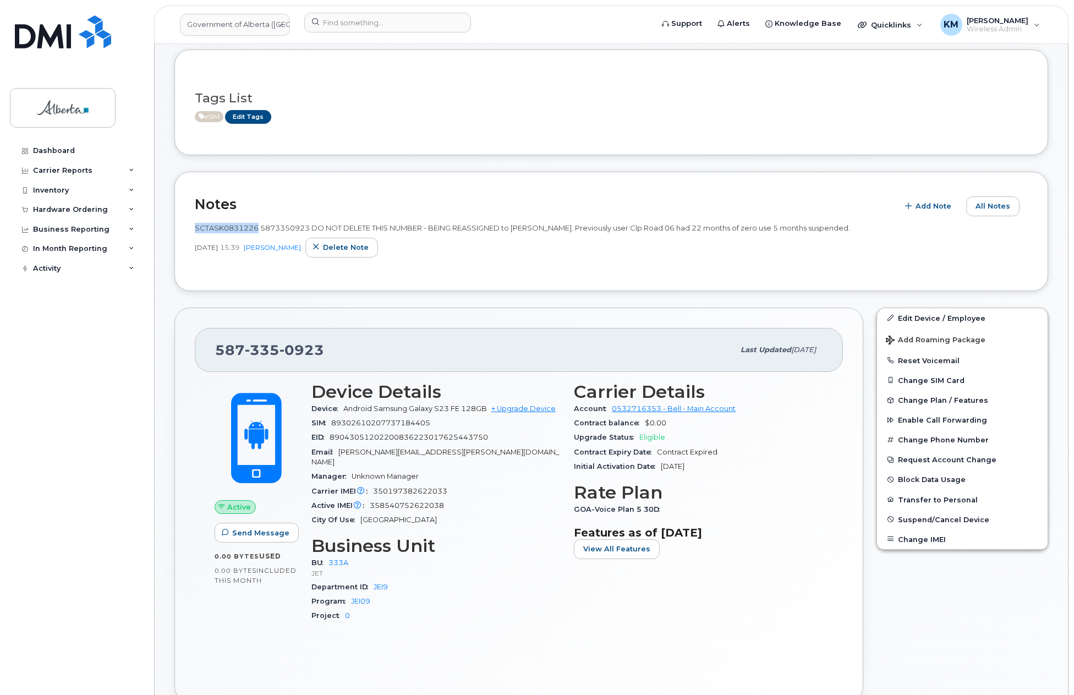
drag, startPoint x: 257, startPoint y: 227, endPoint x: 191, endPoint y: 227, distance: 66.5
click at [191, 227] on div "Notes Add Note All Notes SCTASK0831226 5873350923 DO NOT DELETE THIS NUMBER - B…" at bounding box center [610, 231] width 873 height 119
copy span "SCTASK0831226"
click at [57, 190] on div "Inventory" at bounding box center [51, 190] width 36 height 9
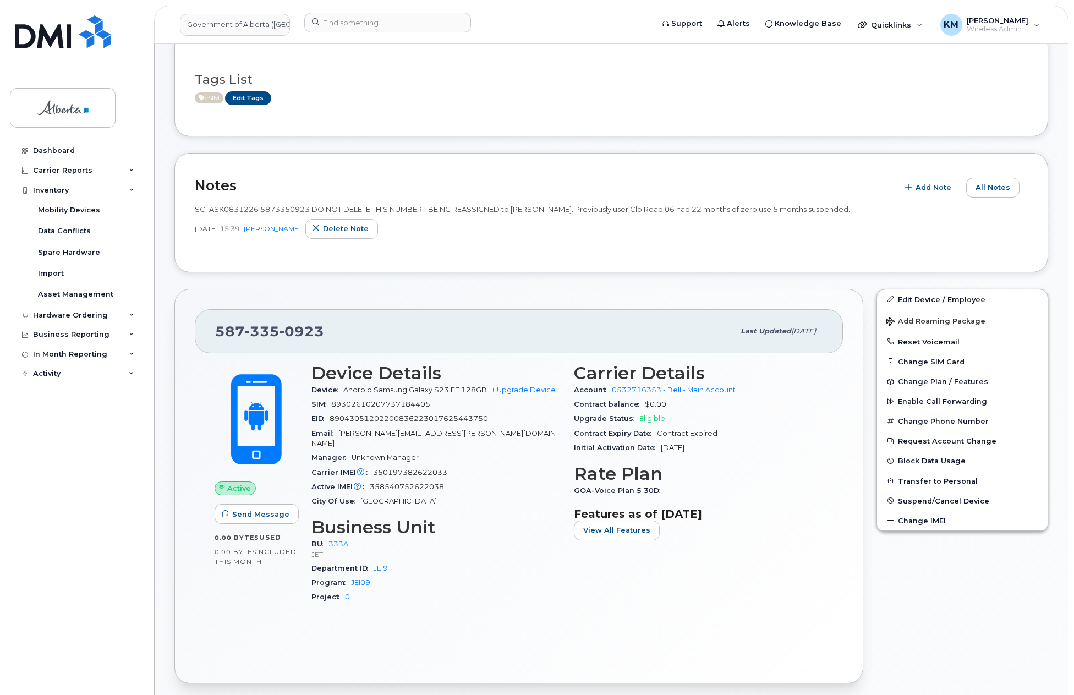
scroll to position [165, 0]
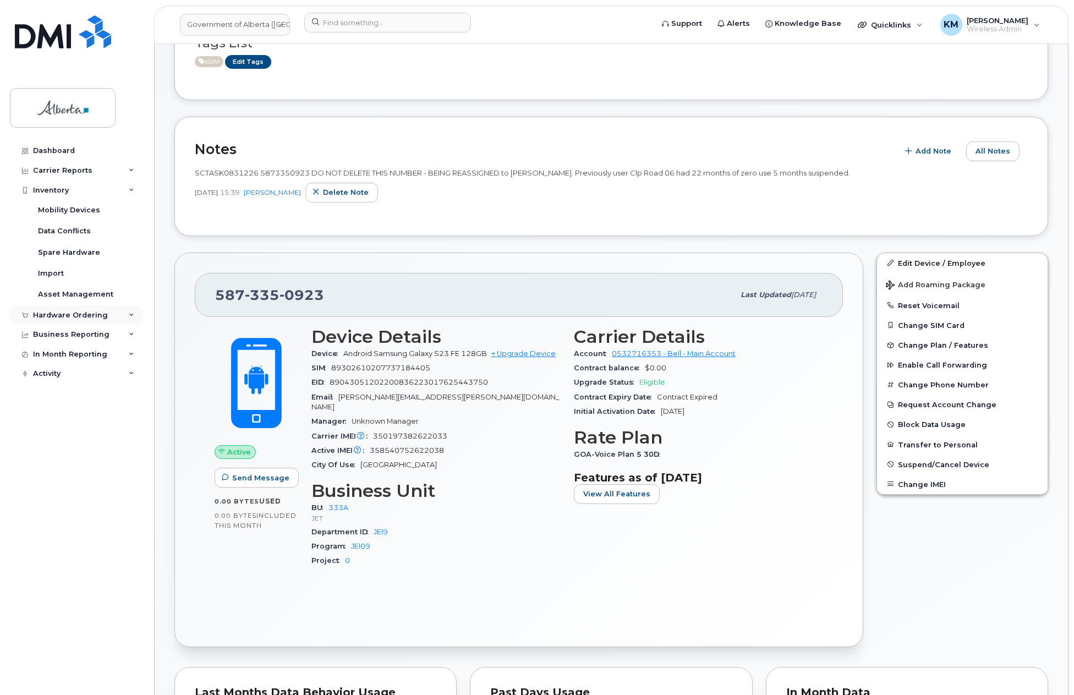
click at [78, 315] on div "Hardware Ordering" at bounding box center [70, 315] width 75 height 9
click at [54, 353] on div "Orders" at bounding box center [51, 356] width 27 height 10
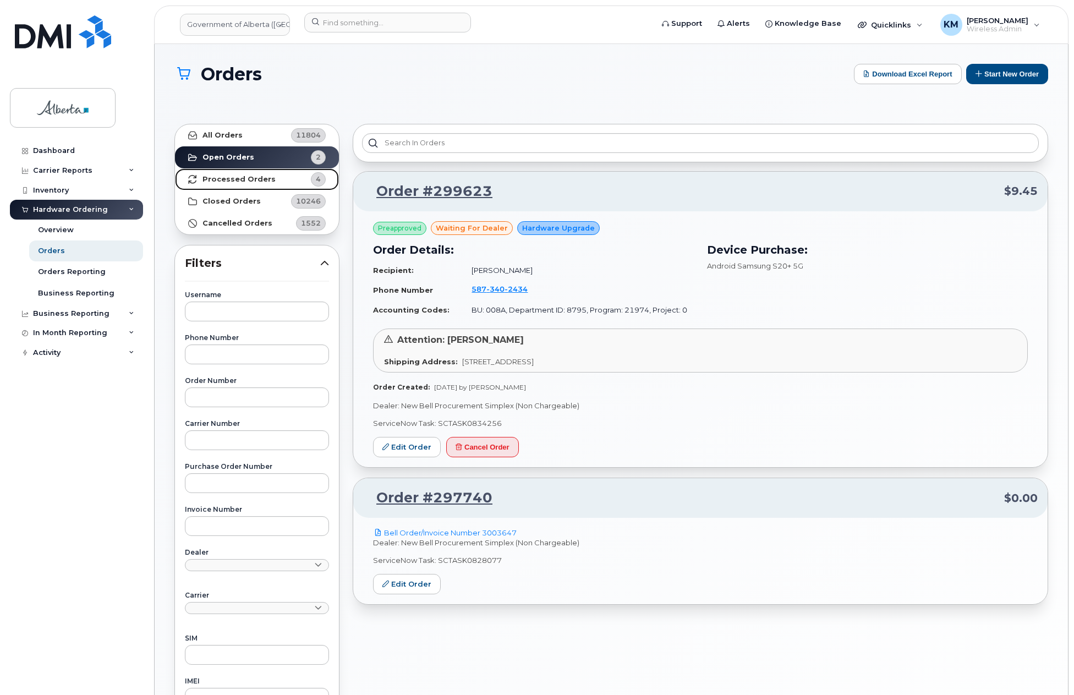
click at [235, 175] on strong "Processed Orders" at bounding box center [238, 179] width 73 height 9
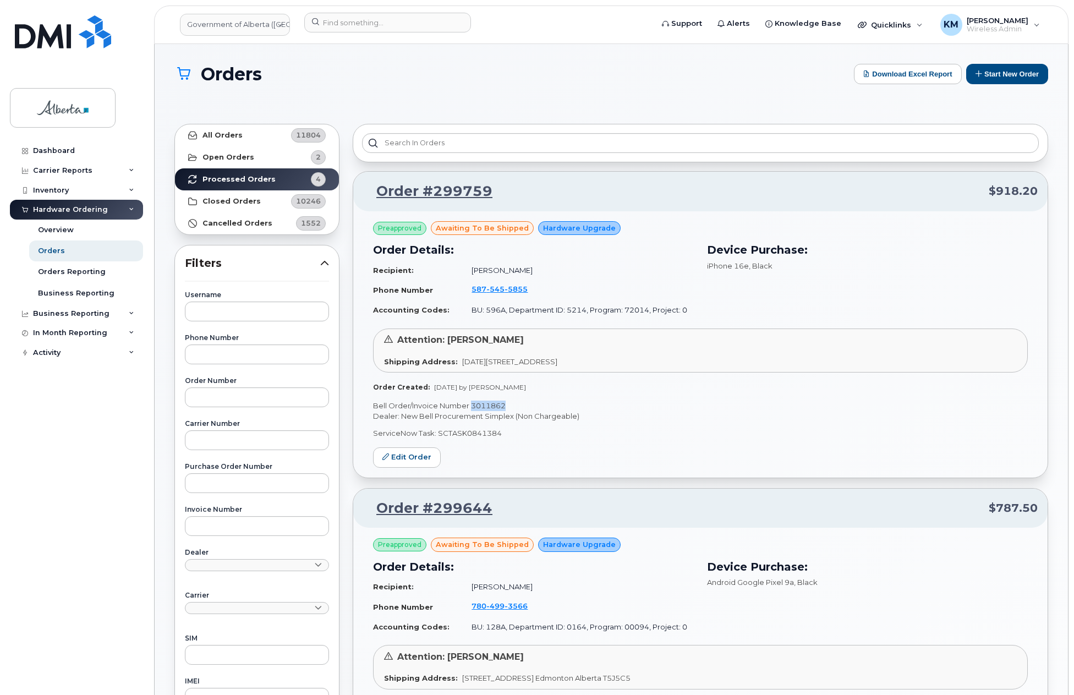
drag, startPoint x: 508, startPoint y: 408, endPoint x: 473, endPoint y: 409, distance: 34.7
click at [473, 409] on p "Bell Order/Invoice Number 3011862" at bounding box center [700, 405] width 654 height 10
copy p "3011862"
click at [338, 22] on input at bounding box center [387, 23] width 167 height 20
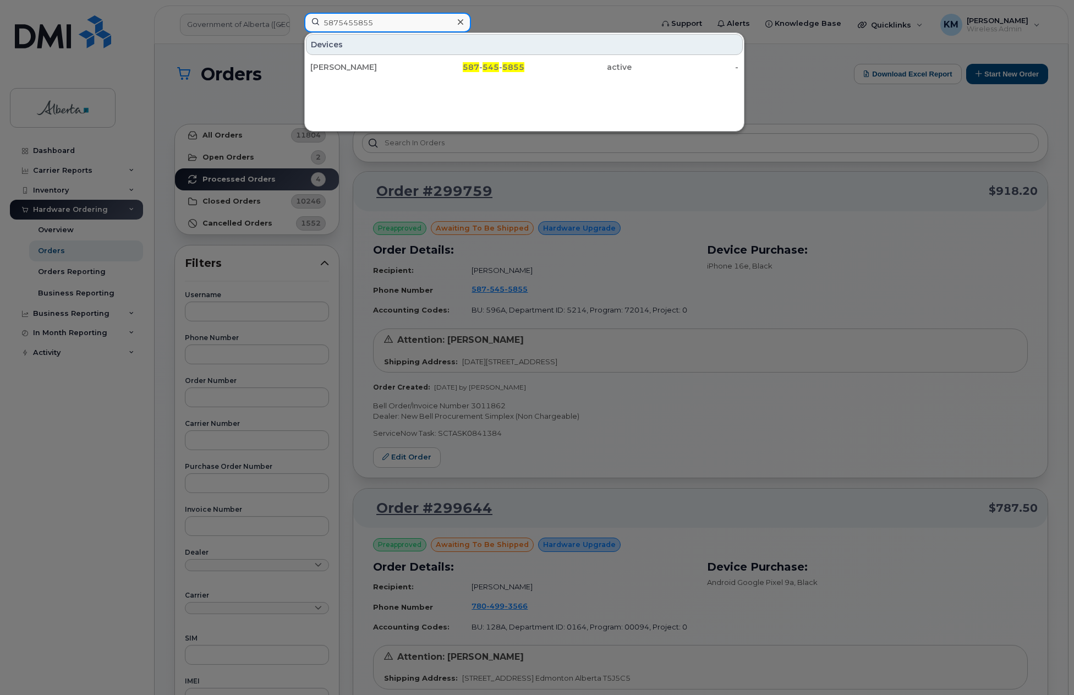
type input "5875455855"
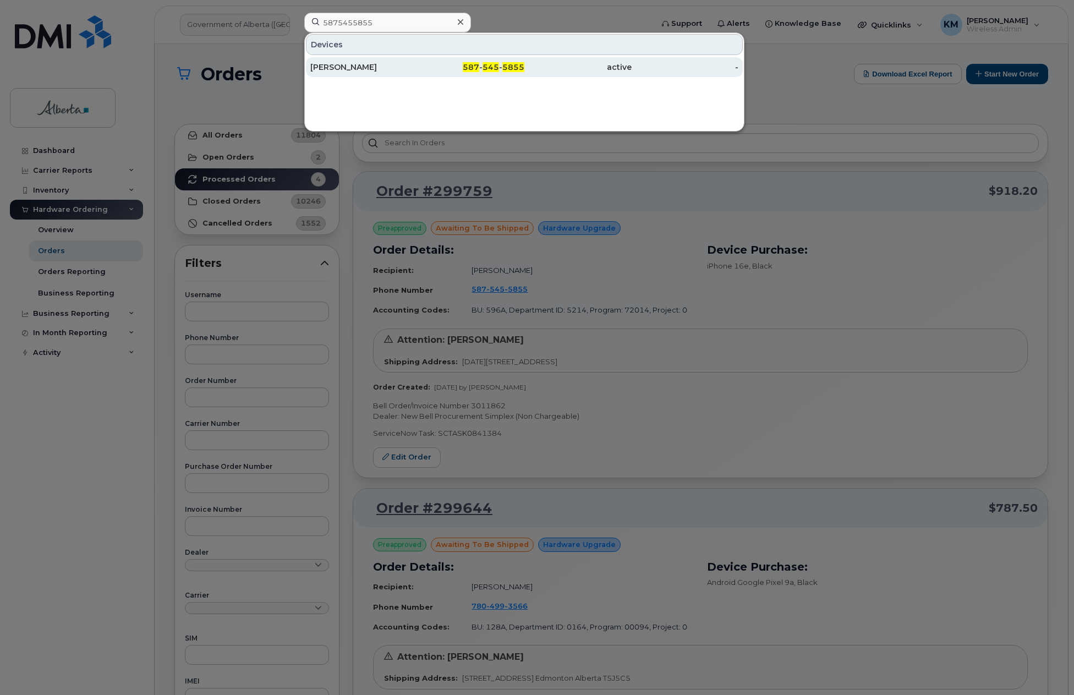
drag, startPoint x: 339, startPoint y: 78, endPoint x: 341, endPoint y: 71, distance: 7.5
click at [341, 71] on div "Shainoor Kassam" at bounding box center [363, 67] width 107 height 11
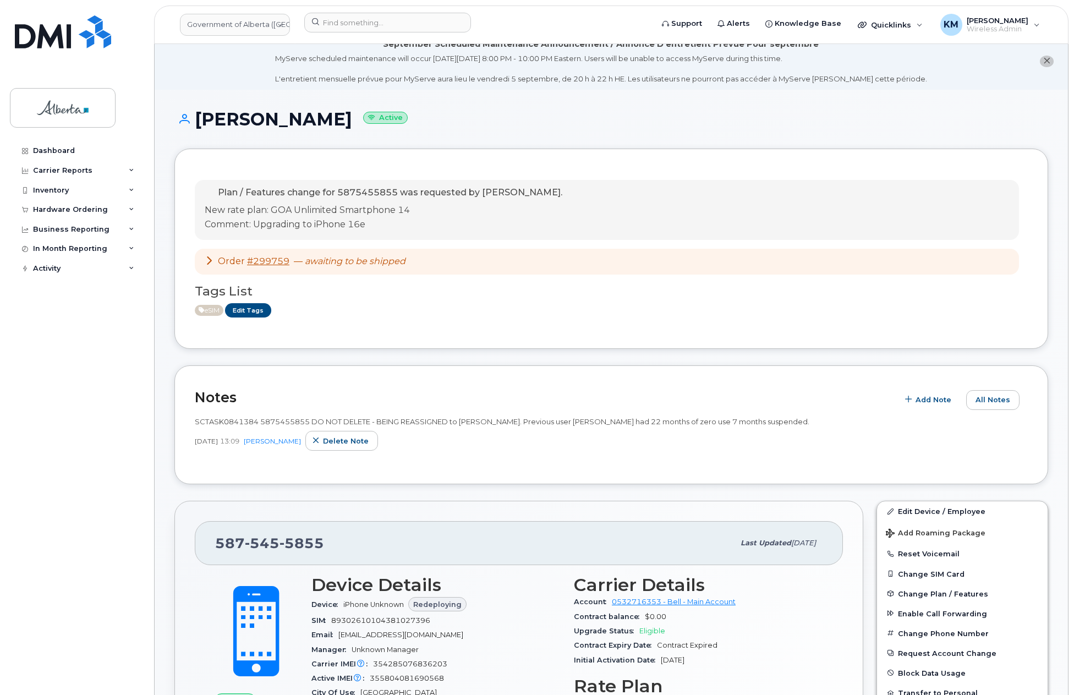
scroll to position [7, 0]
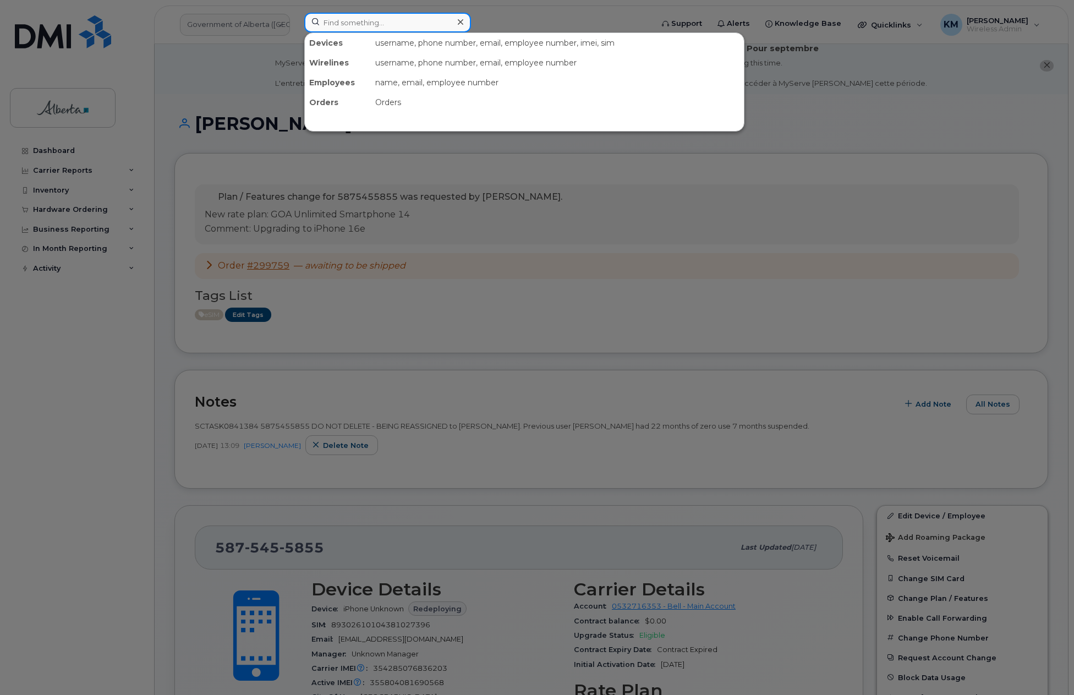
click at [379, 17] on input at bounding box center [387, 23] width 167 height 20
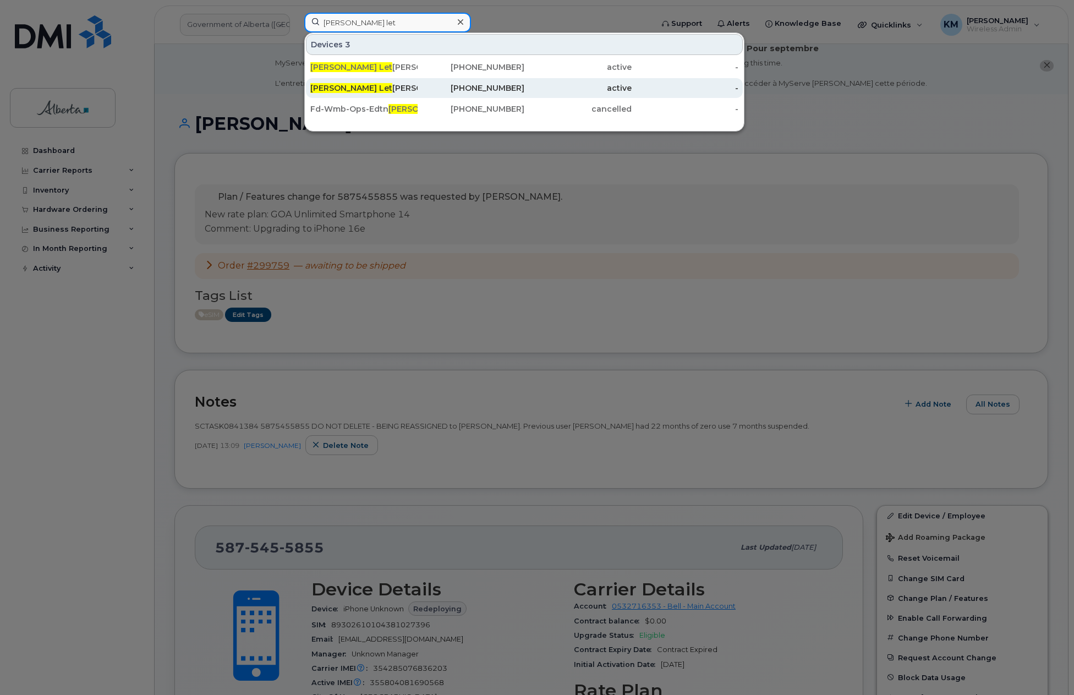
type input "[PERSON_NAME] let"
click at [367, 82] on div "[PERSON_NAME] Let [PERSON_NAME]" at bounding box center [363, 88] width 107 height 20
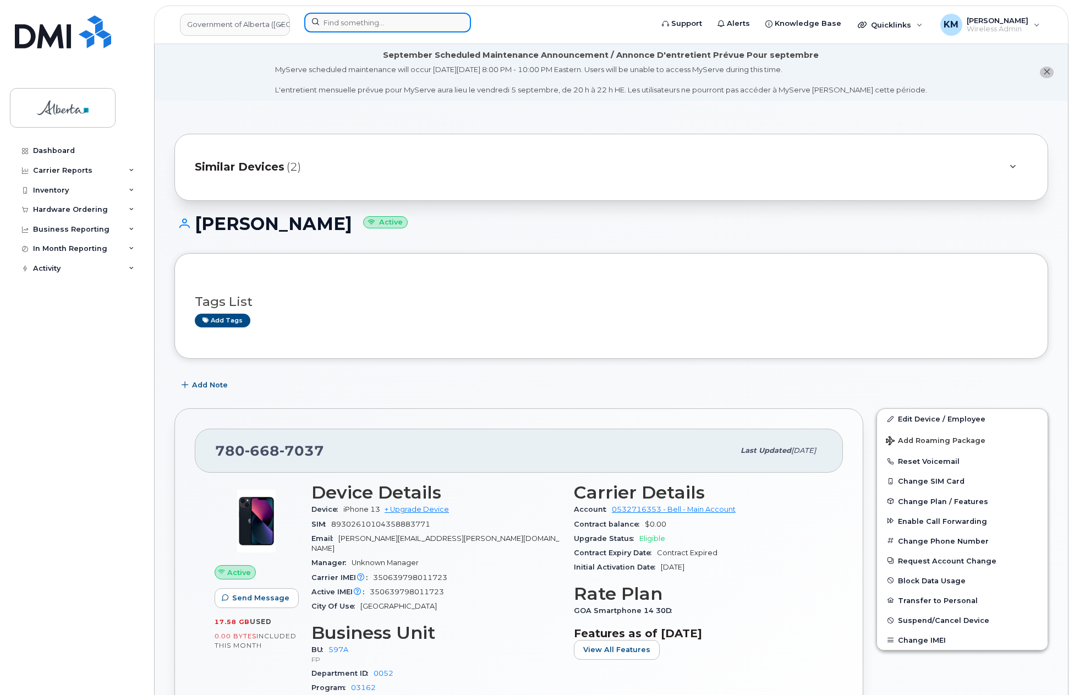
click at [342, 22] on input at bounding box center [387, 23] width 167 height 20
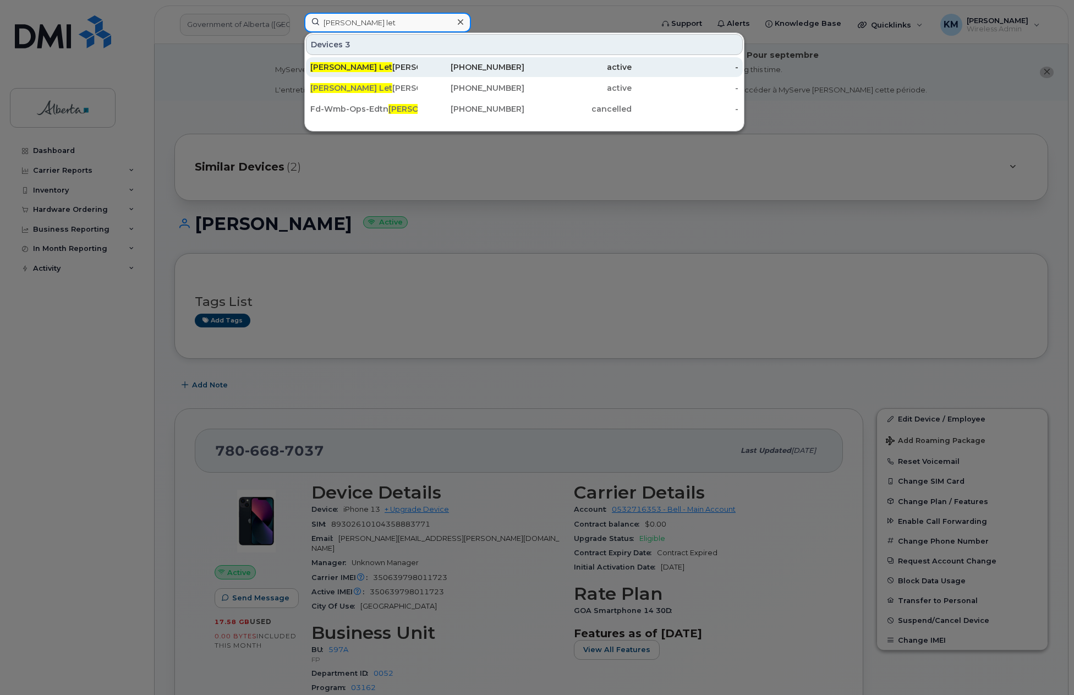
type input "tanya let"
click at [361, 68] on div "Tanya Let cher" at bounding box center [363, 67] width 107 height 11
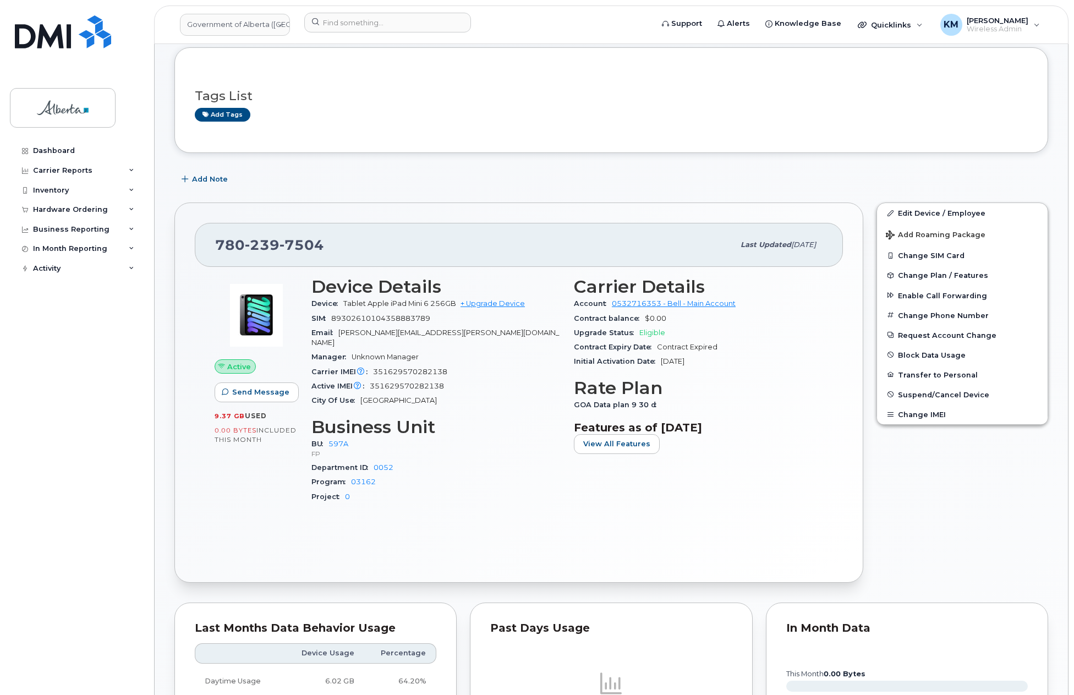
scroll to position [110, 0]
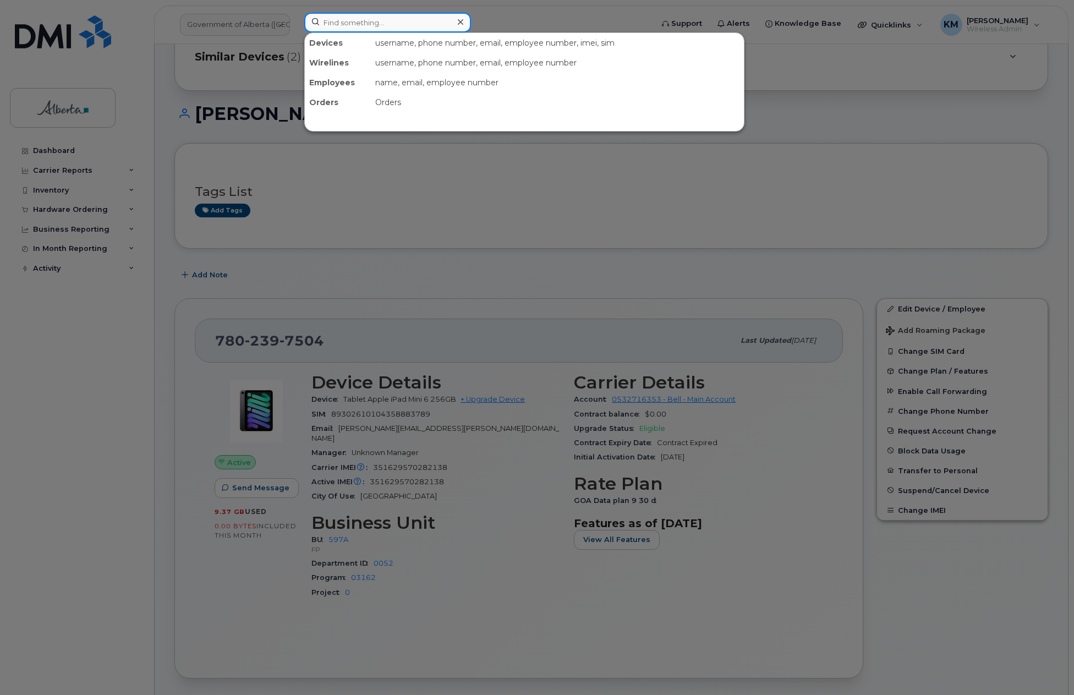
click at [357, 21] on input at bounding box center [387, 23] width 167 height 20
click at [339, 24] on input at bounding box center [387, 23] width 167 height 20
click at [340, 24] on input at bounding box center [387, 23] width 167 height 20
click at [338, 25] on input at bounding box center [387, 23] width 167 height 20
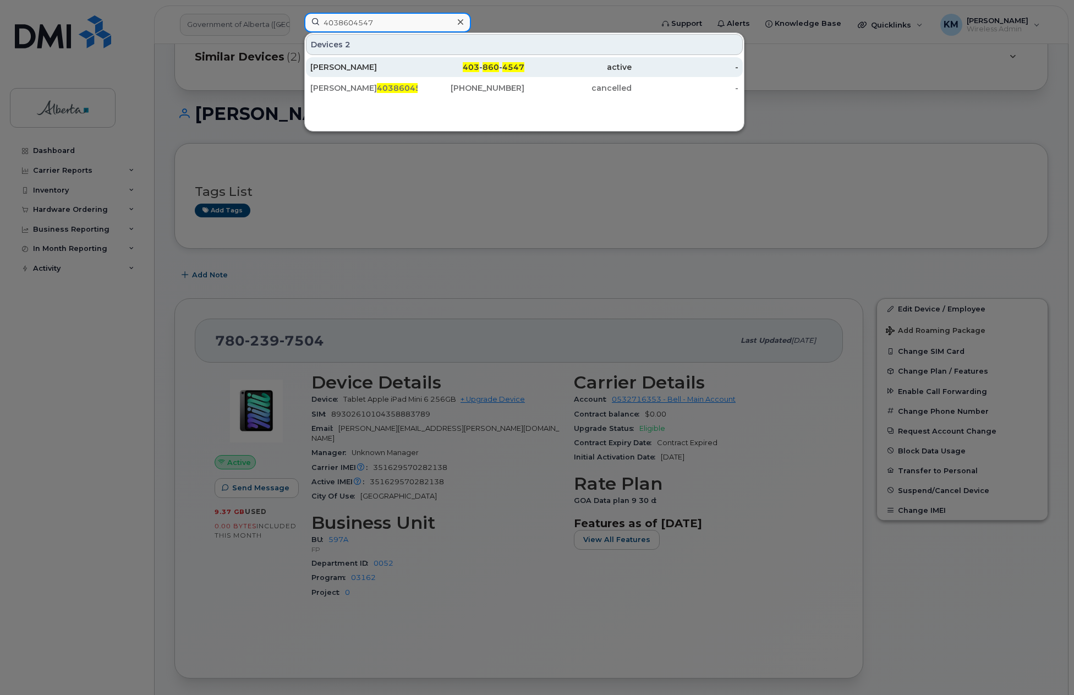
type input "4038604547"
click at [348, 68] on div "[PERSON_NAME]" at bounding box center [363, 67] width 107 height 11
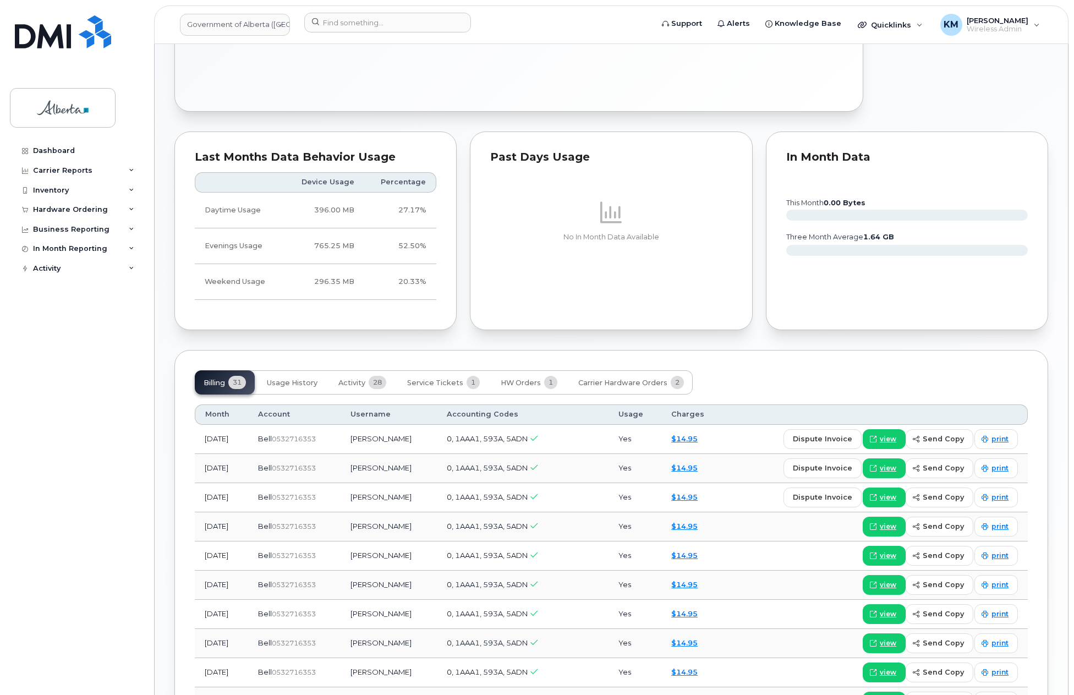
scroll to position [605, 0]
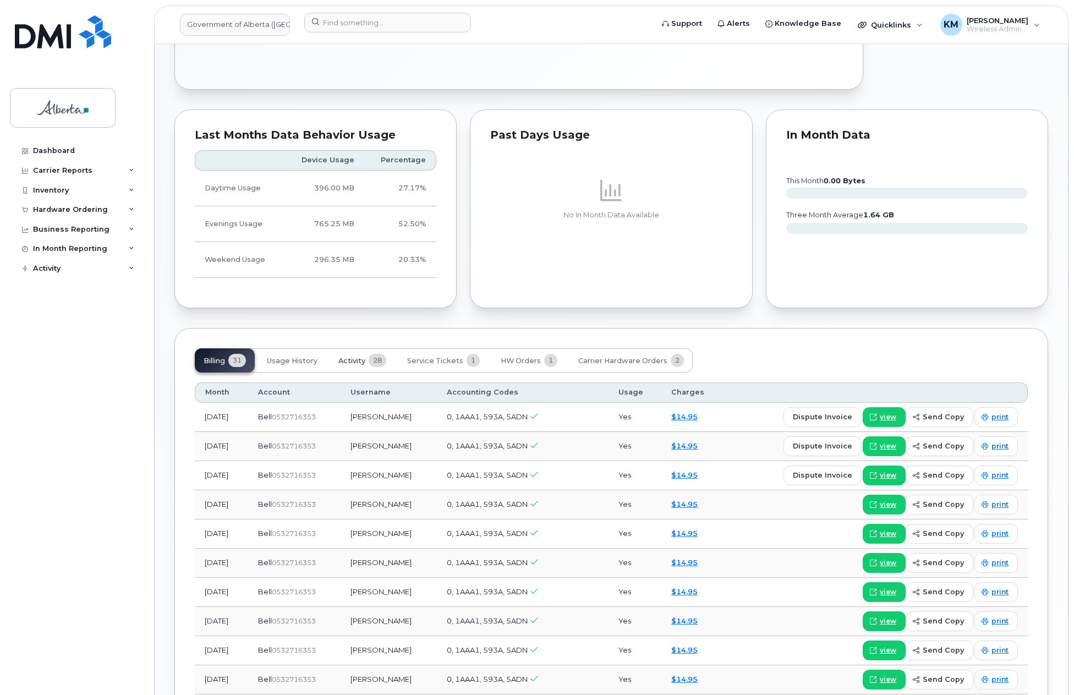
click at [354, 356] on span "Activity" at bounding box center [351, 360] width 27 height 9
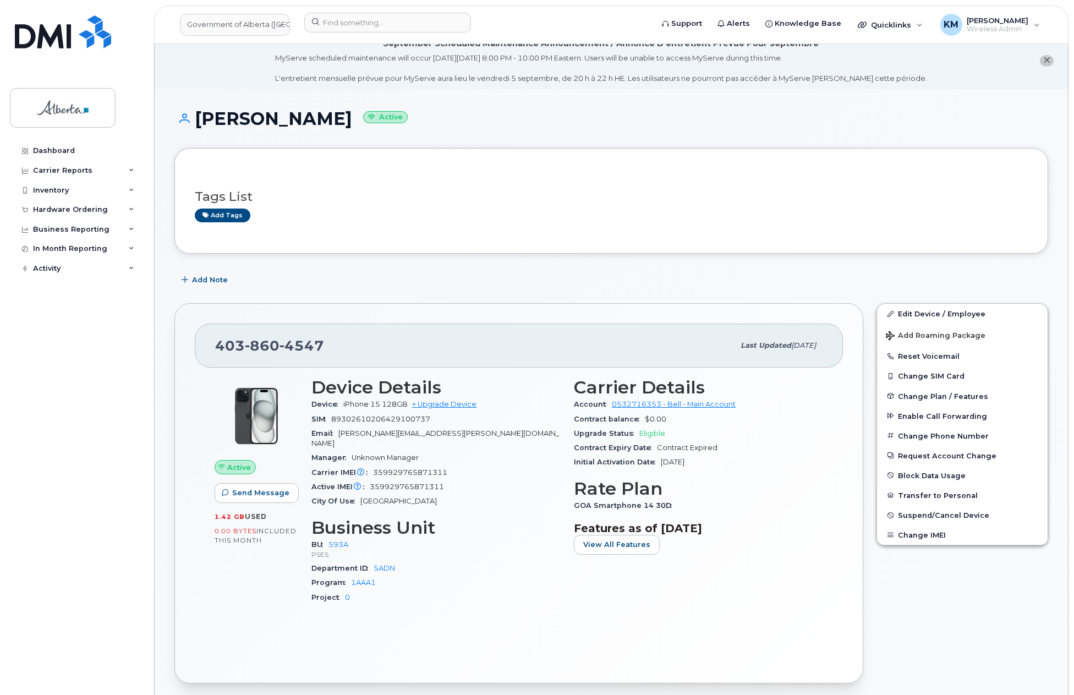
scroll to position [0, 0]
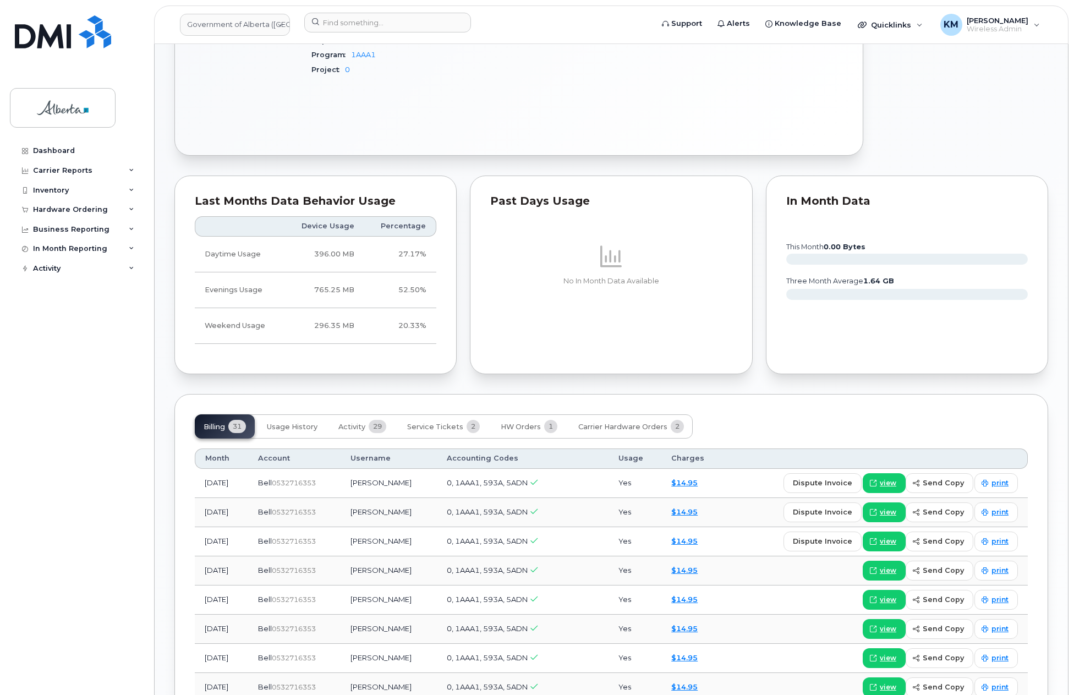
scroll to position [550, 0]
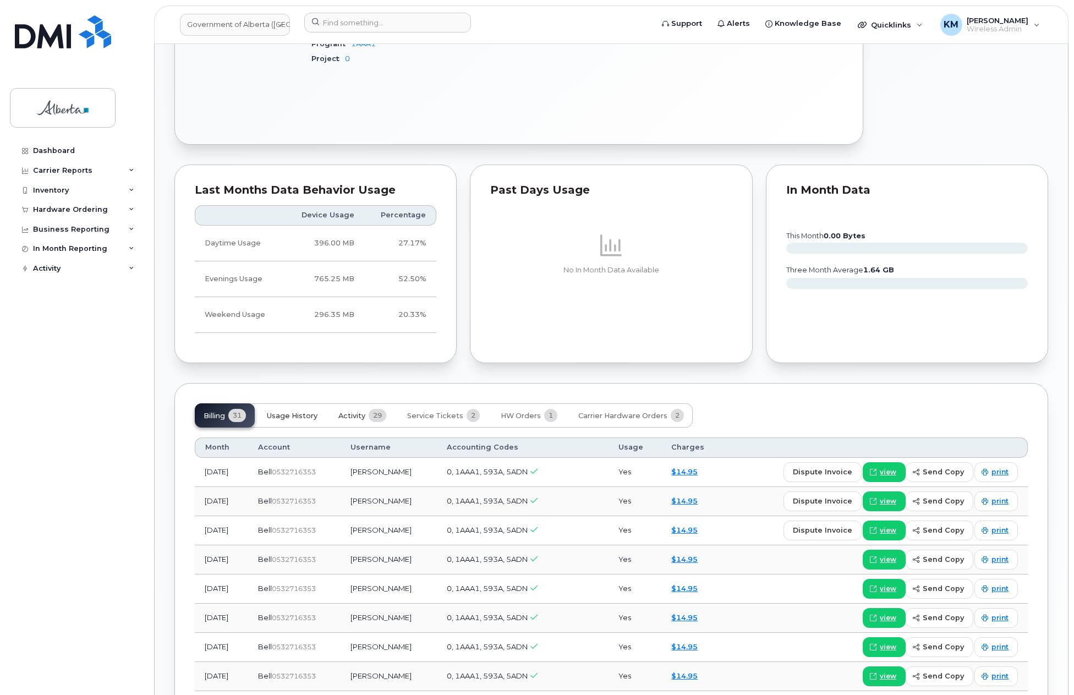
drag, startPoint x: 341, startPoint y: 410, endPoint x: 291, endPoint y: 428, distance: 52.5
click at [338, 410] on button "Activity 29" at bounding box center [361, 415] width 65 height 24
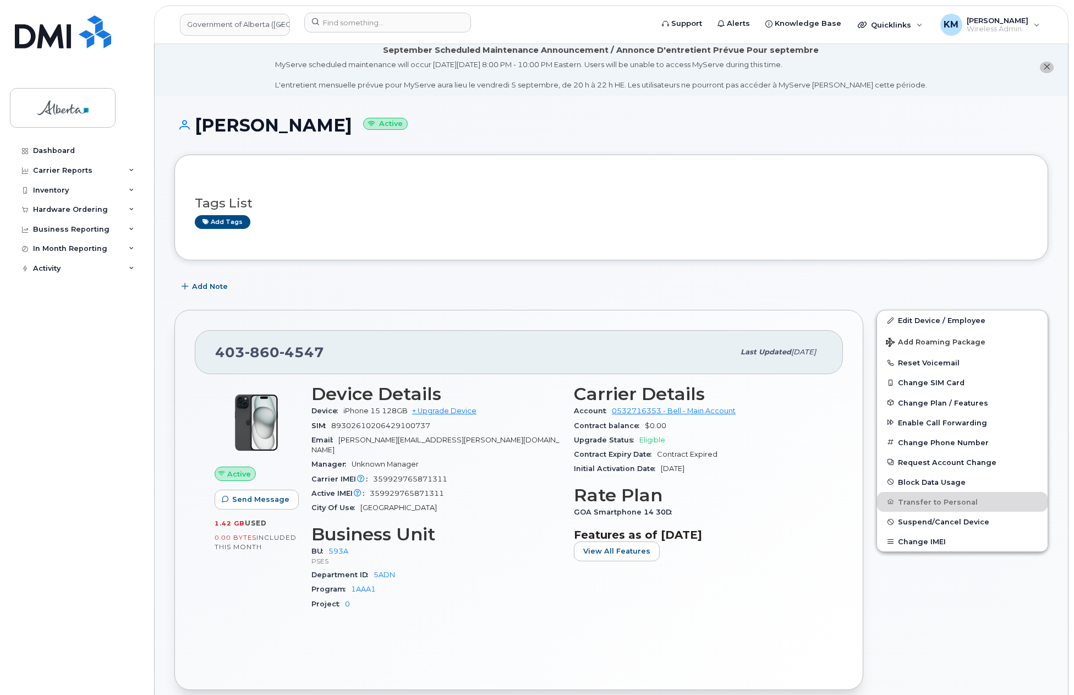
scroll to position [0, 0]
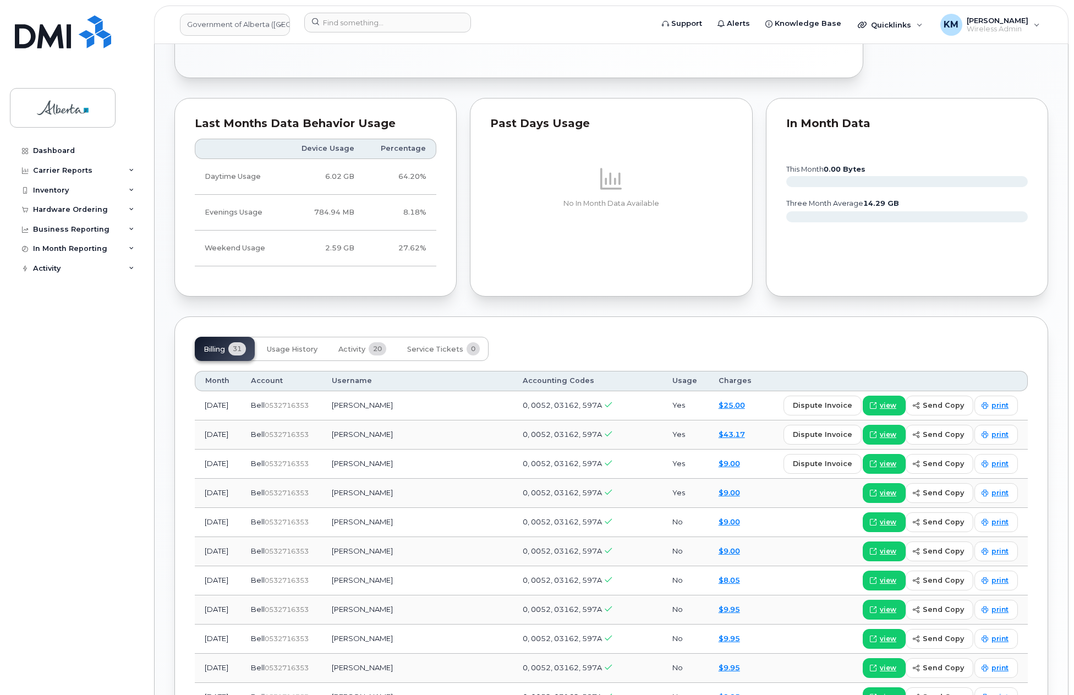
scroll to position [715, 0]
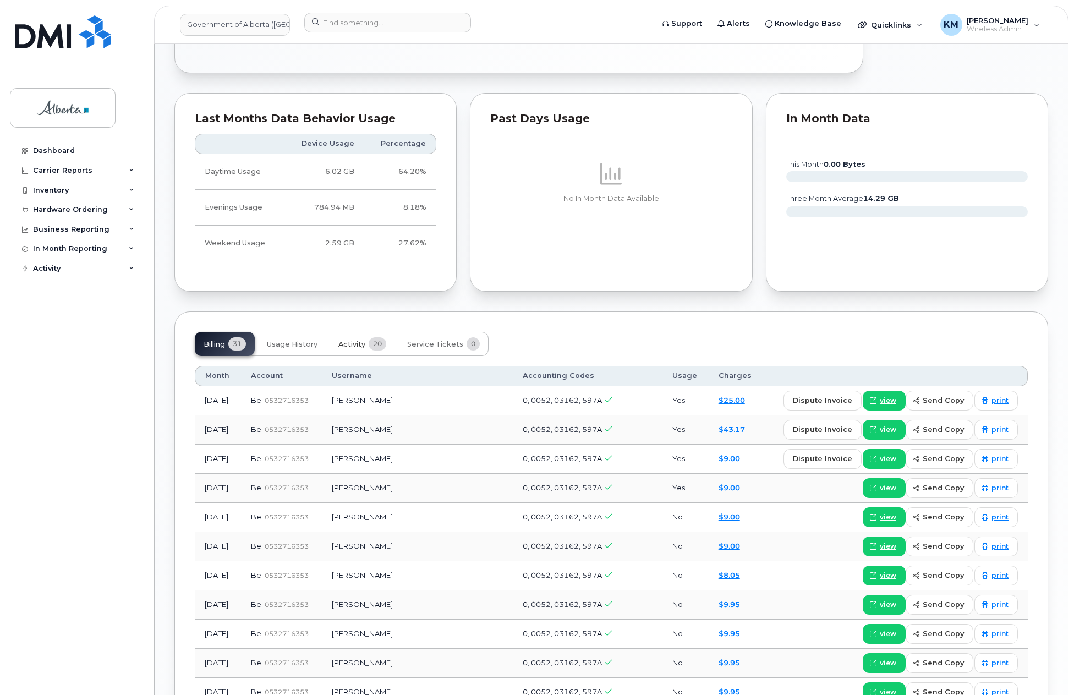
click at [352, 340] on span "Activity" at bounding box center [351, 344] width 27 height 9
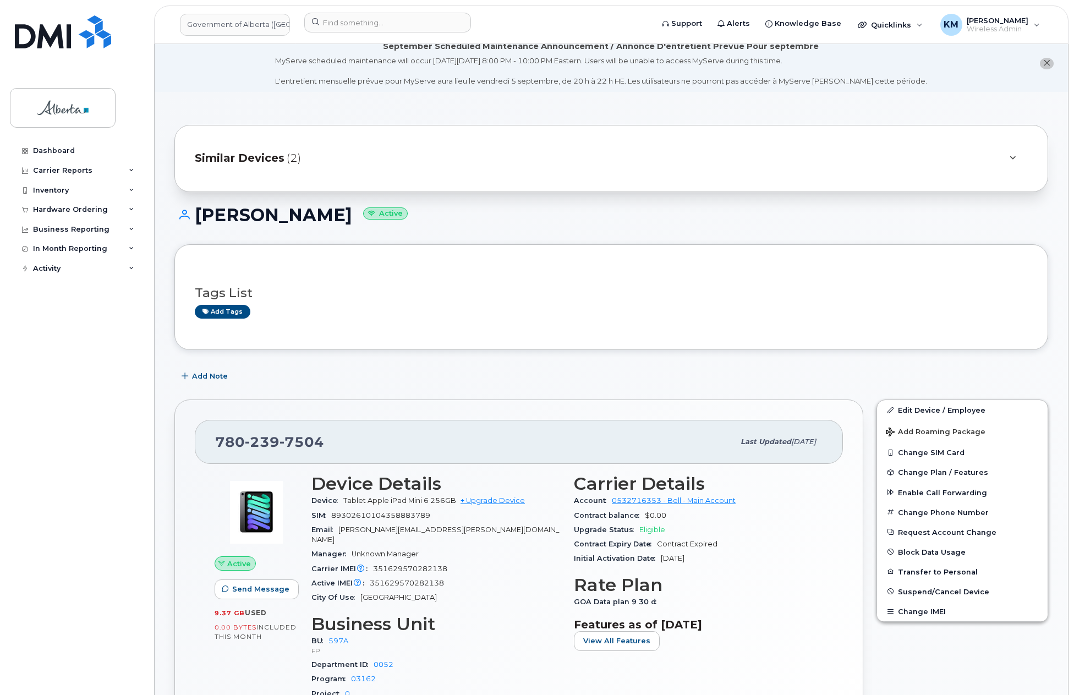
scroll to position [0, 0]
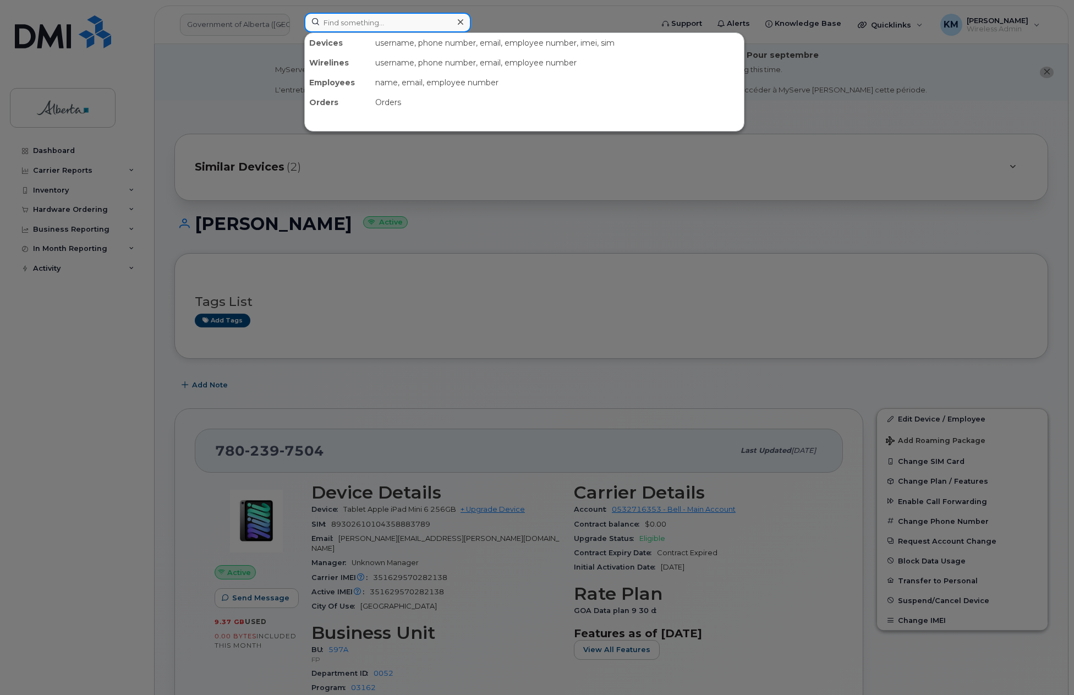
click at [380, 27] on input at bounding box center [387, 23] width 167 height 20
type input "e"
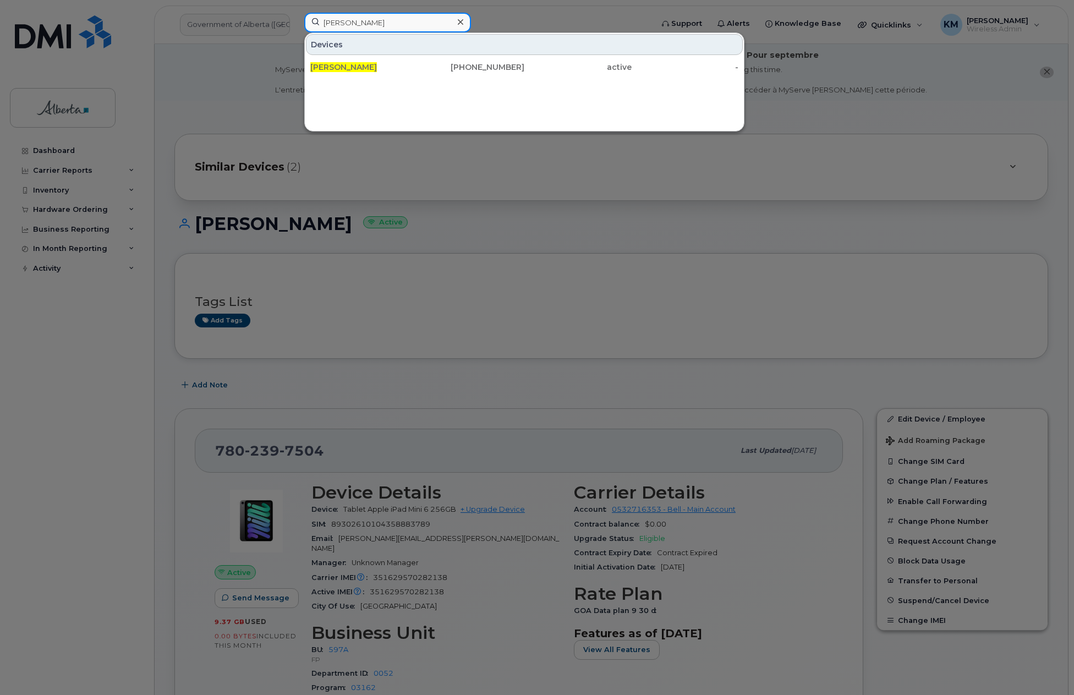
type input "geoff berry"
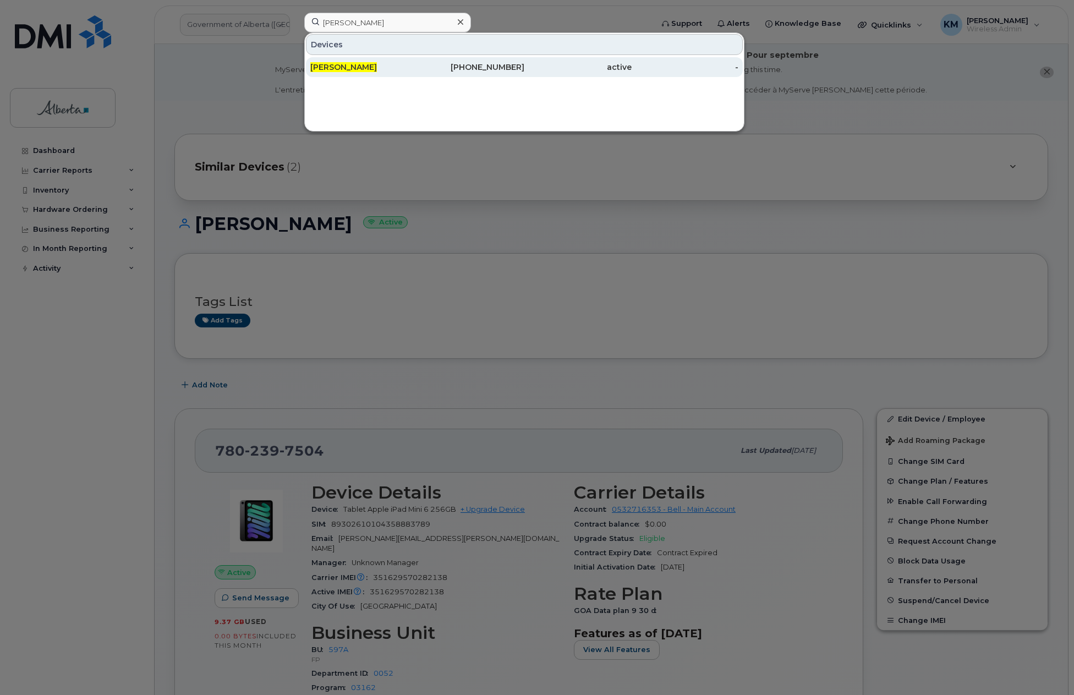
click at [392, 65] on div "Geoff Berry" at bounding box center [363, 67] width 107 height 11
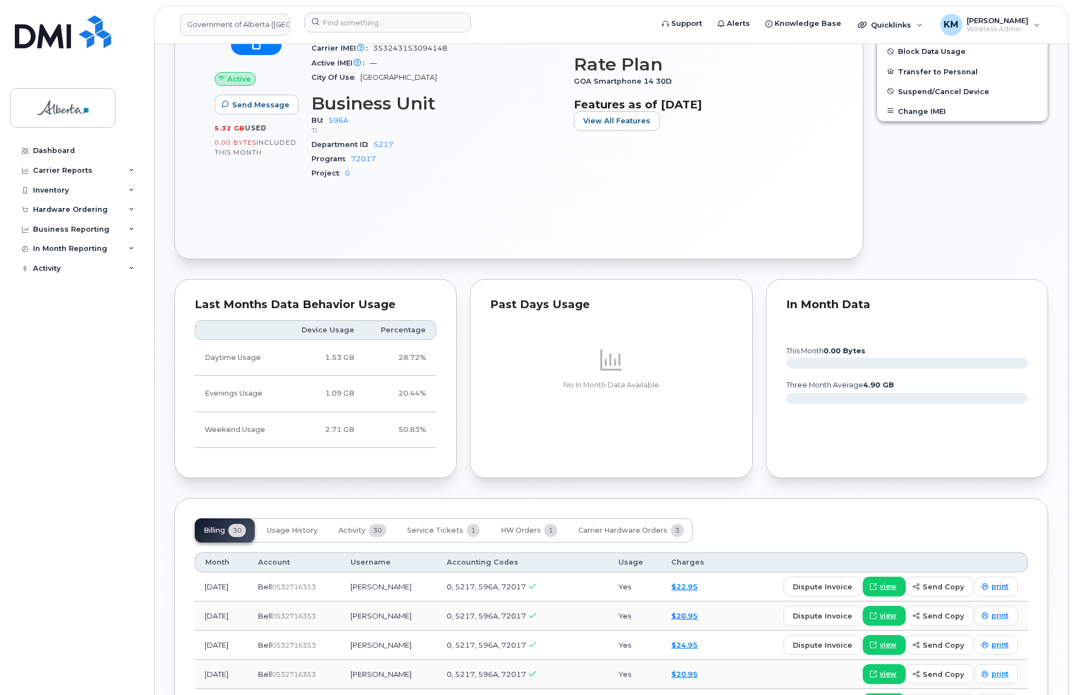
scroll to position [605, 0]
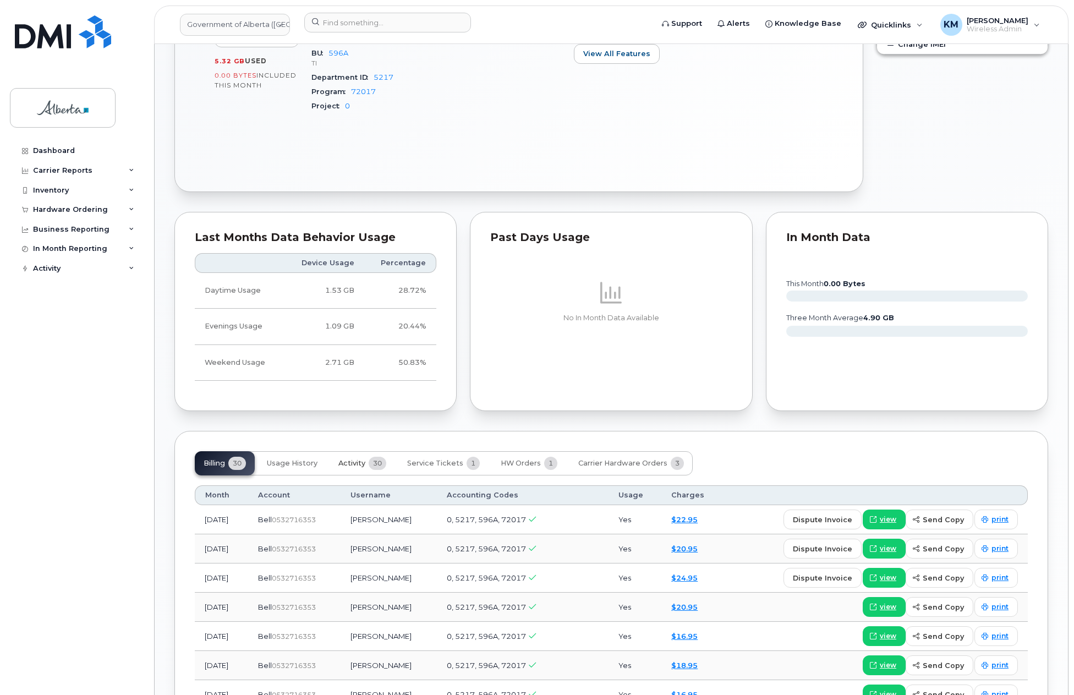
click at [350, 459] on span "Activity" at bounding box center [351, 463] width 27 height 9
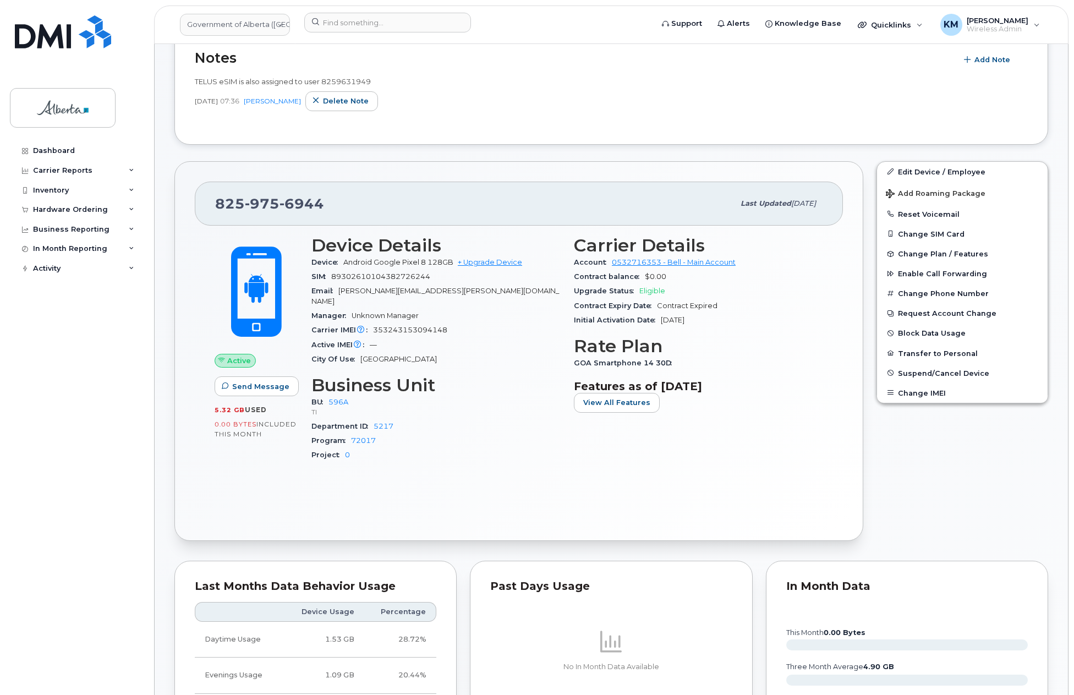
scroll to position [220, 0]
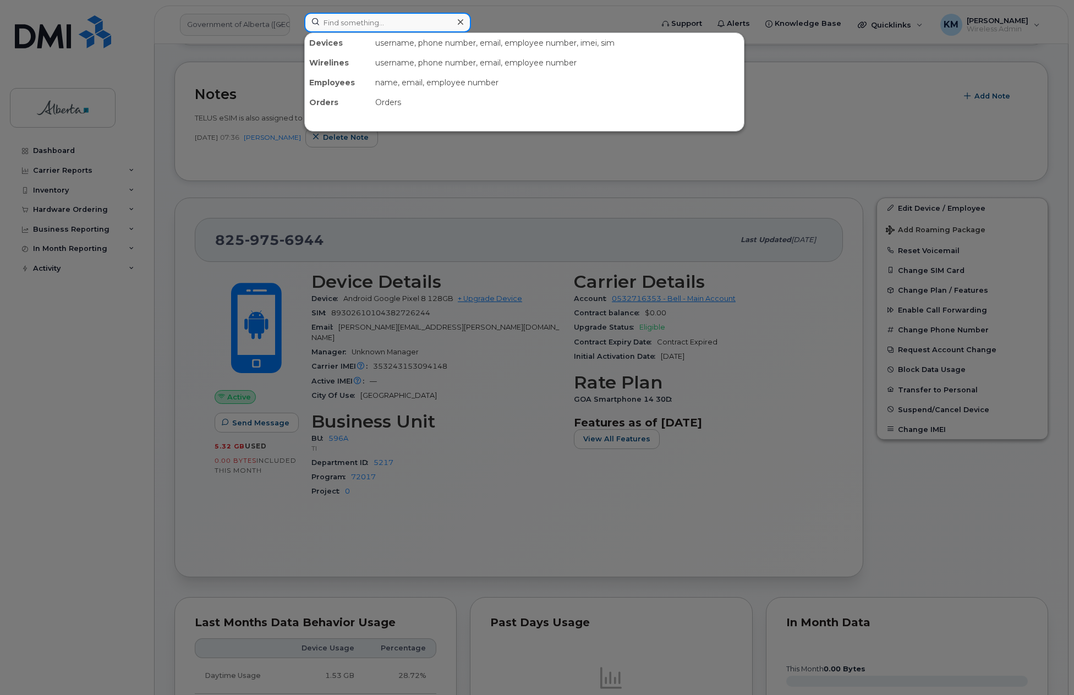
click at [379, 24] on input at bounding box center [387, 23] width 167 height 20
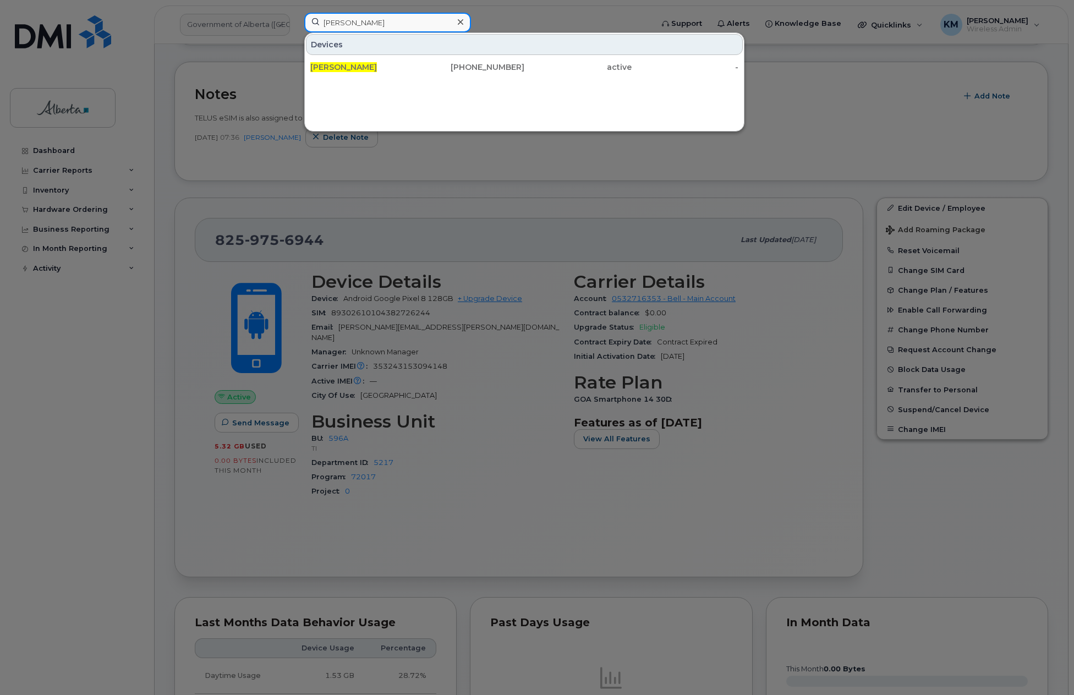
type input "gary zander"
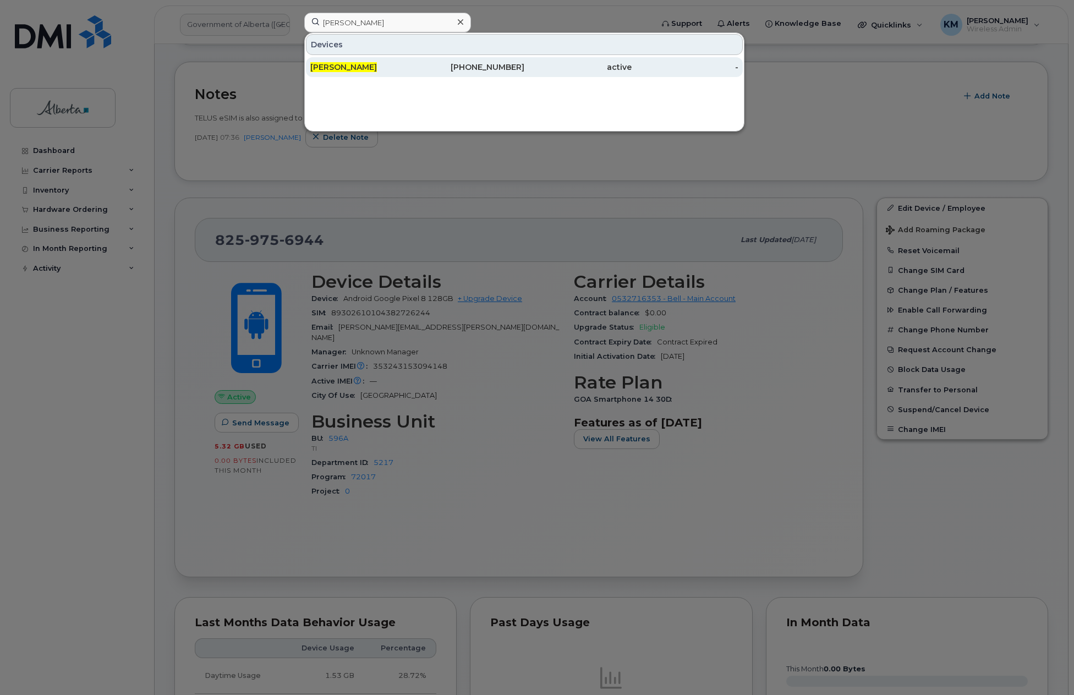
click at [376, 65] on div "Gary Zander" at bounding box center [363, 67] width 107 height 11
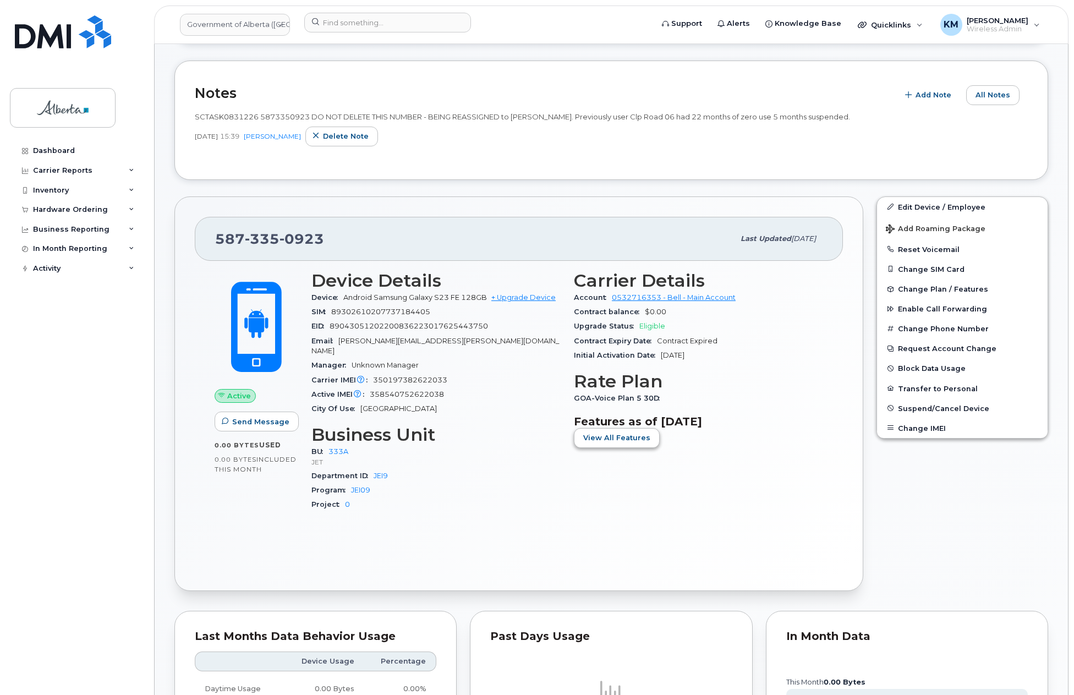
scroll to position [220, 0]
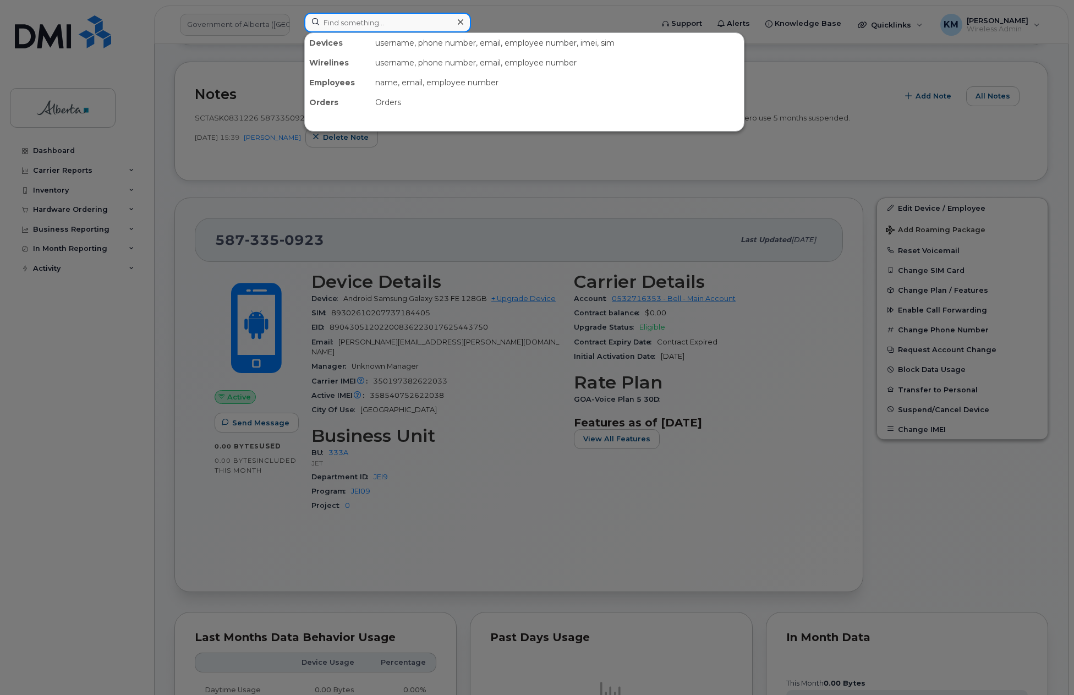
click at [339, 23] on input at bounding box center [387, 23] width 167 height 20
paste input "357894922488759"
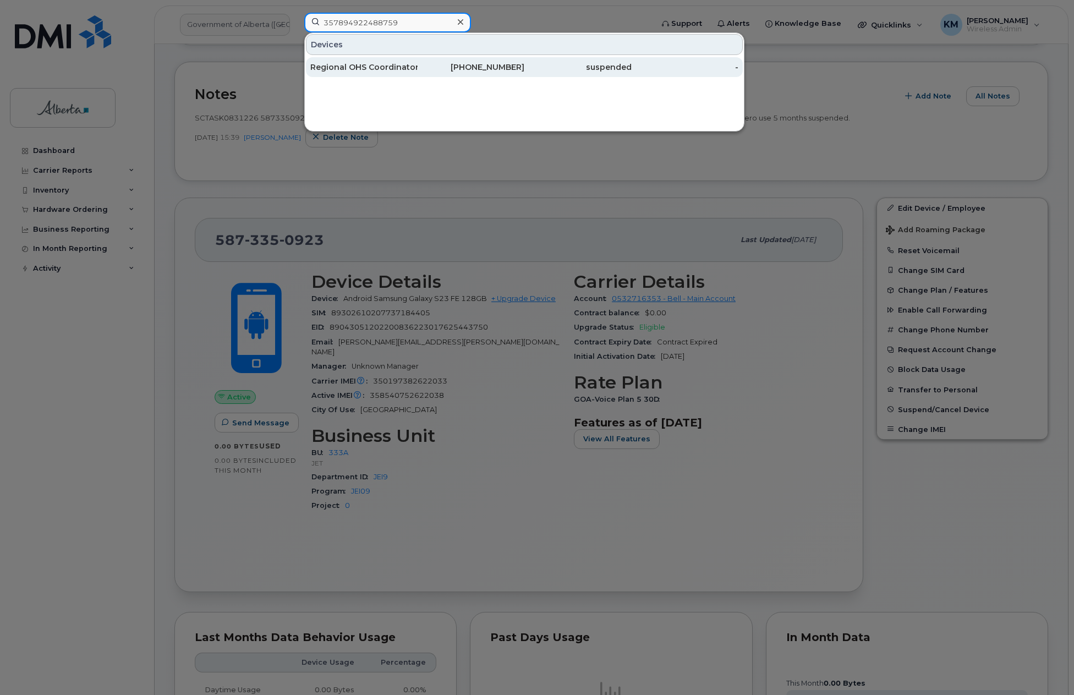
type input "357894922488759"
click at [353, 65] on div "Regional OHS Coordinator Vacant" at bounding box center [363, 67] width 107 height 11
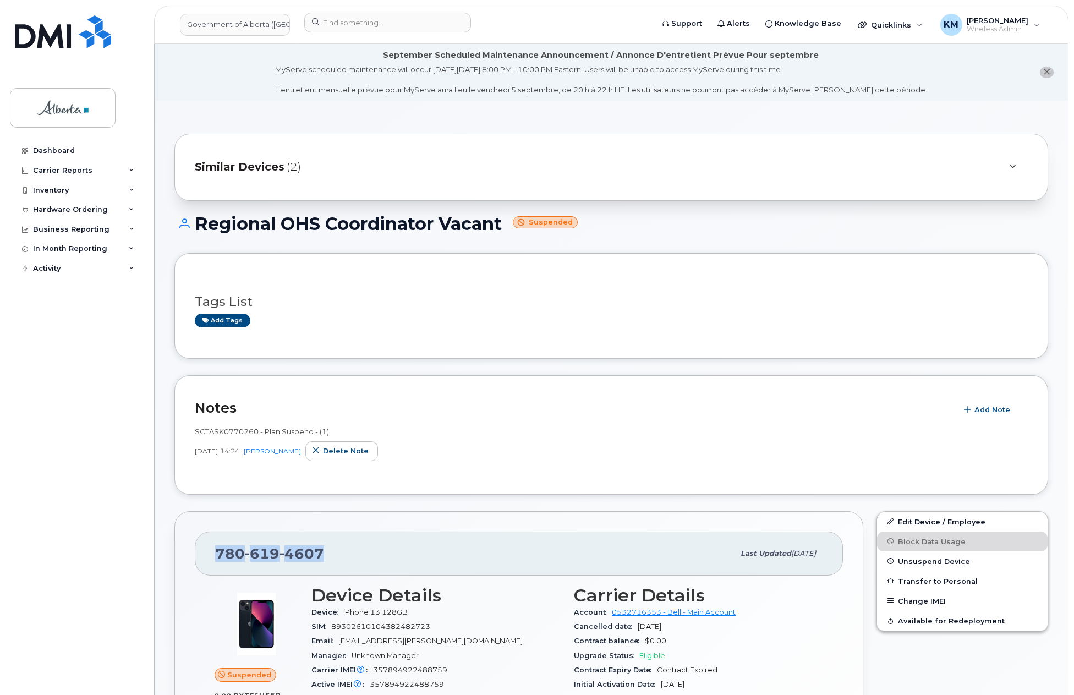
drag, startPoint x: 339, startPoint y: 558, endPoint x: 214, endPoint y: 557, distance: 125.4
click at [214, 557] on div "780 619 4607 Last updated Jul 25, 2025" at bounding box center [519, 553] width 648 height 44
copy span "780 619 4607"
